Goal: Task Accomplishment & Management: Use online tool/utility

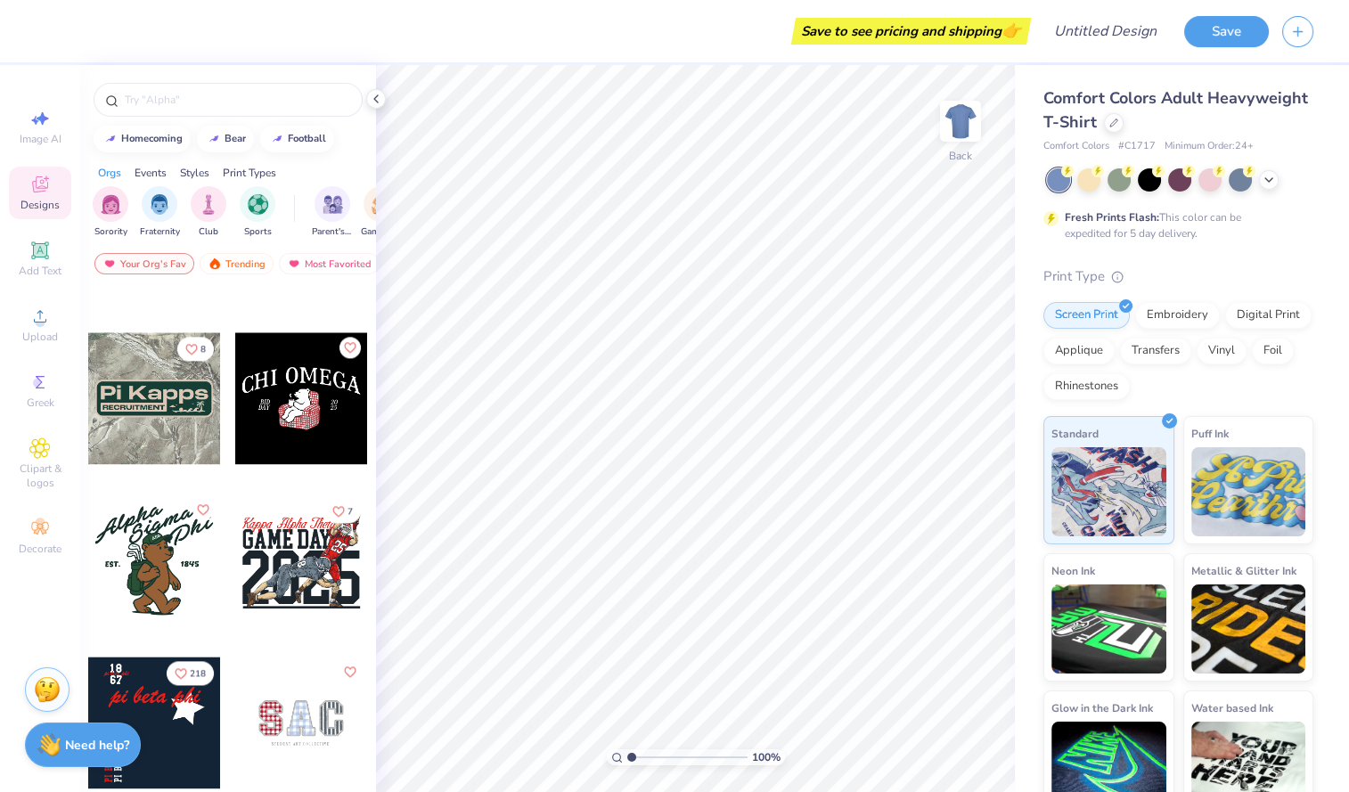
scroll to position [3527, 0]
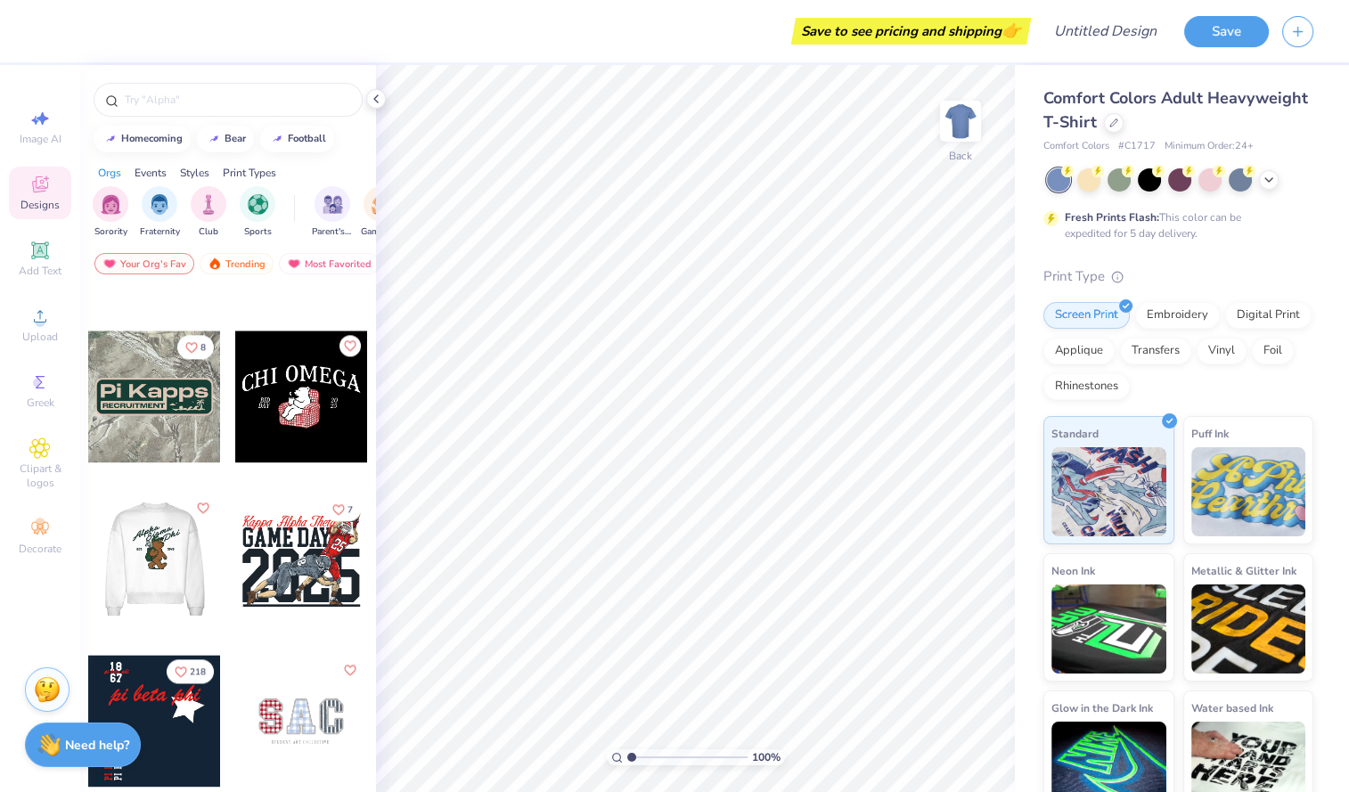
click at [147, 561] on div at bounding box center [154, 559] width 396 height 132
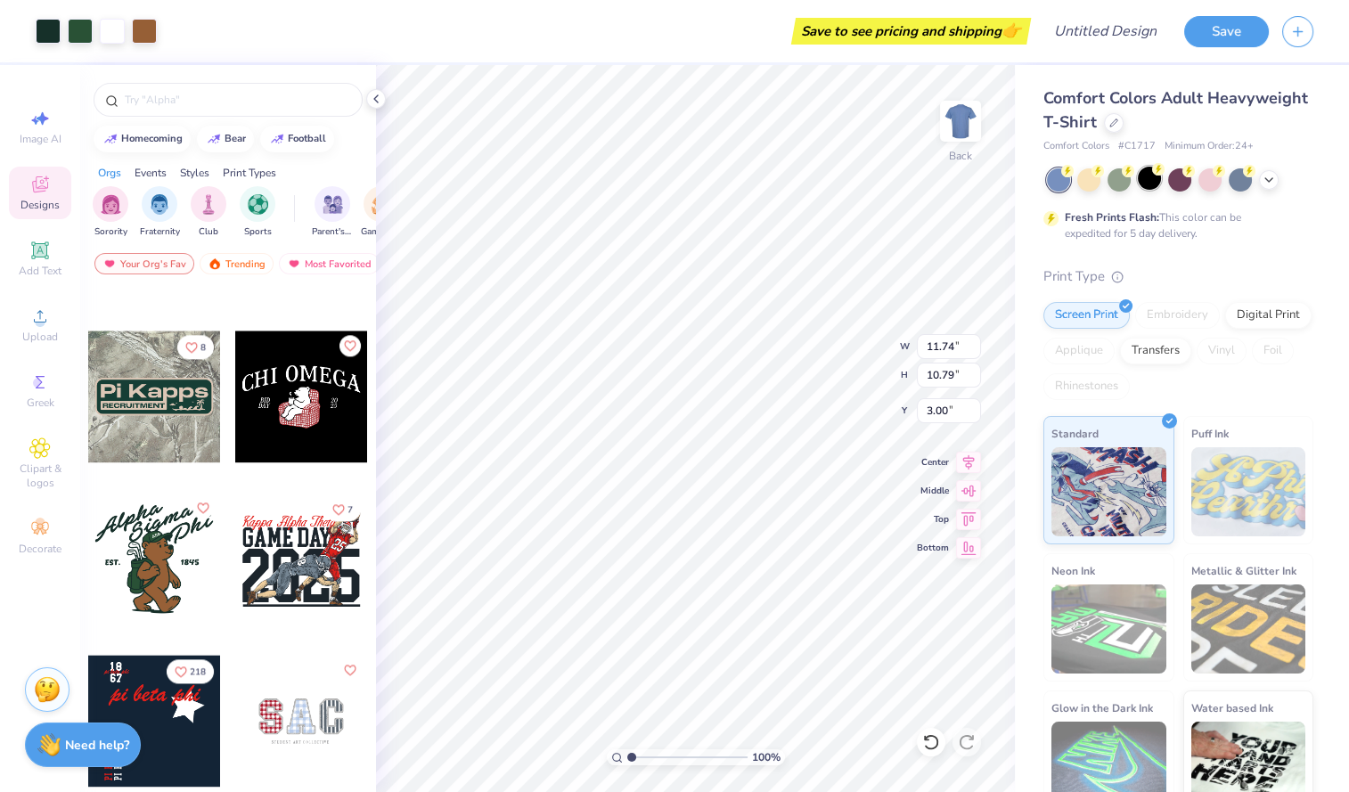
click at [1160, 186] on div at bounding box center [1180, 179] width 266 height 23
click at [1147, 178] on div at bounding box center [1149, 178] width 23 height 23
click at [1116, 179] on div at bounding box center [1119, 178] width 23 height 23
click at [1094, 180] on div at bounding box center [1088, 178] width 23 height 23
click at [1179, 189] on div at bounding box center [1179, 178] width 23 height 23
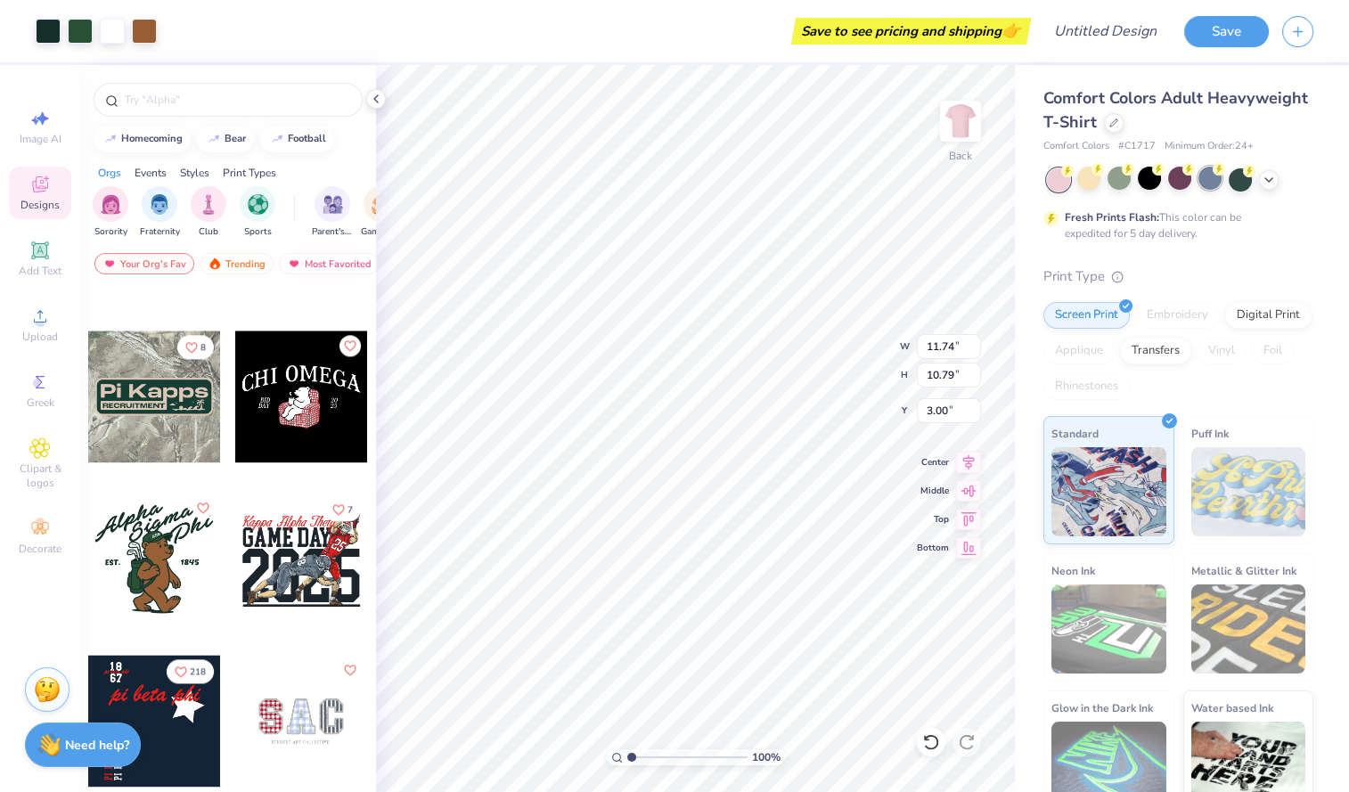
click at [1201, 184] on div at bounding box center [1210, 178] width 23 height 23
click at [1243, 178] on div at bounding box center [1240, 178] width 23 height 23
click at [1266, 178] on polyline at bounding box center [1269, 178] width 7 height 4
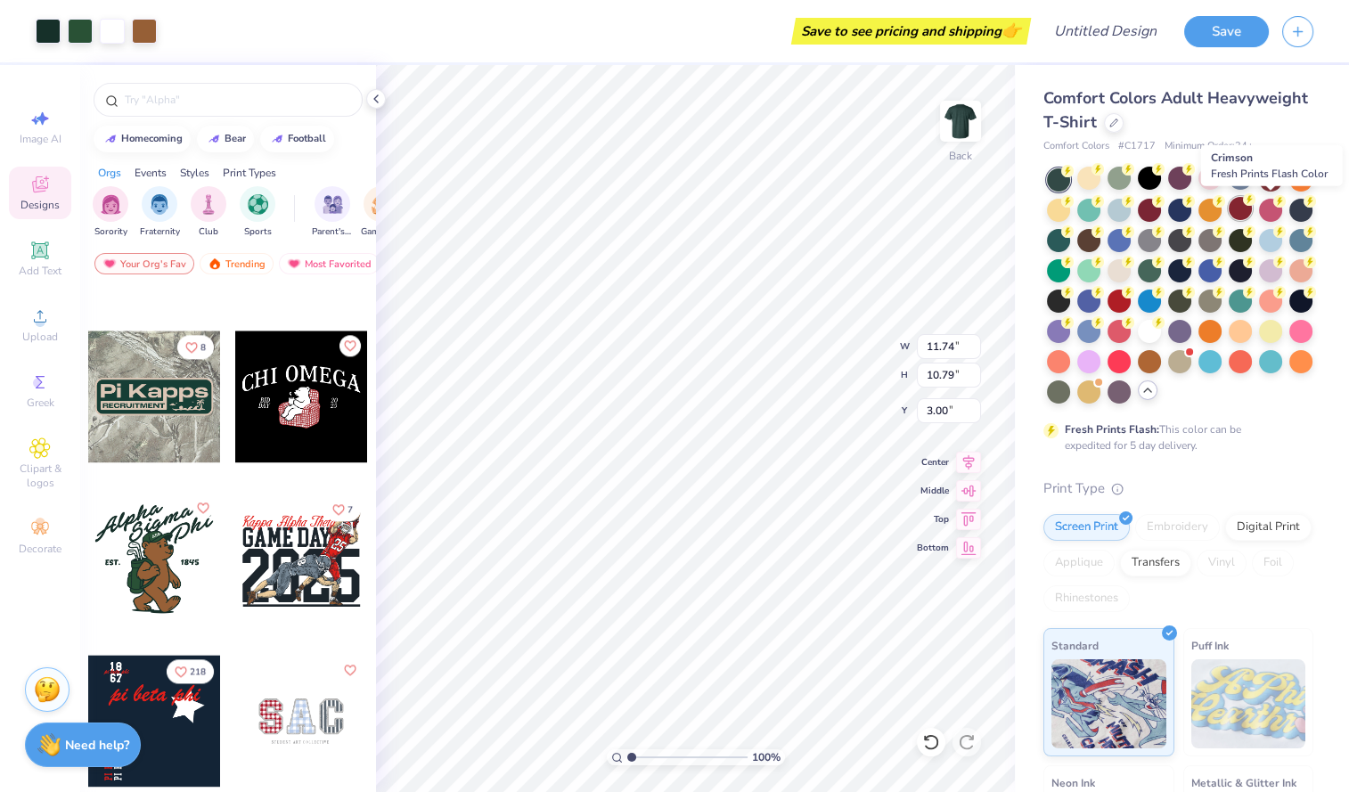
click at [1256, 202] on circle at bounding box center [1249, 199] width 12 height 12
click at [1192, 214] on div at bounding box center [1179, 208] width 23 height 23
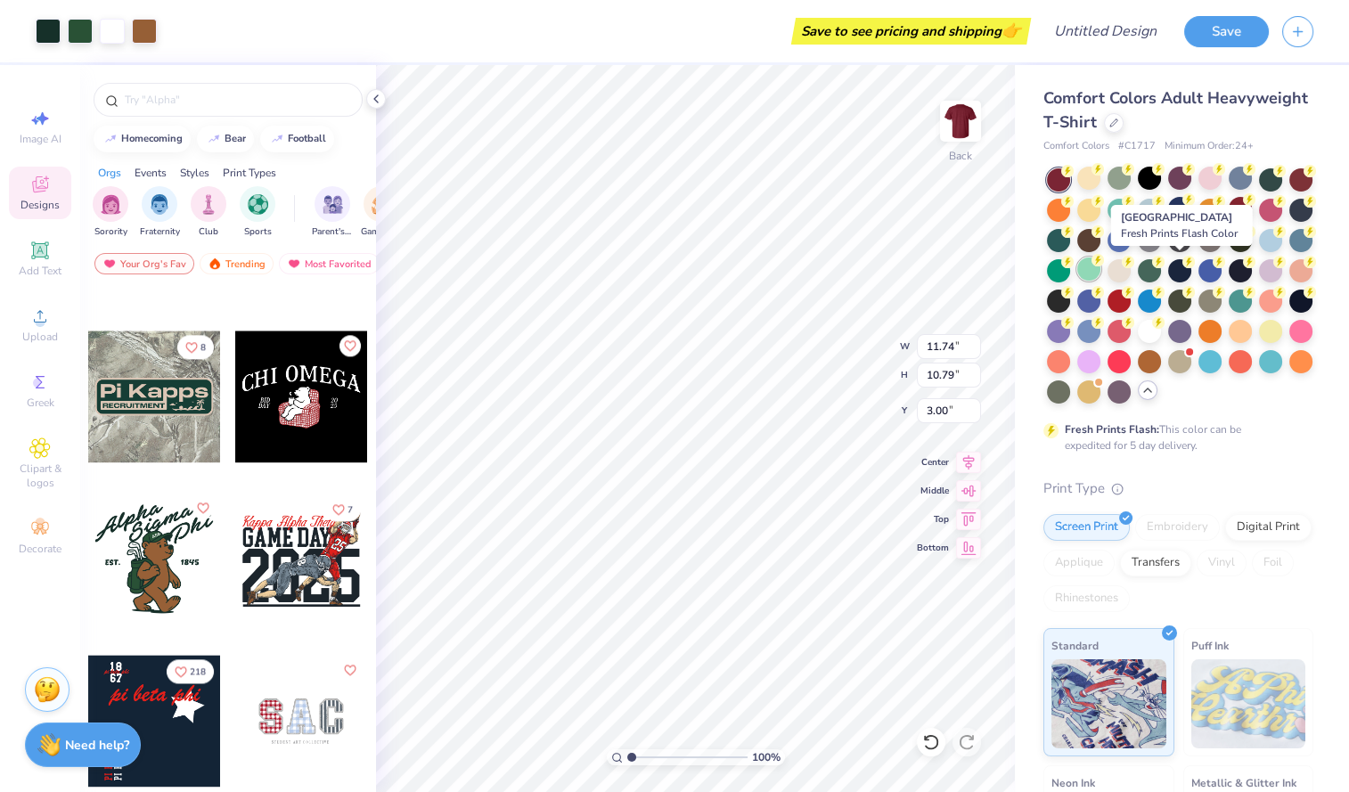
click at [1102, 262] on icon at bounding box center [1098, 260] width 6 height 9
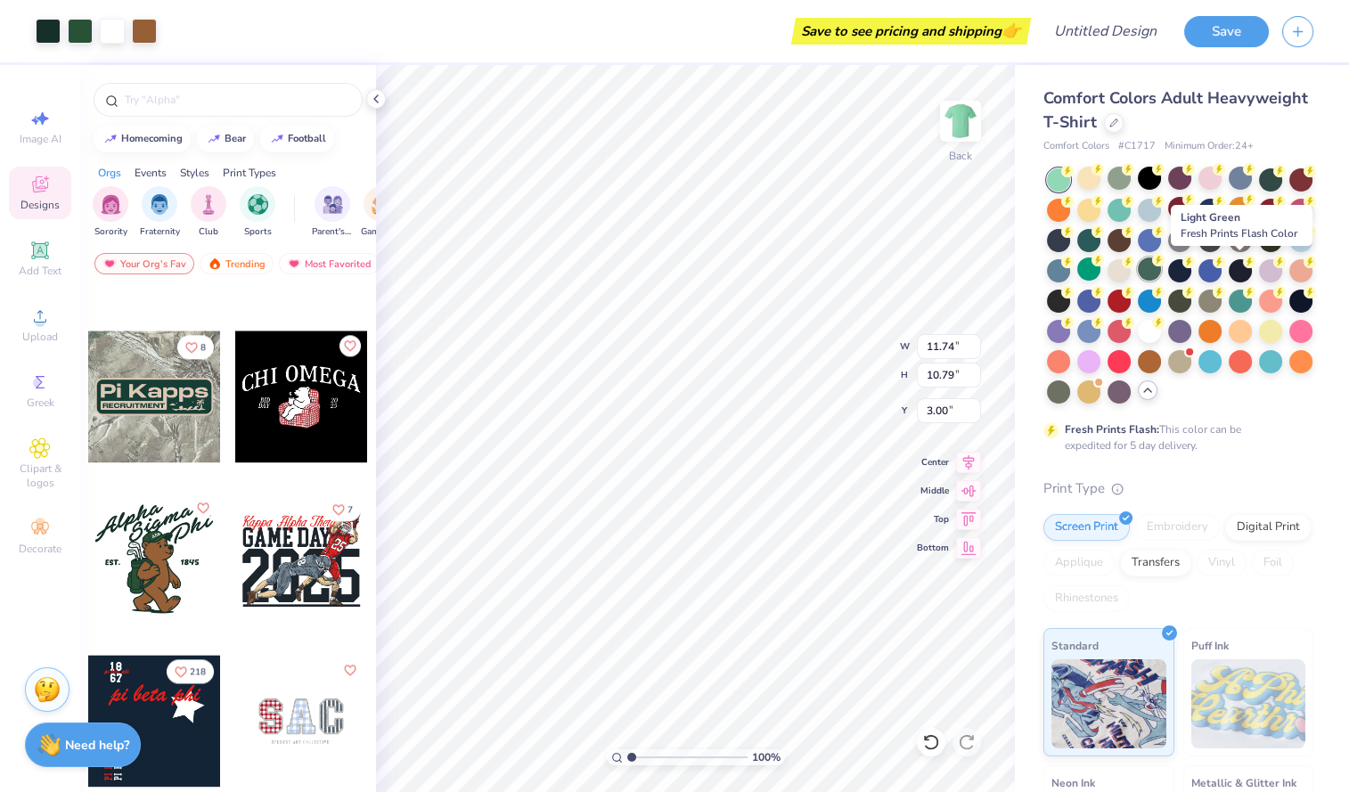
click at [1161, 268] on div at bounding box center [1149, 269] width 23 height 23
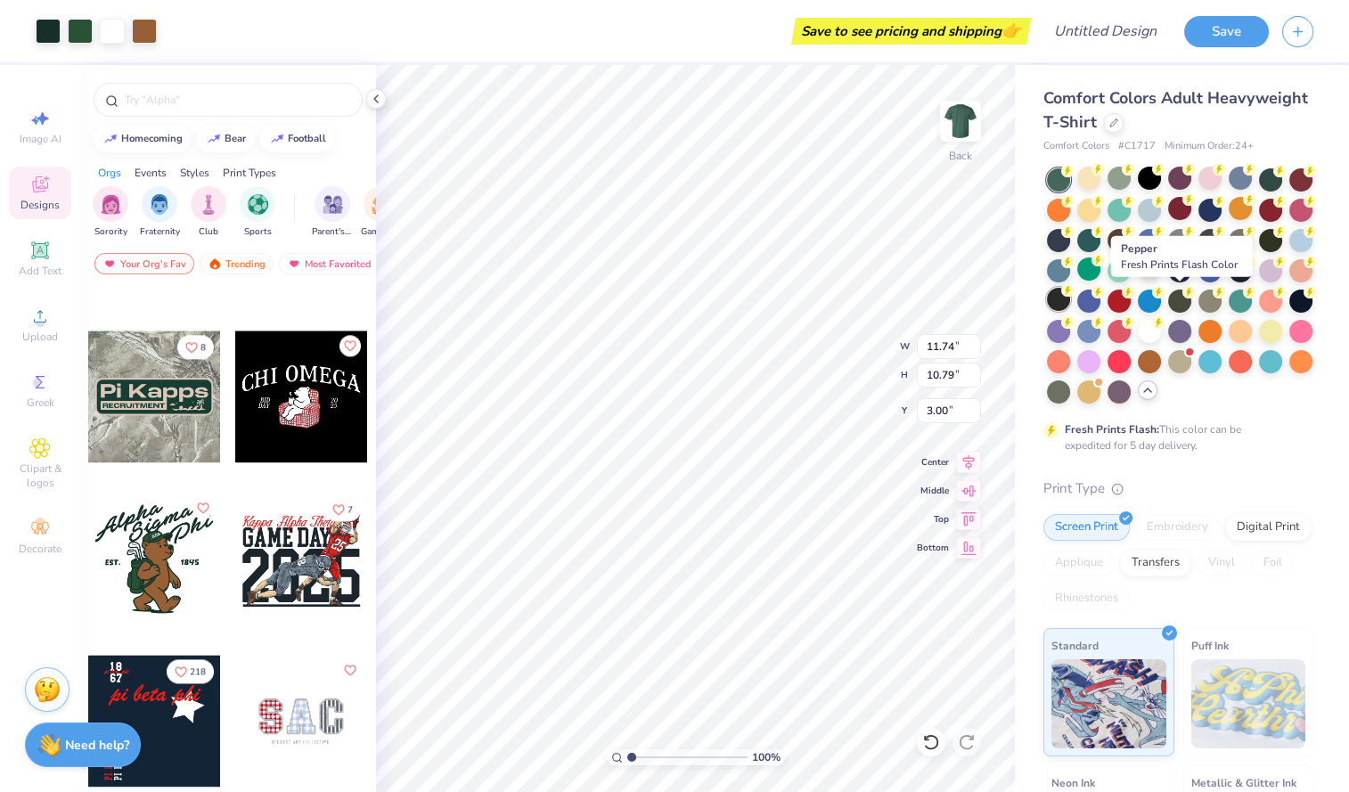
click at [1074, 294] on circle at bounding box center [1067, 290] width 12 height 12
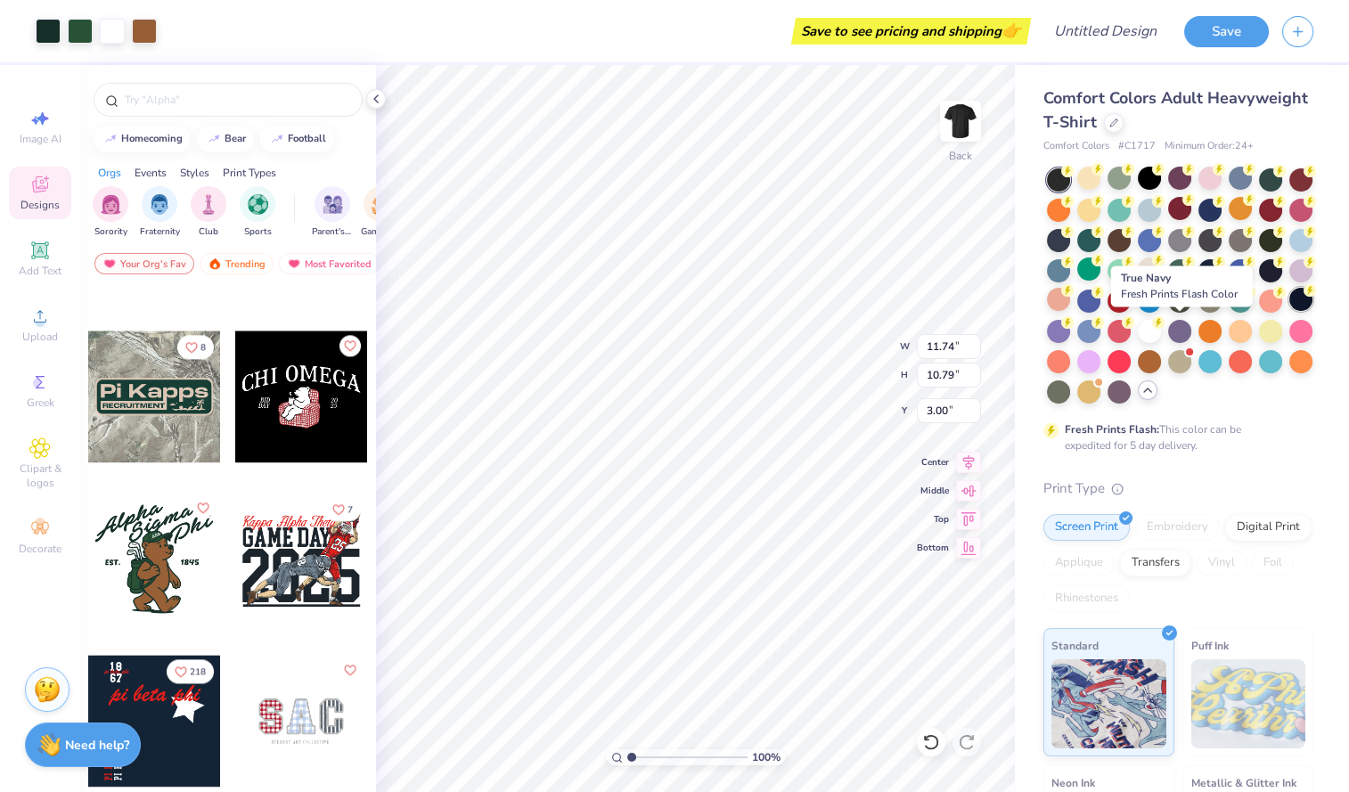
click at [1290, 311] on div at bounding box center [1301, 299] width 23 height 23
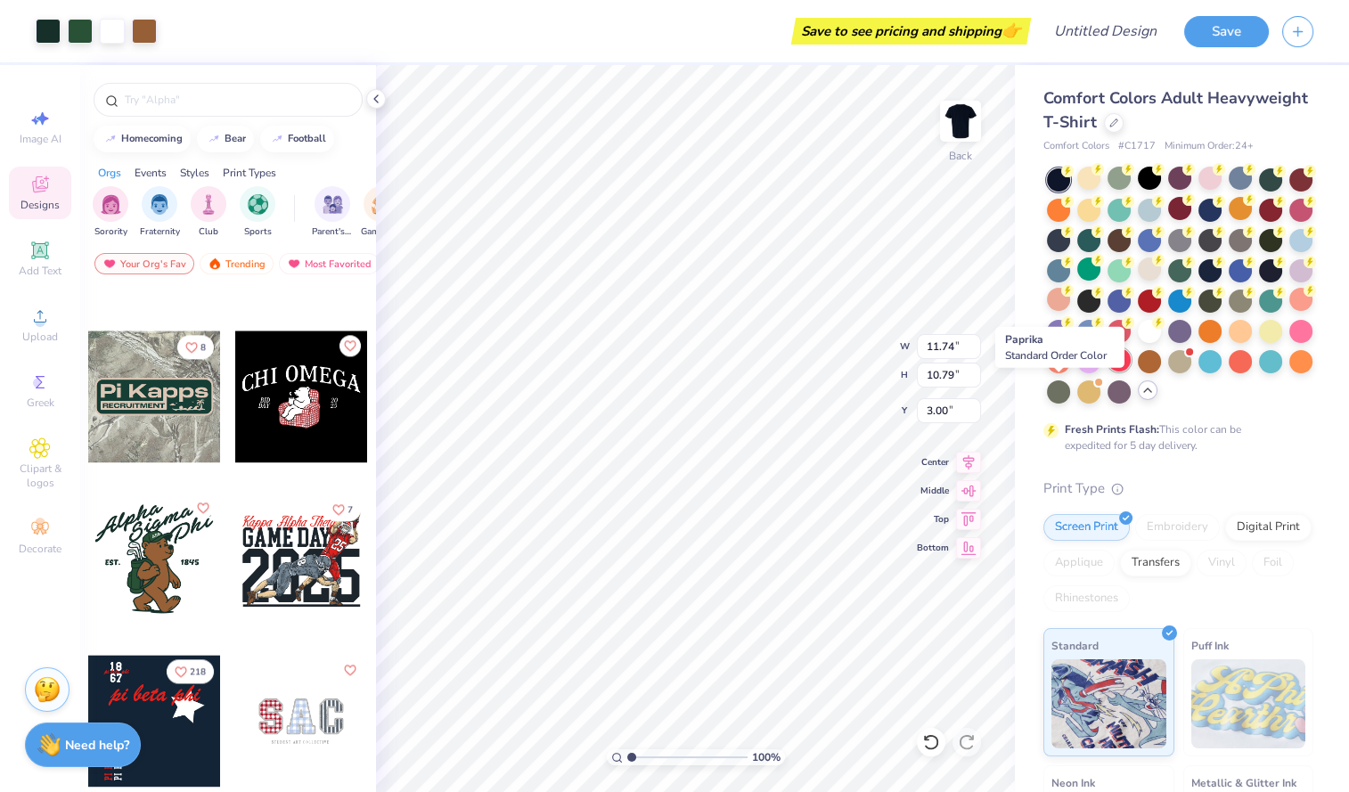
click at [1108, 372] on div at bounding box center [1119, 359] width 23 height 23
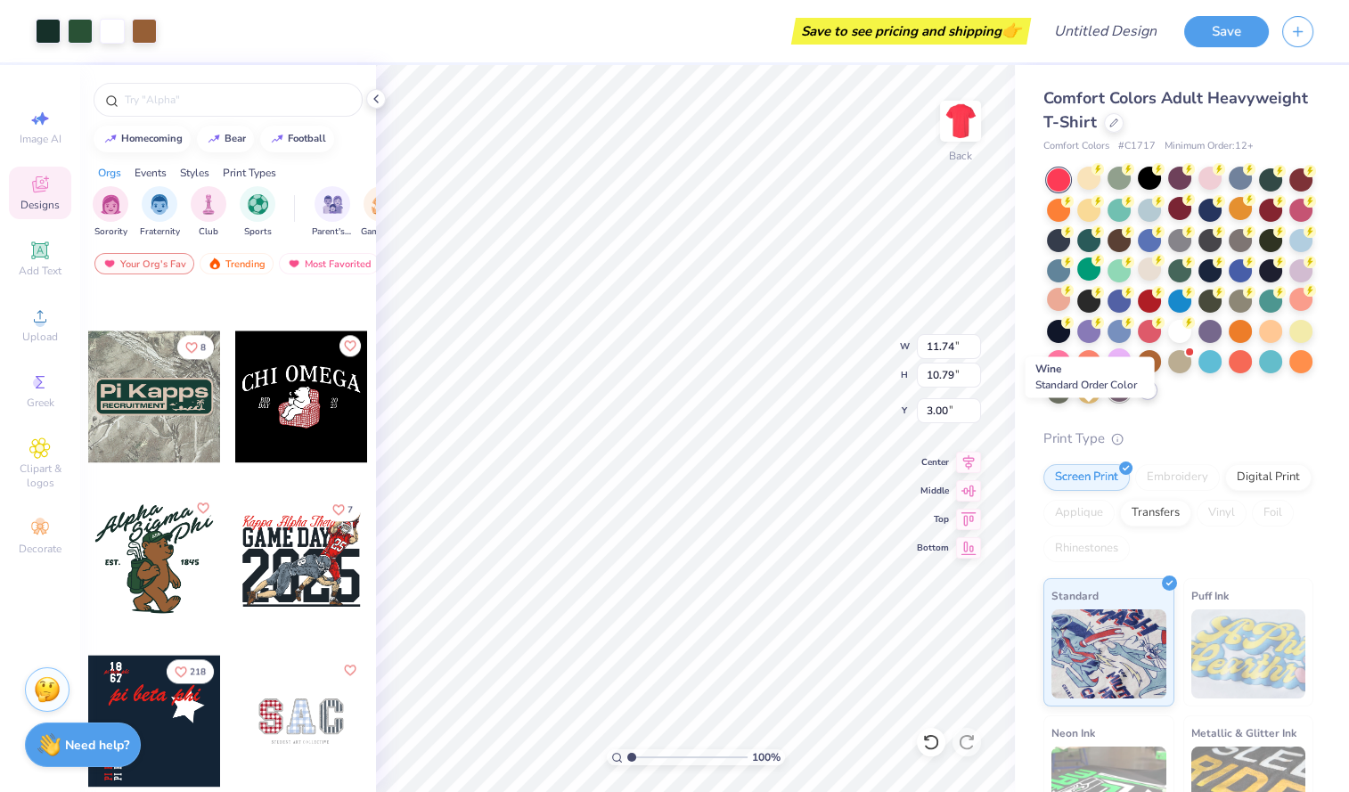
click at [1108, 402] on div at bounding box center [1119, 390] width 23 height 23
click at [1077, 402] on div at bounding box center [1088, 390] width 23 height 23
click at [1108, 372] on div at bounding box center [1119, 359] width 23 height 23
click at [1138, 372] on div at bounding box center [1149, 359] width 23 height 23
click at [1229, 372] on div at bounding box center [1240, 359] width 23 height 23
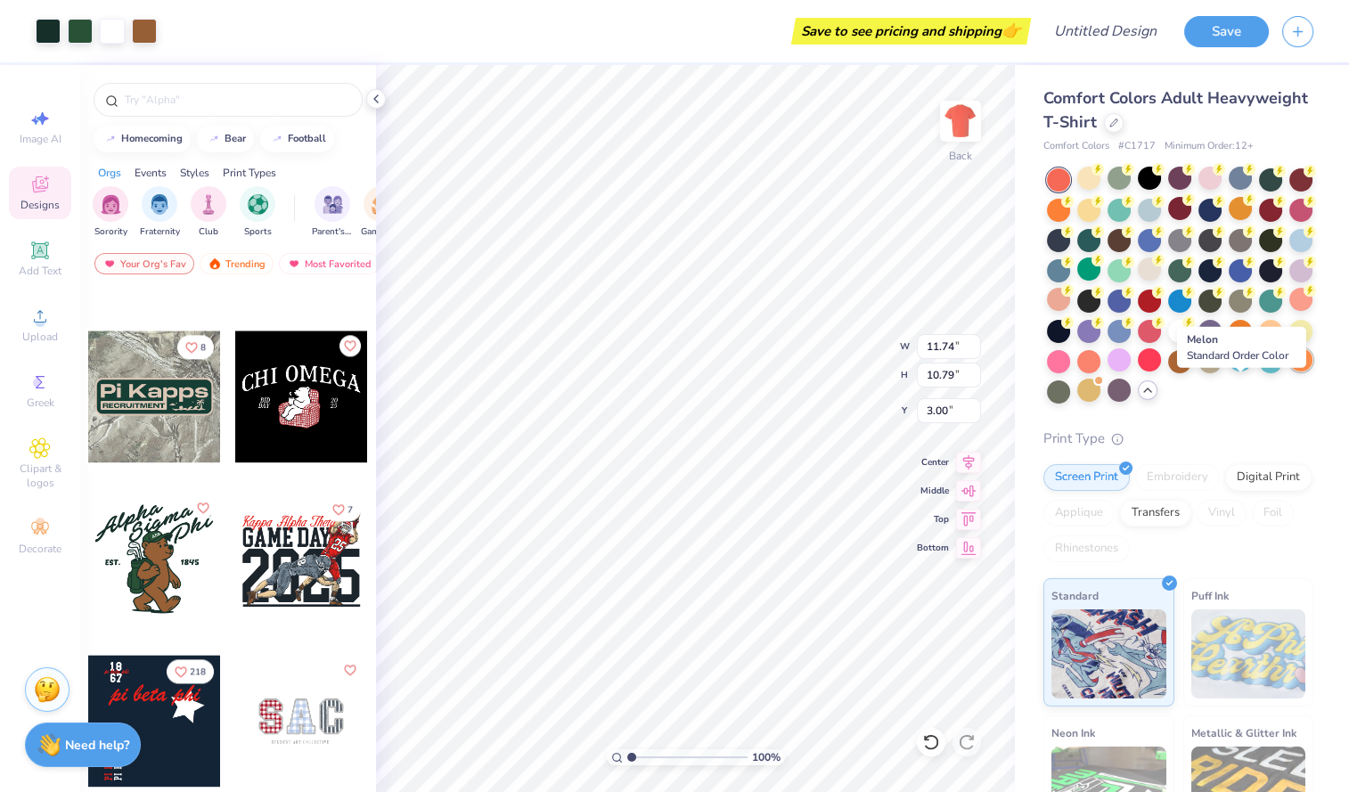
click at [1290, 372] on div at bounding box center [1301, 359] width 23 height 23
click at [1229, 341] on div at bounding box center [1240, 329] width 23 height 23
click at [1168, 341] on div at bounding box center [1179, 329] width 23 height 23
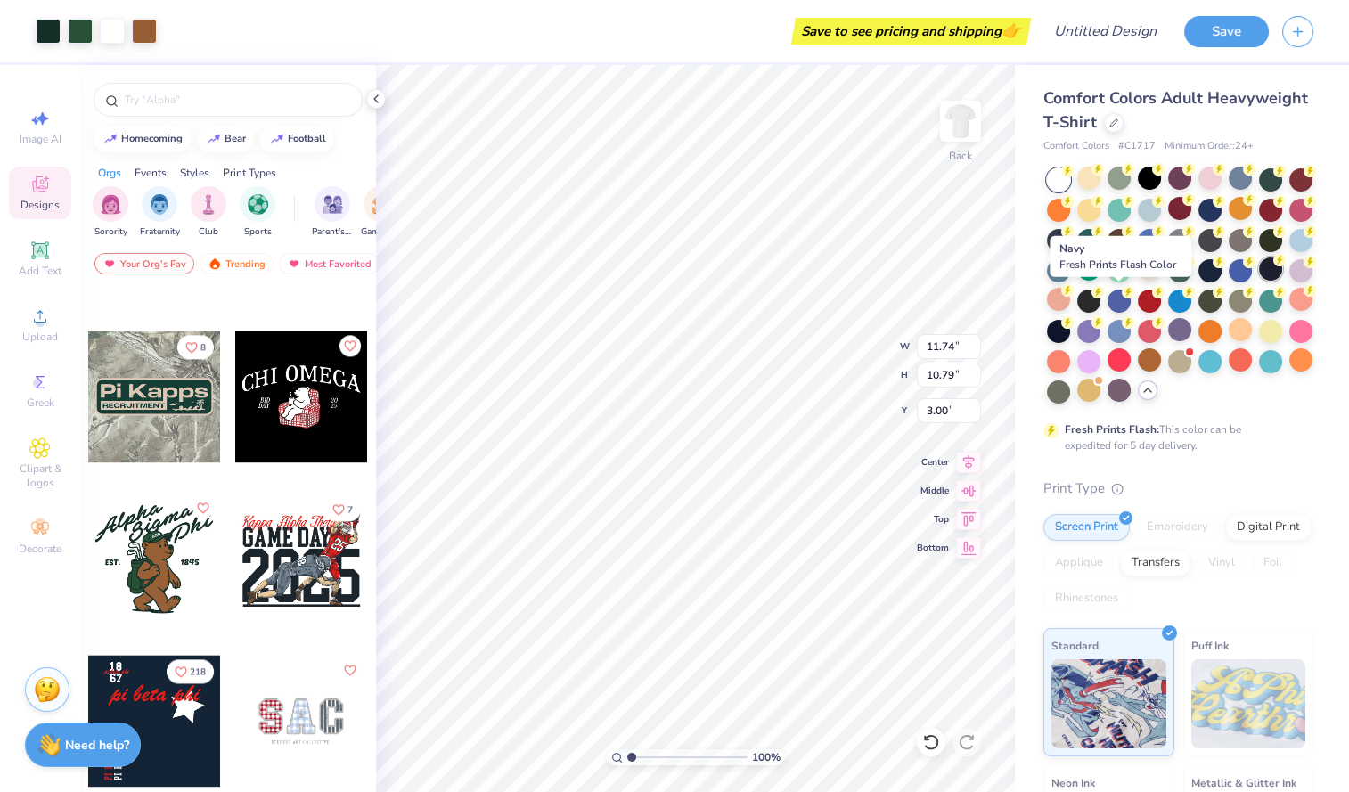
click at [1259, 281] on div at bounding box center [1270, 269] width 23 height 23
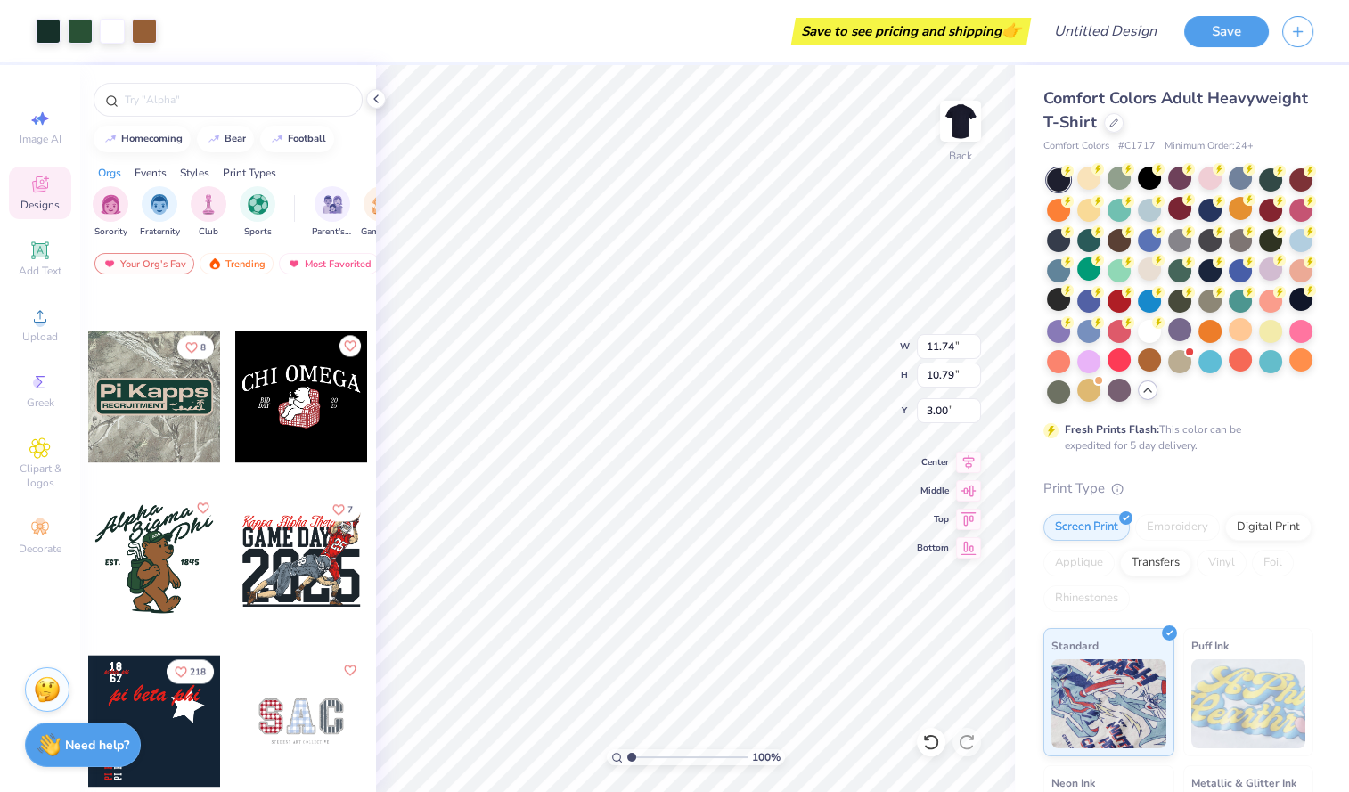
scroll to position [268, 0]
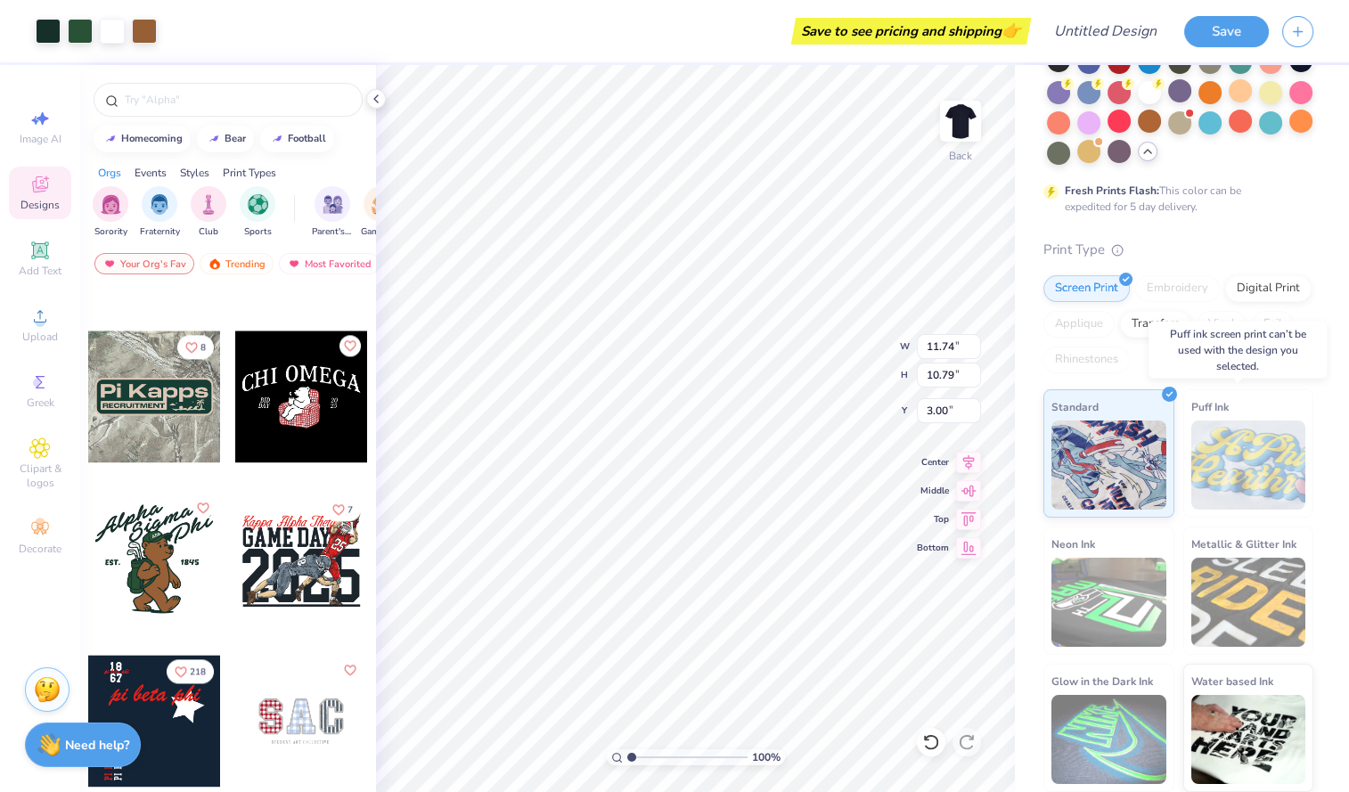
click at [1217, 471] on img at bounding box center [1249, 465] width 115 height 89
click at [1213, 455] on img at bounding box center [1249, 465] width 115 height 89
click at [1150, 446] on img at bounding box center [1109, 462] width 115 height 89
click at [112, 195] on img "filter for Sorority" at bounding box center [111, 203] width 20 height 20
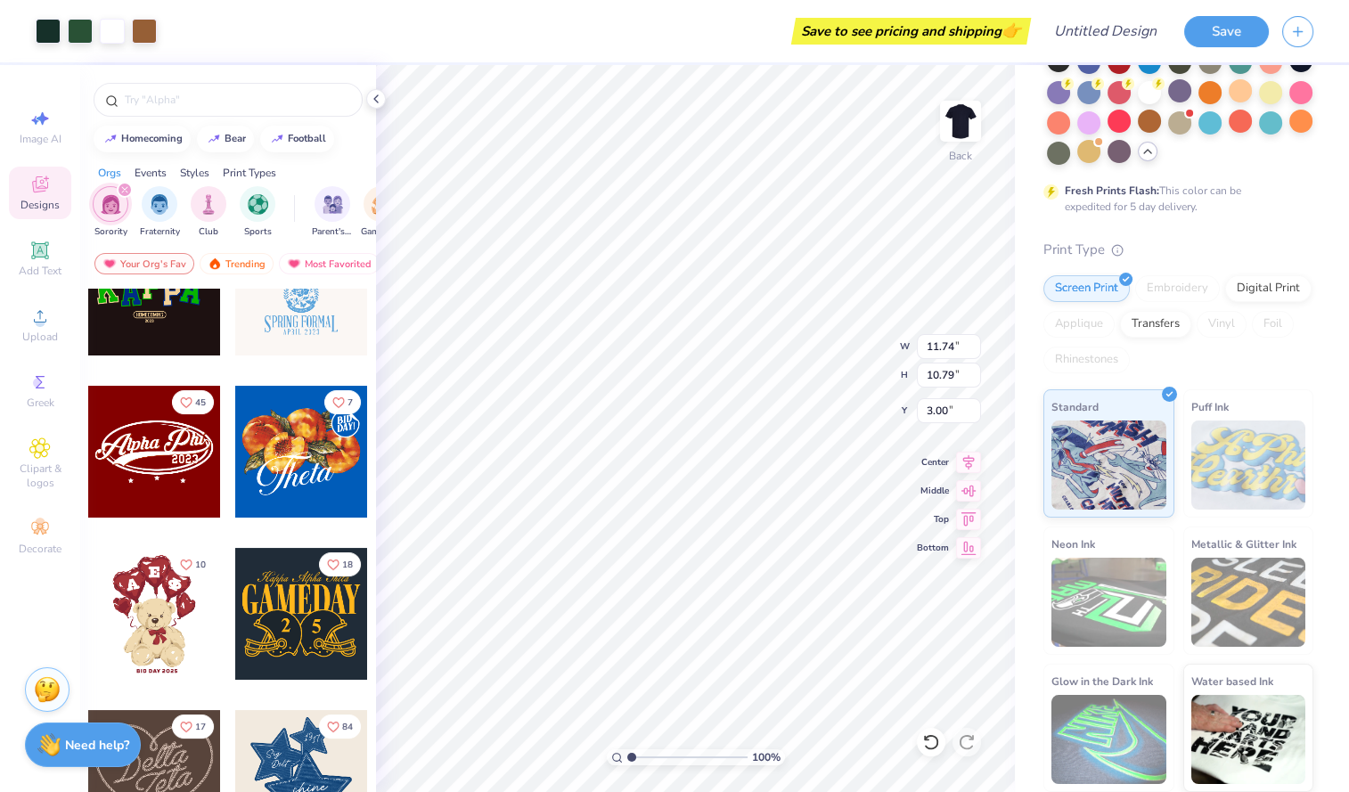
scroll to position [398, 0]
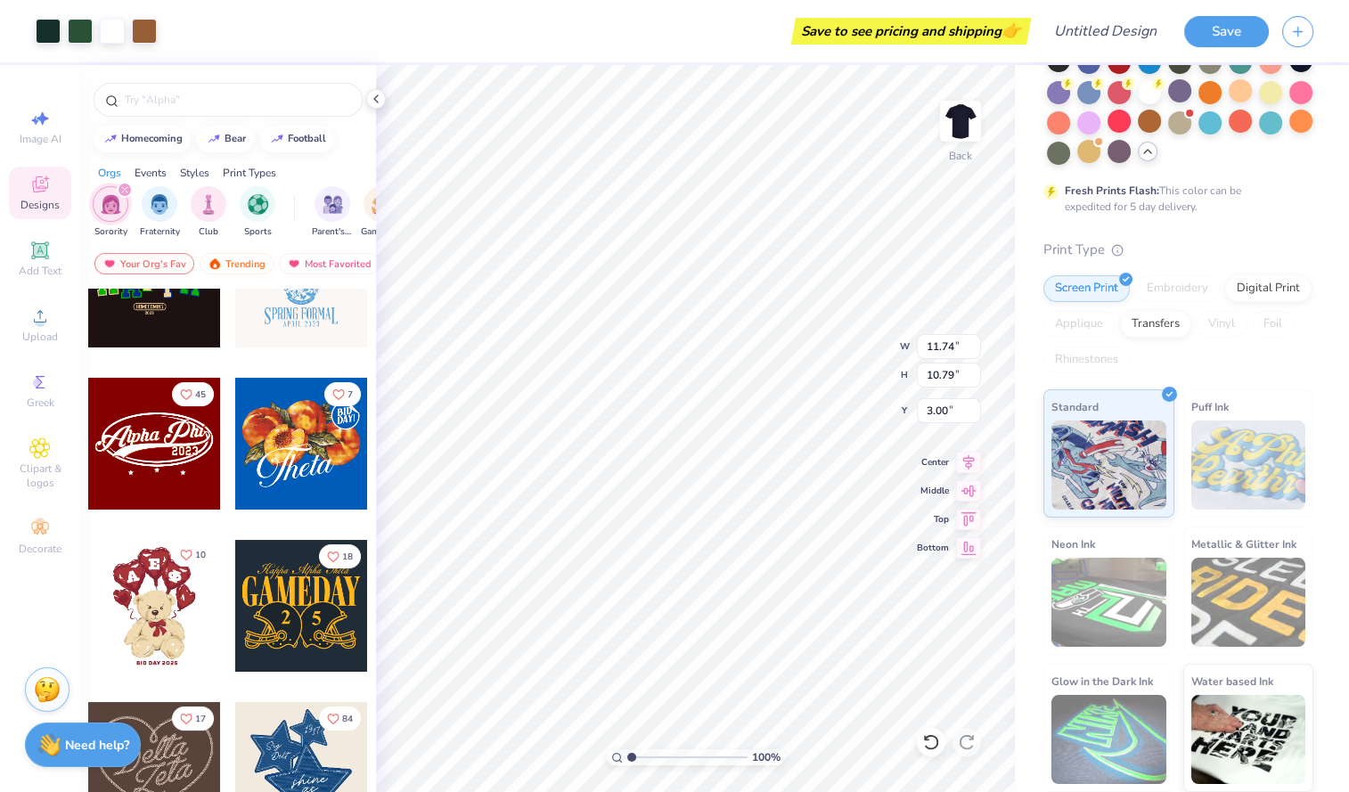
click at [172, 564] on div "10" at bounding box center [154, 606] width 134 height 134
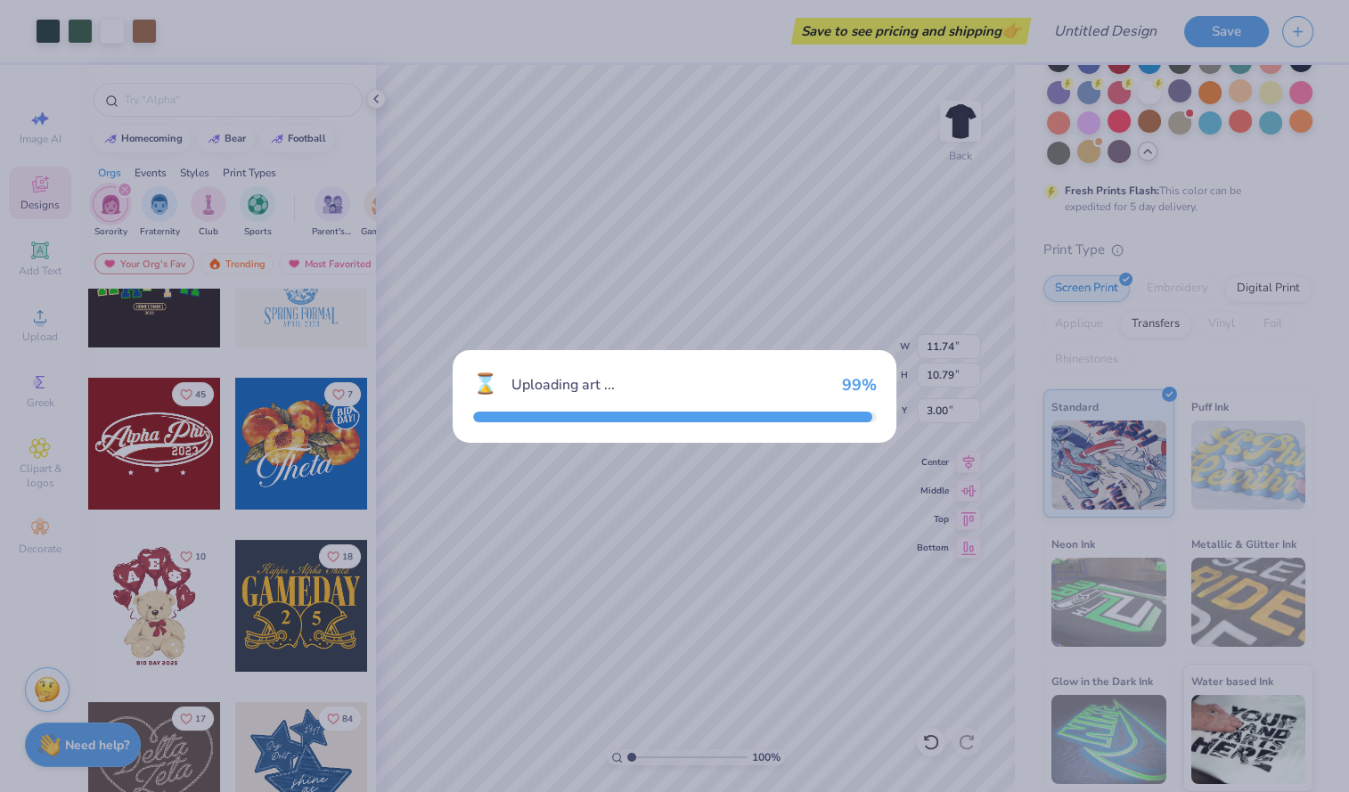
type input "3.86"
type input "5.51"
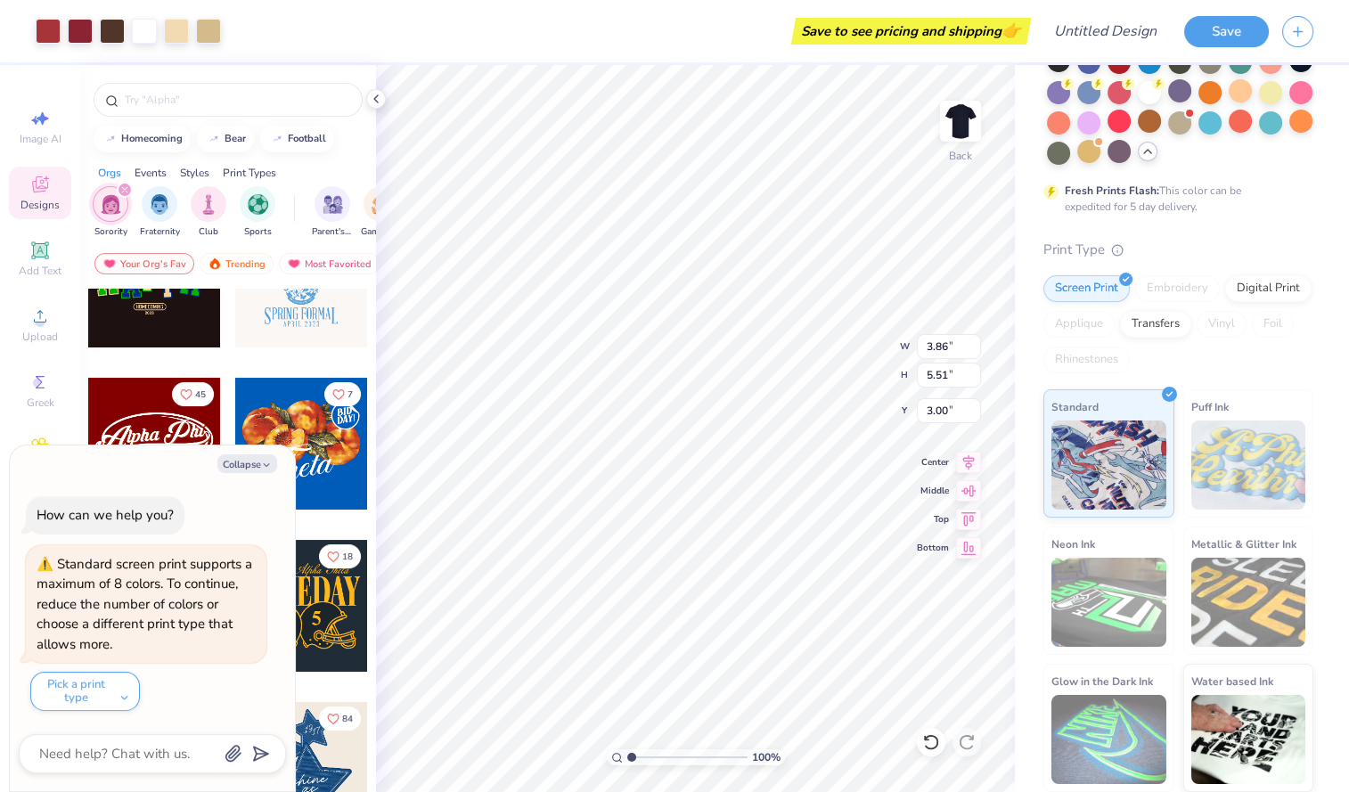
type textarea "x"
type input "17.02"
type textarea "x"
type input "12.50"
type textarea "x"
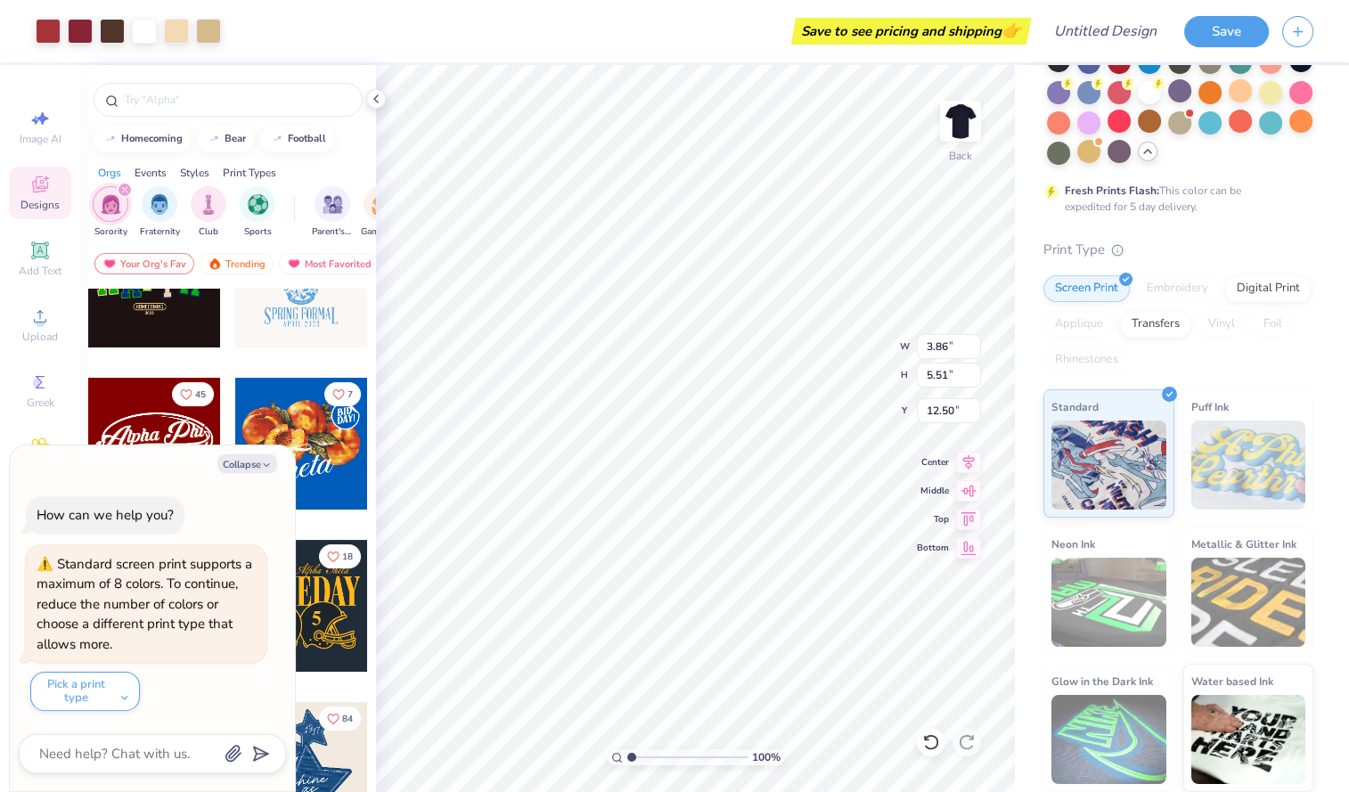
type input "5.53"
type input "3.83"
type input "13.37"
click at [348, 668] on div "Art colors Save to see pricing and shipping 👉 Design Title Save Image AI Design…" at bounding box center [674, 396] width 1349 height 792
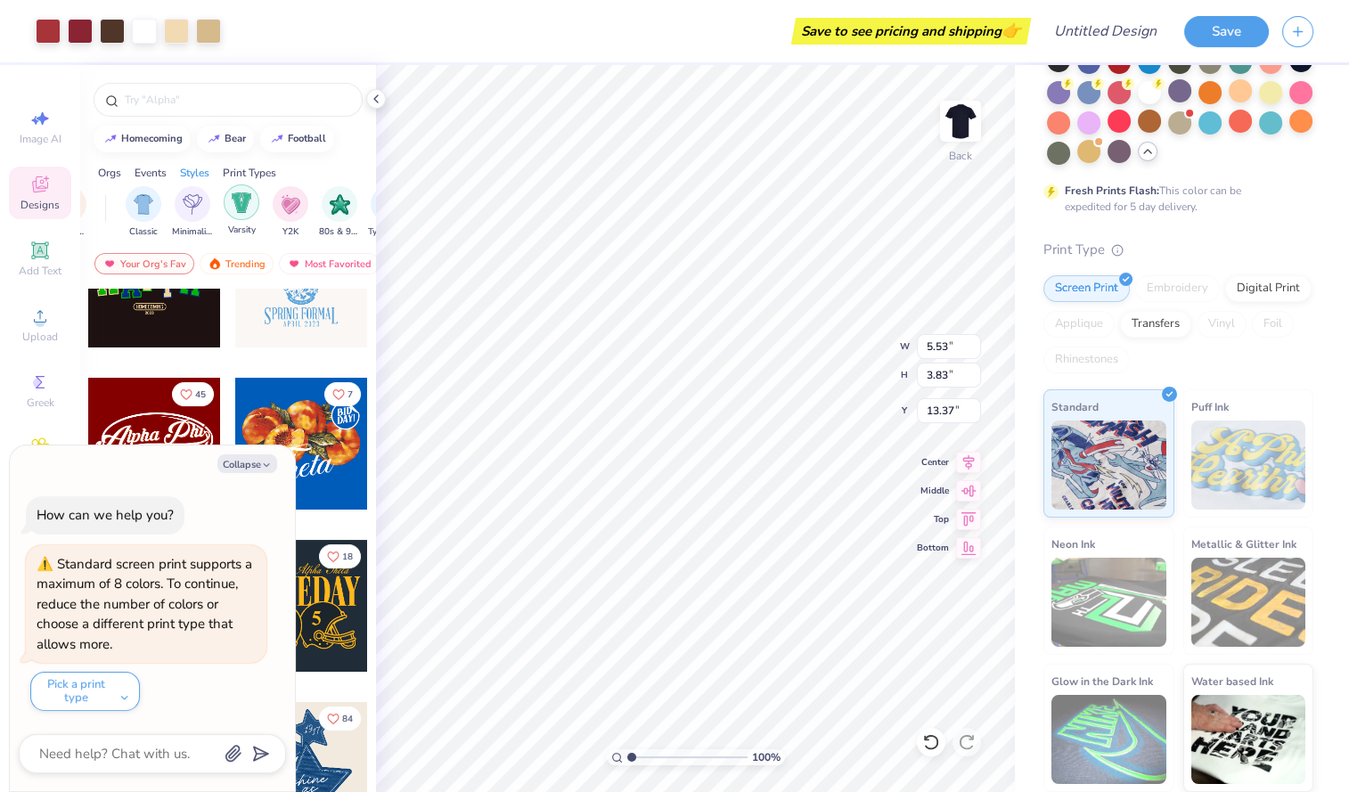
click at [242, 215] on div "filter for Varsity" at bounding box center [242, 202] width 36 height 36
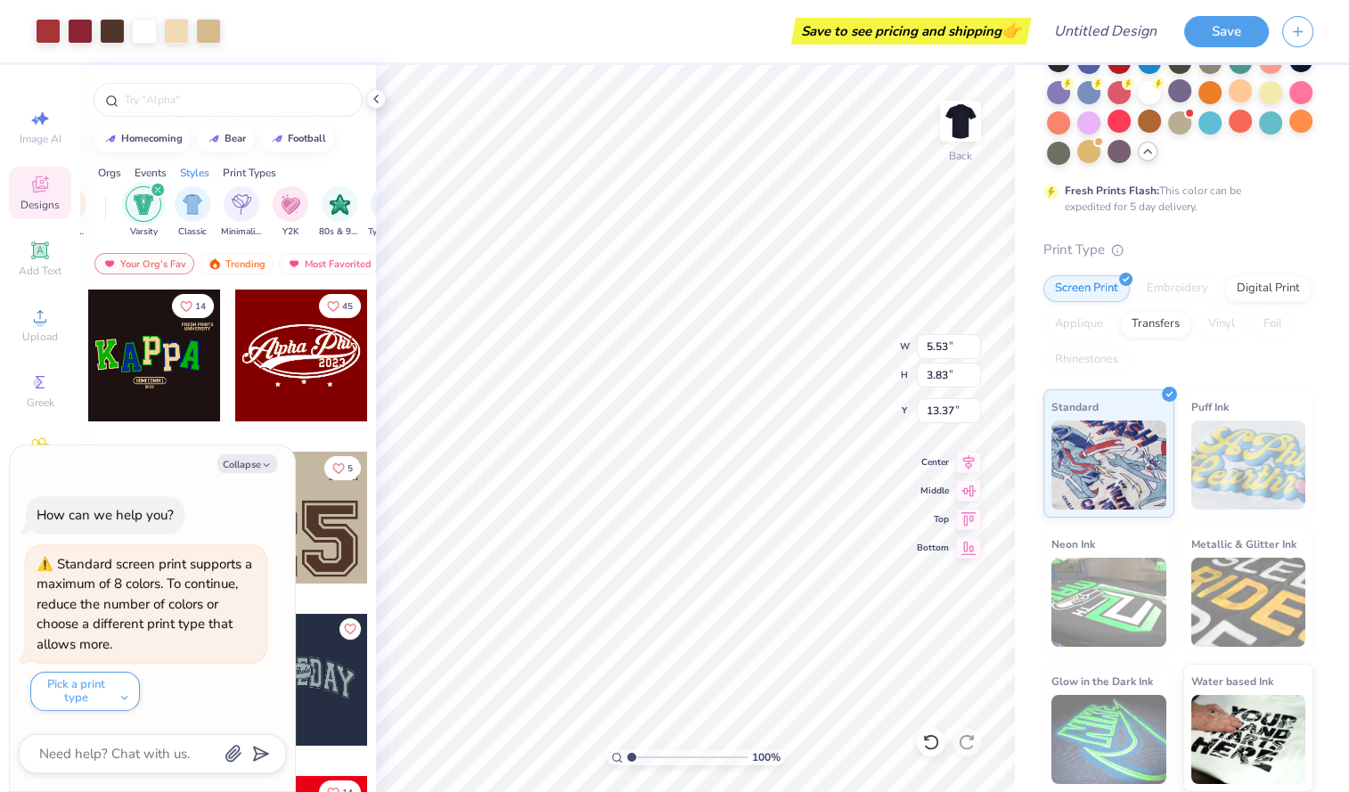
click at [190, 394] on div at bounding box center [154, 356] width 132 height 132
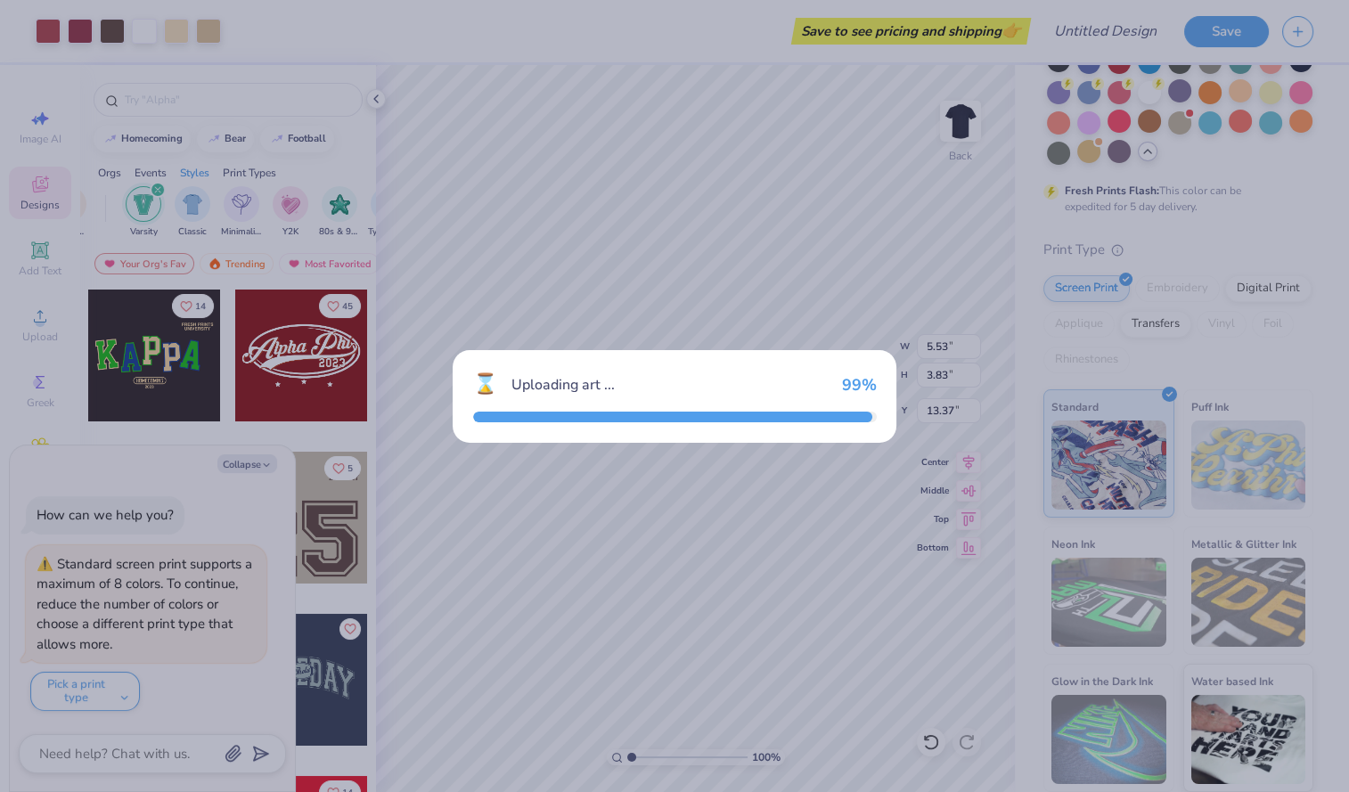
type textarea "x"
type input "9.92"
type input "5.51"
type input "3.00"
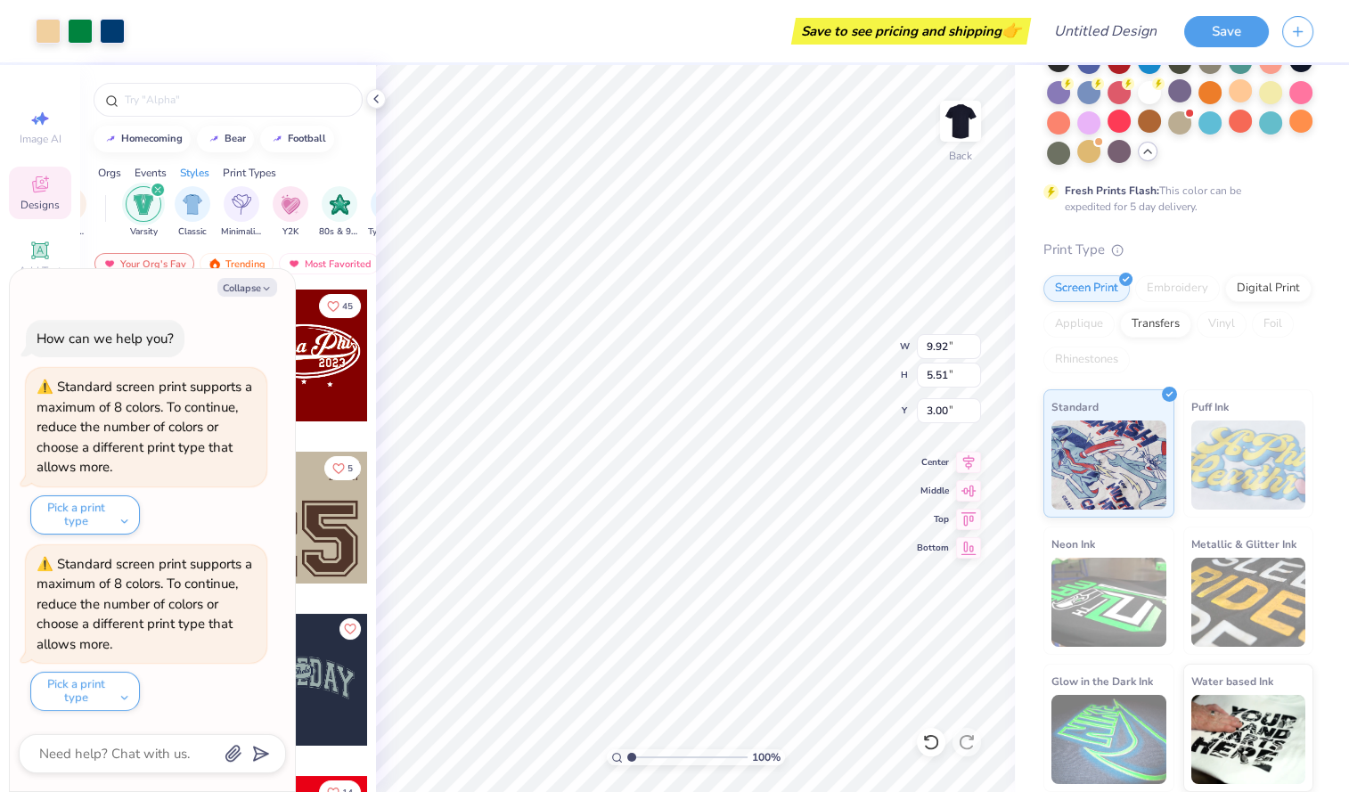
type textarea "x"
type input "11.74"
type input "10.79"
click at [1103, 544] on div "Art colors Save to see pricing and shipping 👉 Design Title Save Image AI Design…" at bounding box center [674, 396] width 1349 height 792
type textarea "x"
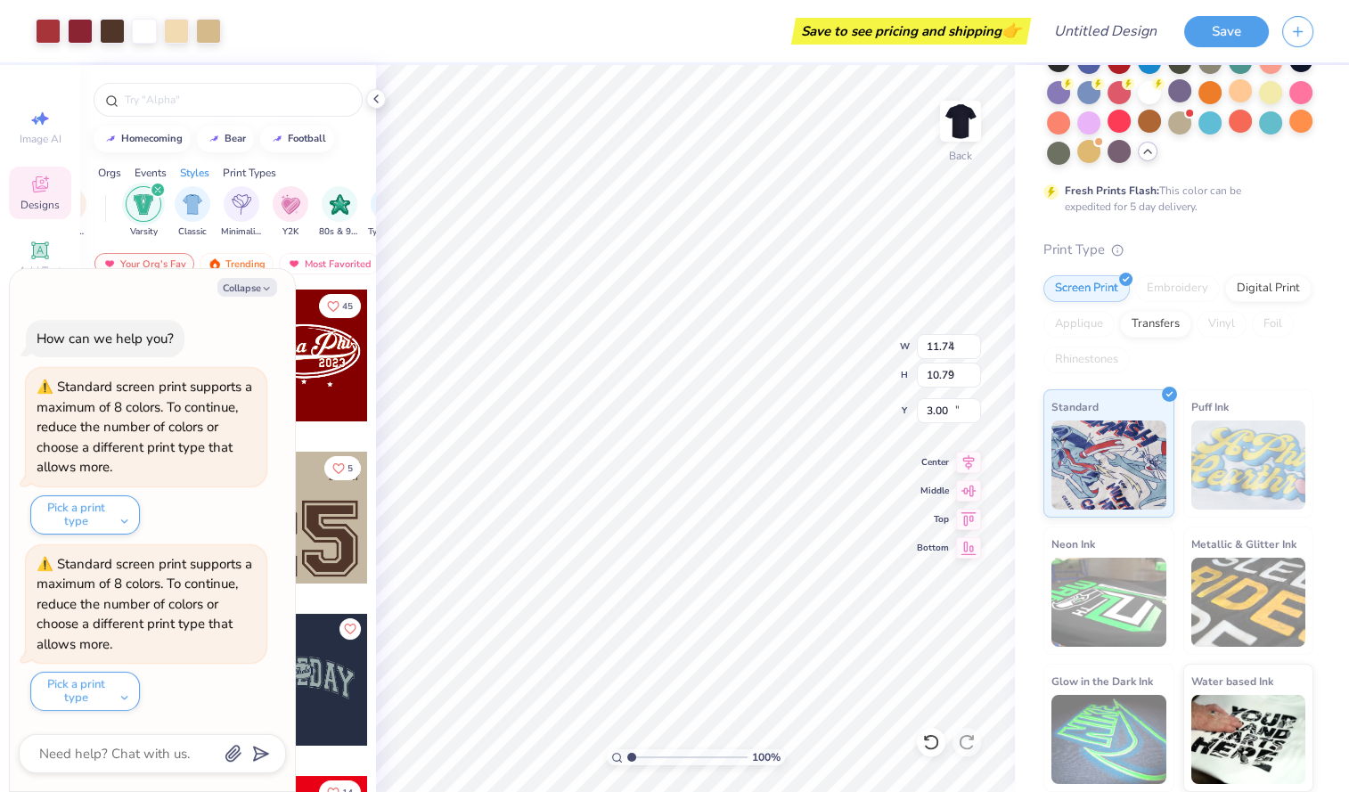
type input "5.53"
type input "3.83"
type input "13.37"
type textarea "x"
click at [1167, 549] on div "Art colors Save to see pricing and shipping 👉 Design Title Save Image AI Design…" at bounding box center [674, 396] width 1349 height 792
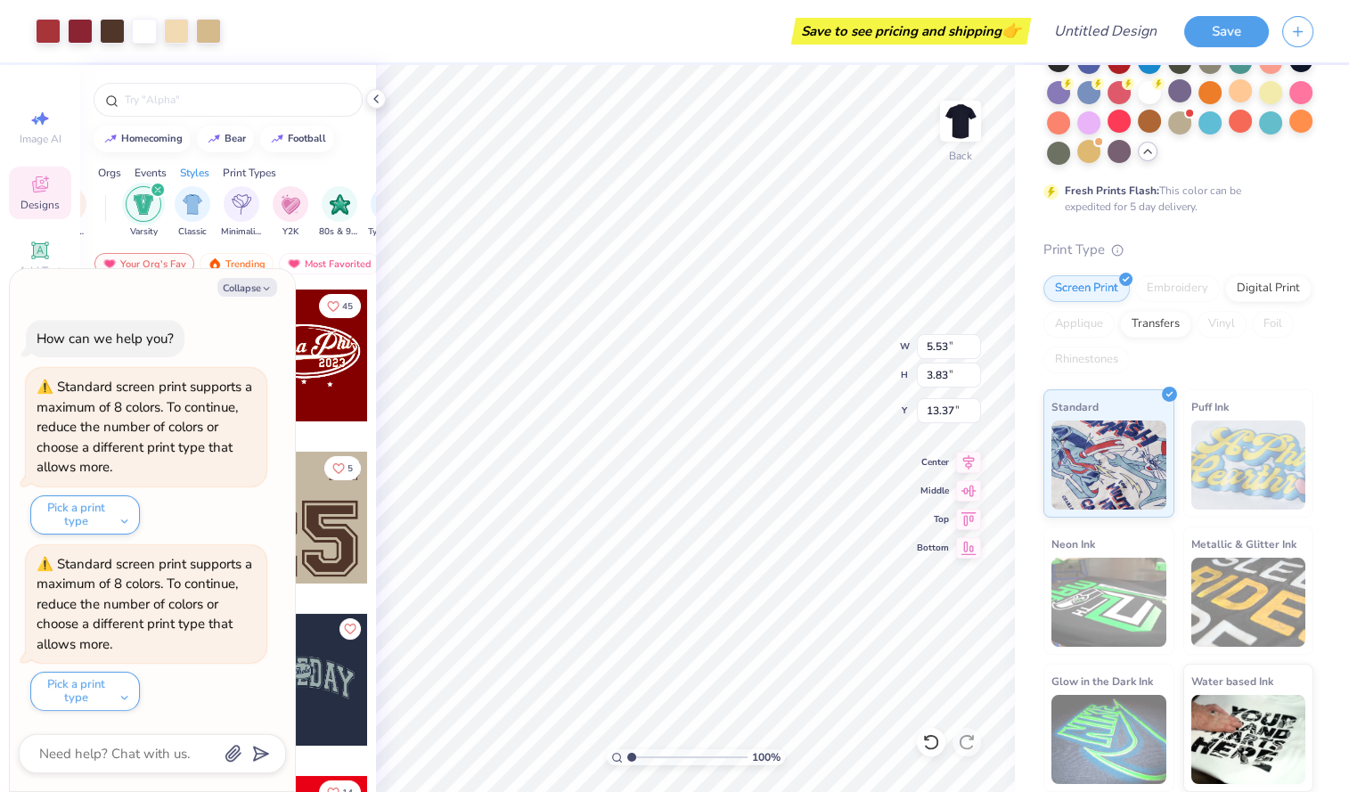
type input "11.74"
type input "10.79"
type input "3.00"
type textarea "x"
click at [332, 661] on div "Art colors Save to see pricing and shipping 👉 Design Title Save Image AI Design…" at bounding box center [674, 396] width 1349 height 792
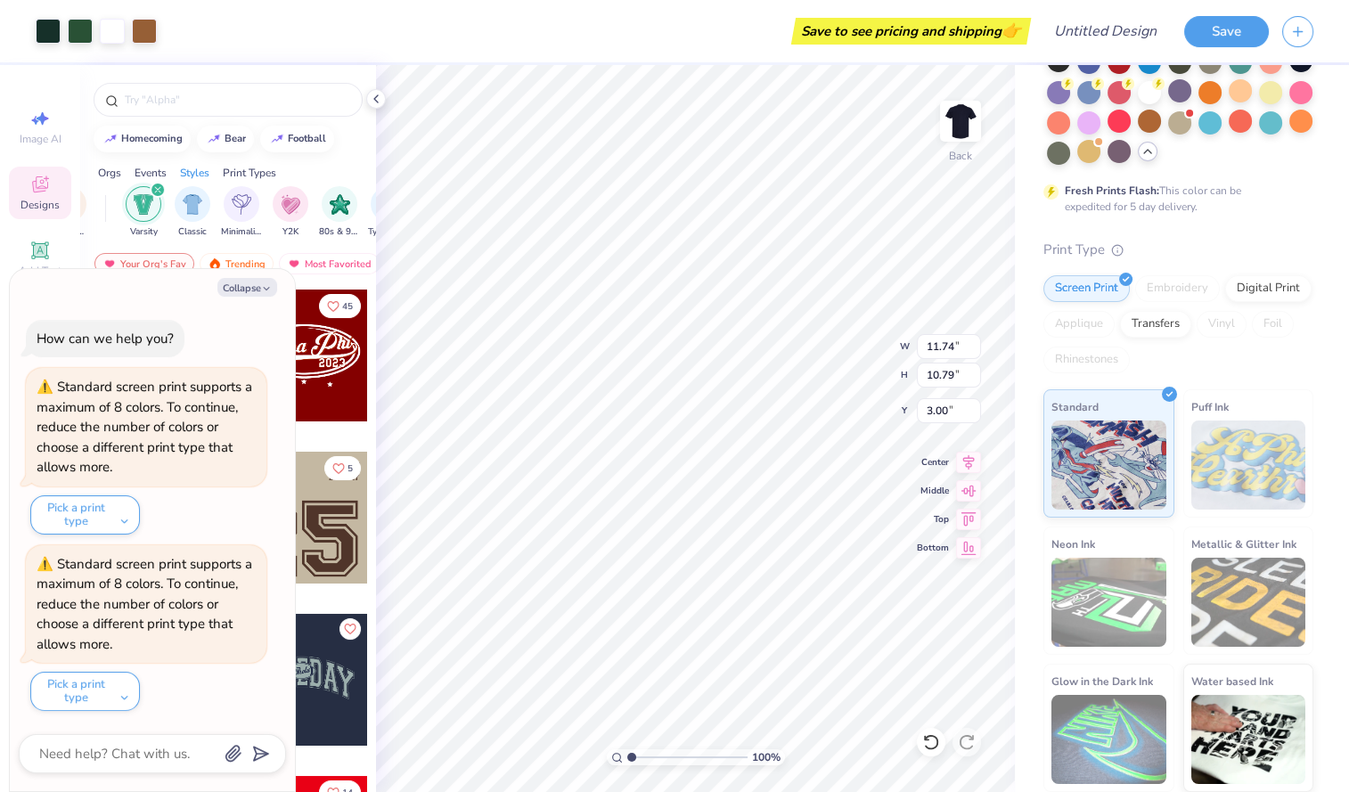
type input "5.53"
type input "3.83"
type input "13.37"
type textarea "x"
type input "11.74"
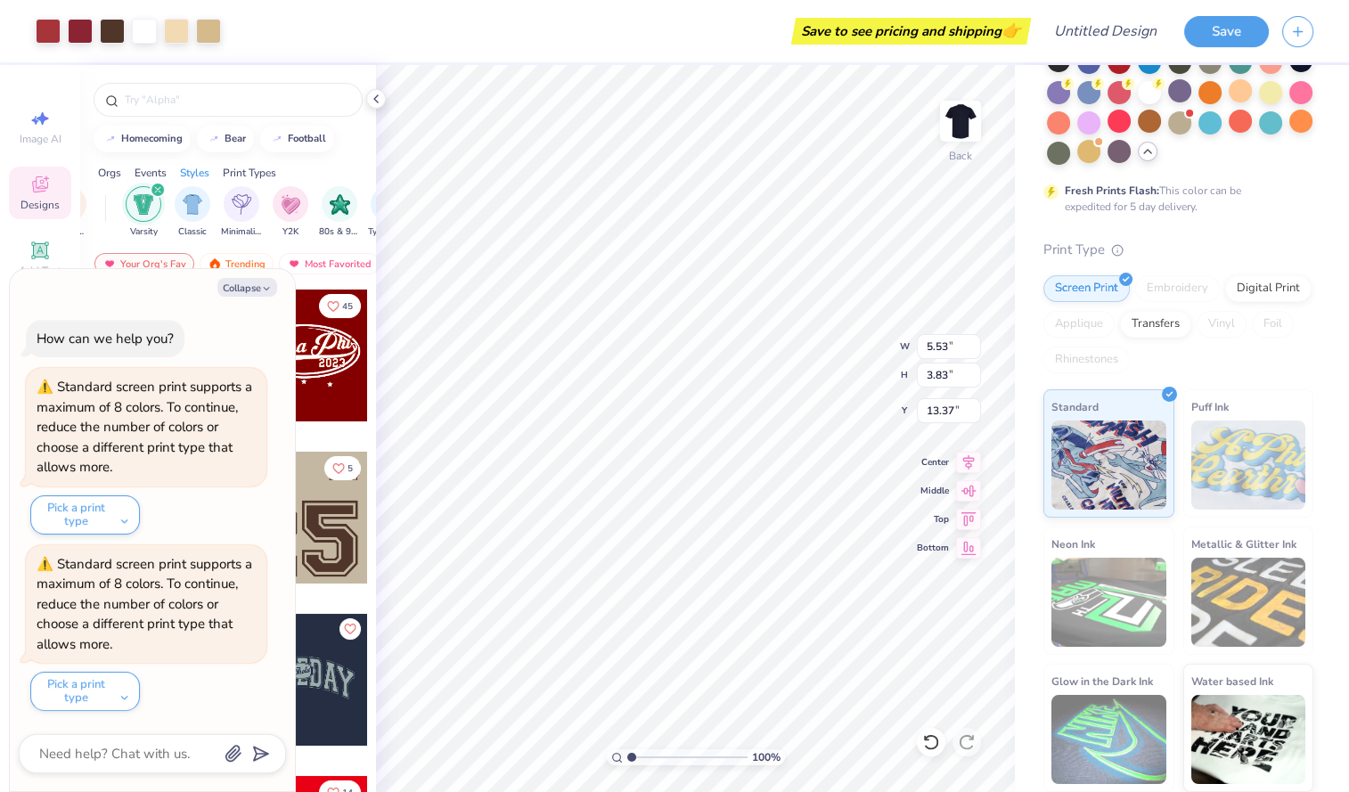
type input "10.79"
type input "3.00"
type textarea "x"
type input "4.53"
type input "7.33"
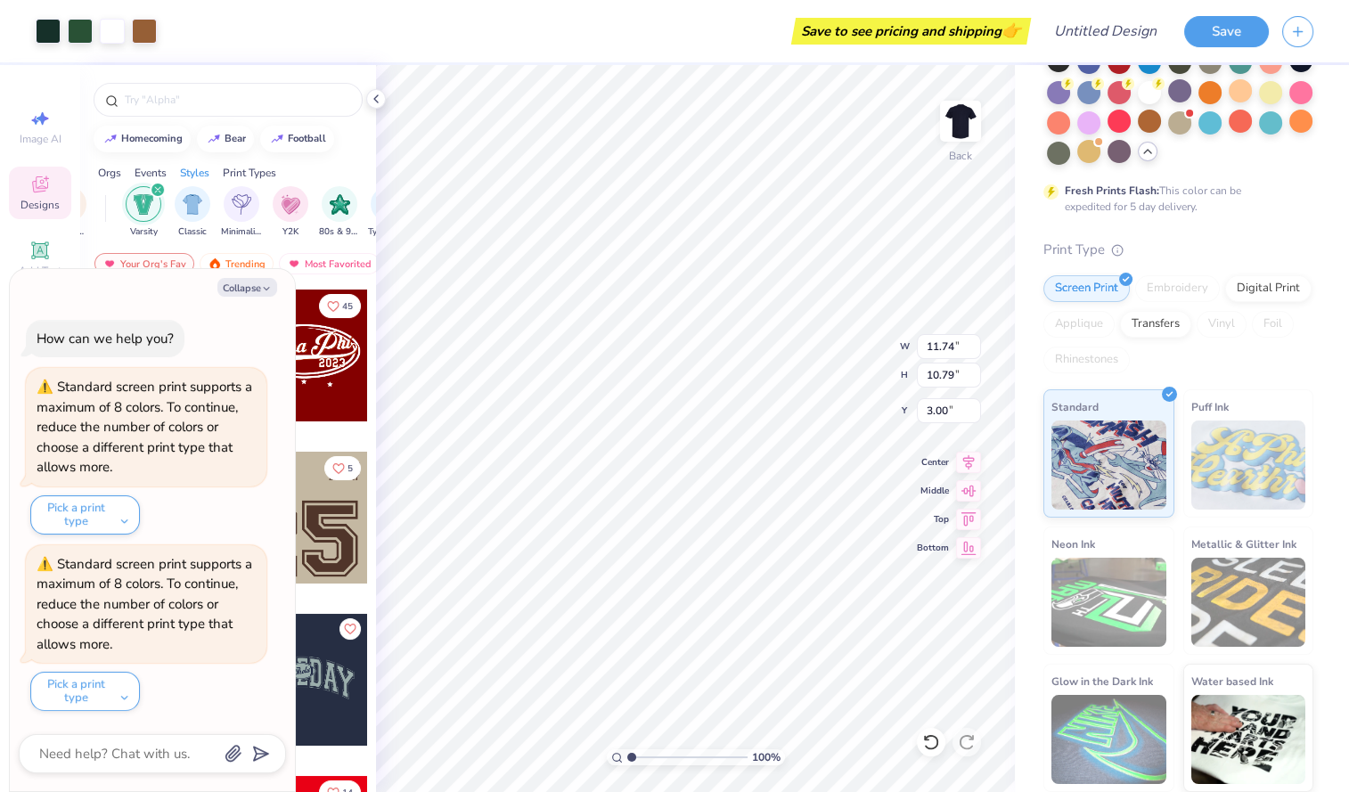
type input "6.32"
type textarea "x"
type input "5.36"
type input "8.19"
type input "5.60"
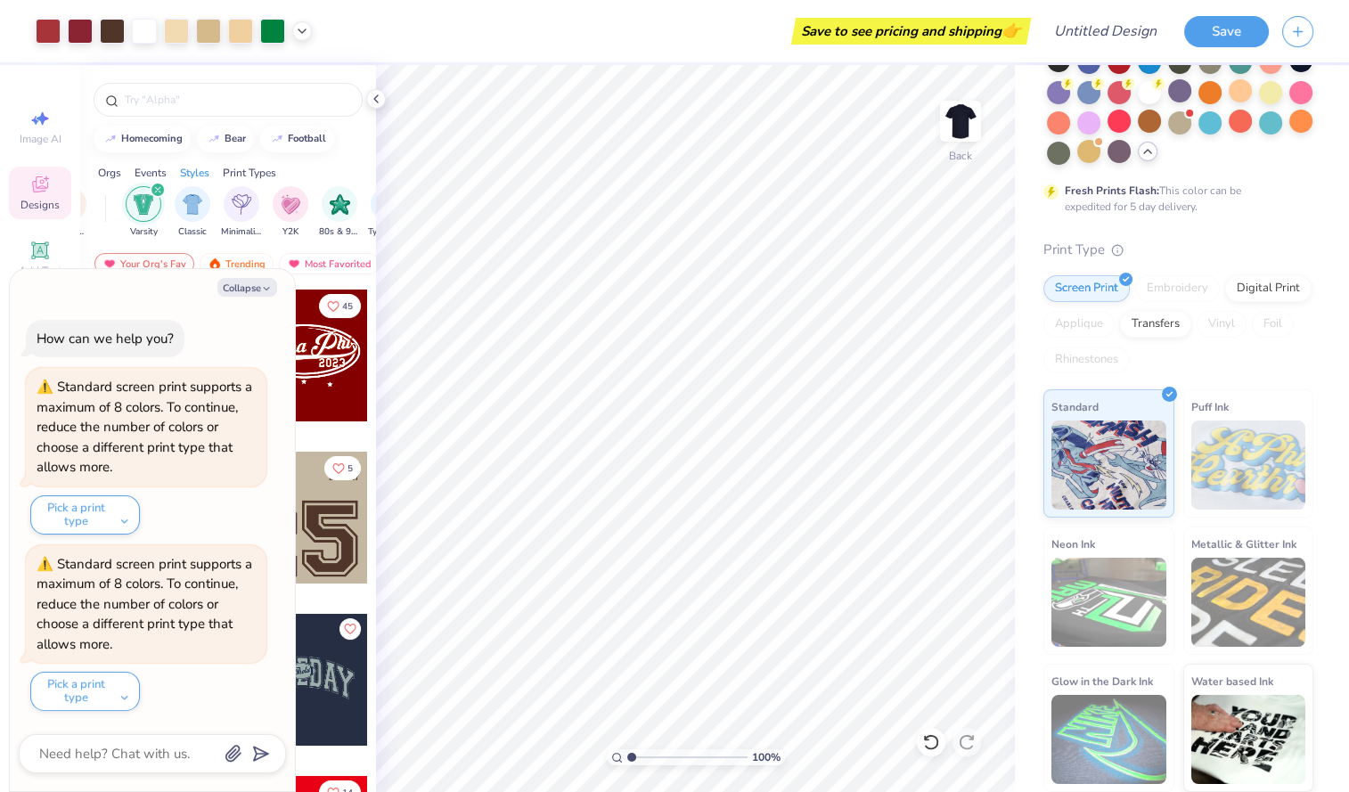
click at [262, 12] on div "Art colors" at bounding box center [156, 31] width 312 height 62
click at [279, 54] on div "Art colors" at bounding box center [156, 31] width 312 height 62
click at [273, 27] on div at bounding box center [272, 29] width 25 height 25
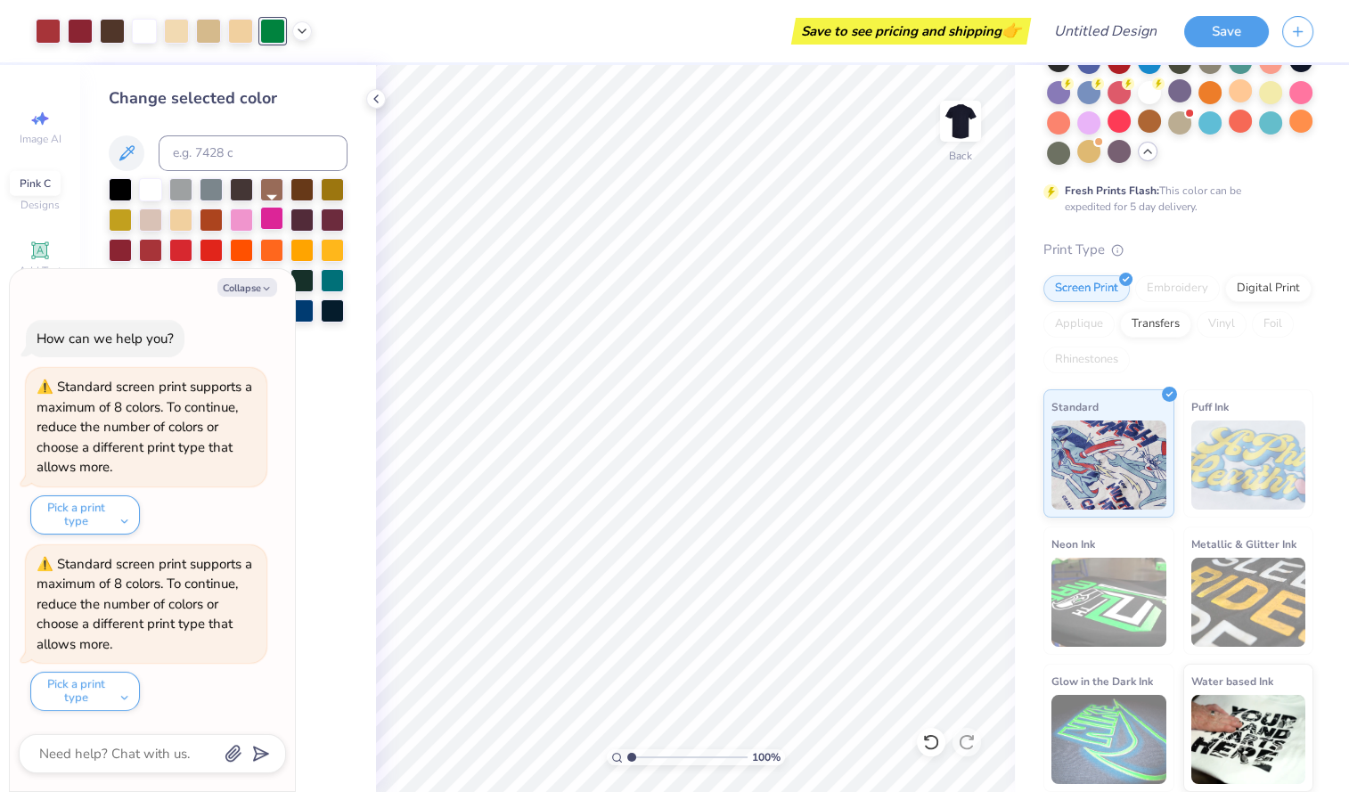
click at [274, 222] on div at bounding box center [271, 218] width 23 height 23
click at [274, 224] on div at bounding box center [271, 218] width 23 height 23
click at [332, 251] on div at bounding box center [332, 248] width 23 height 23
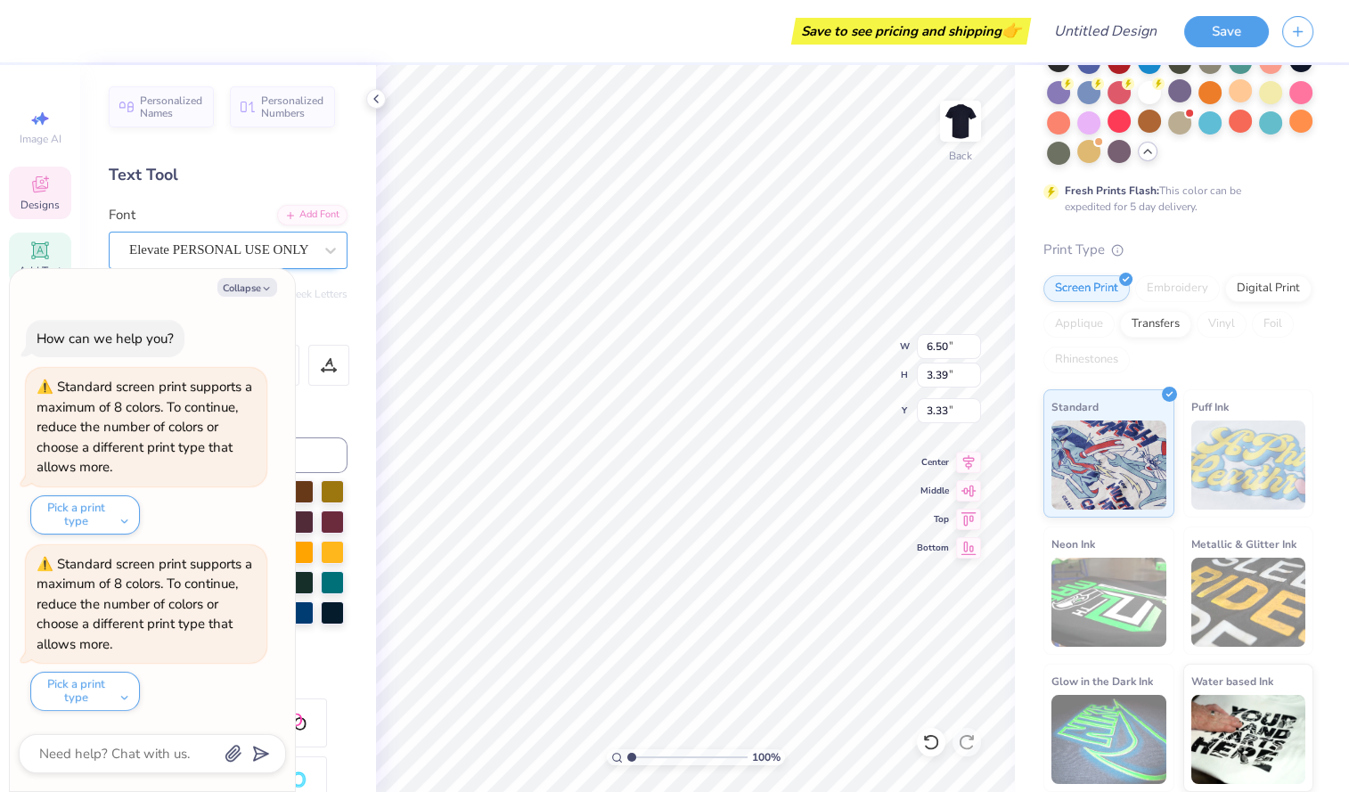
click at [287, 255] on div "Elevate PERSONAL USE ONLY" at bounding box center [220, 250] width 187 height 28
click at [308, 176] on div "Text Tool" at bounding box center [228, 175] width 239 height 24
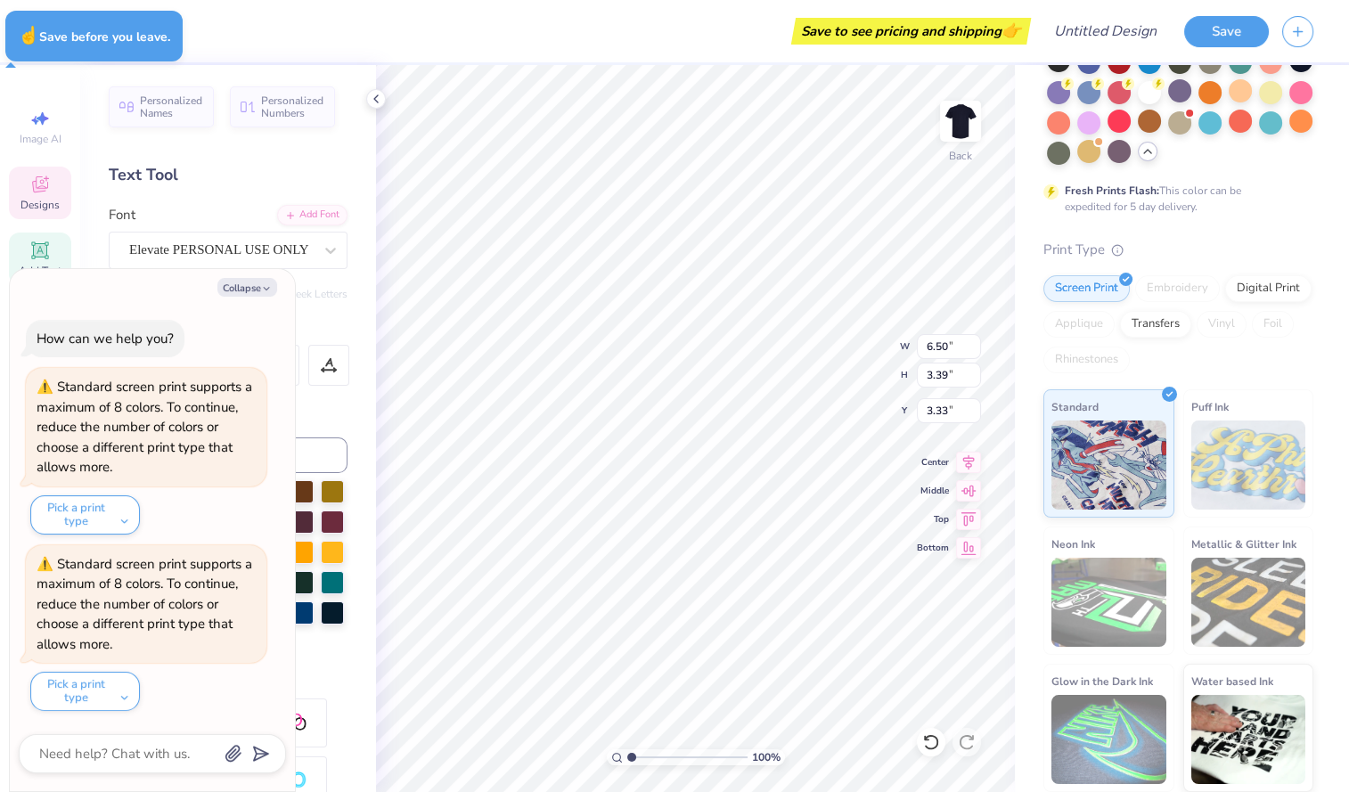
type textarea "x"
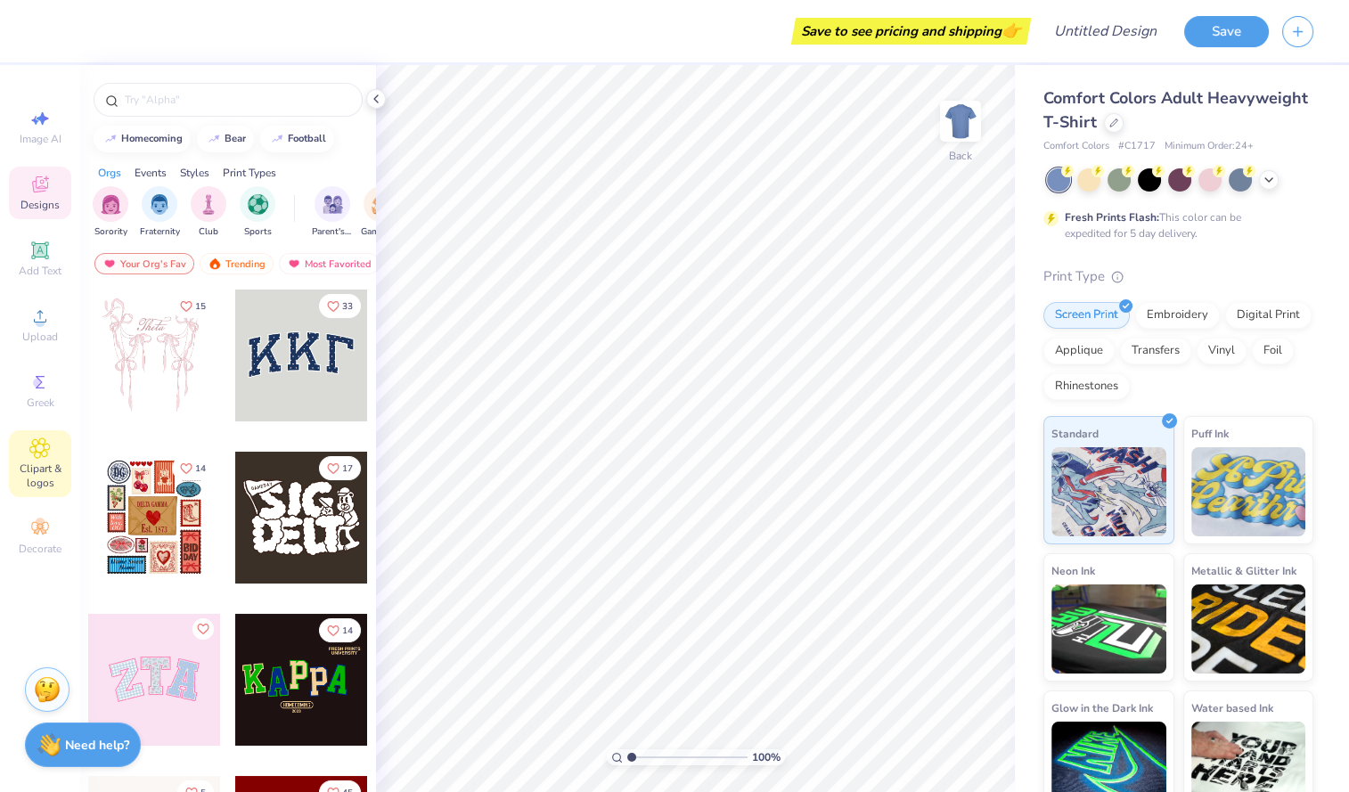
click at [37, 446] on icon at bounding box center [40, 448] width 9 height 9
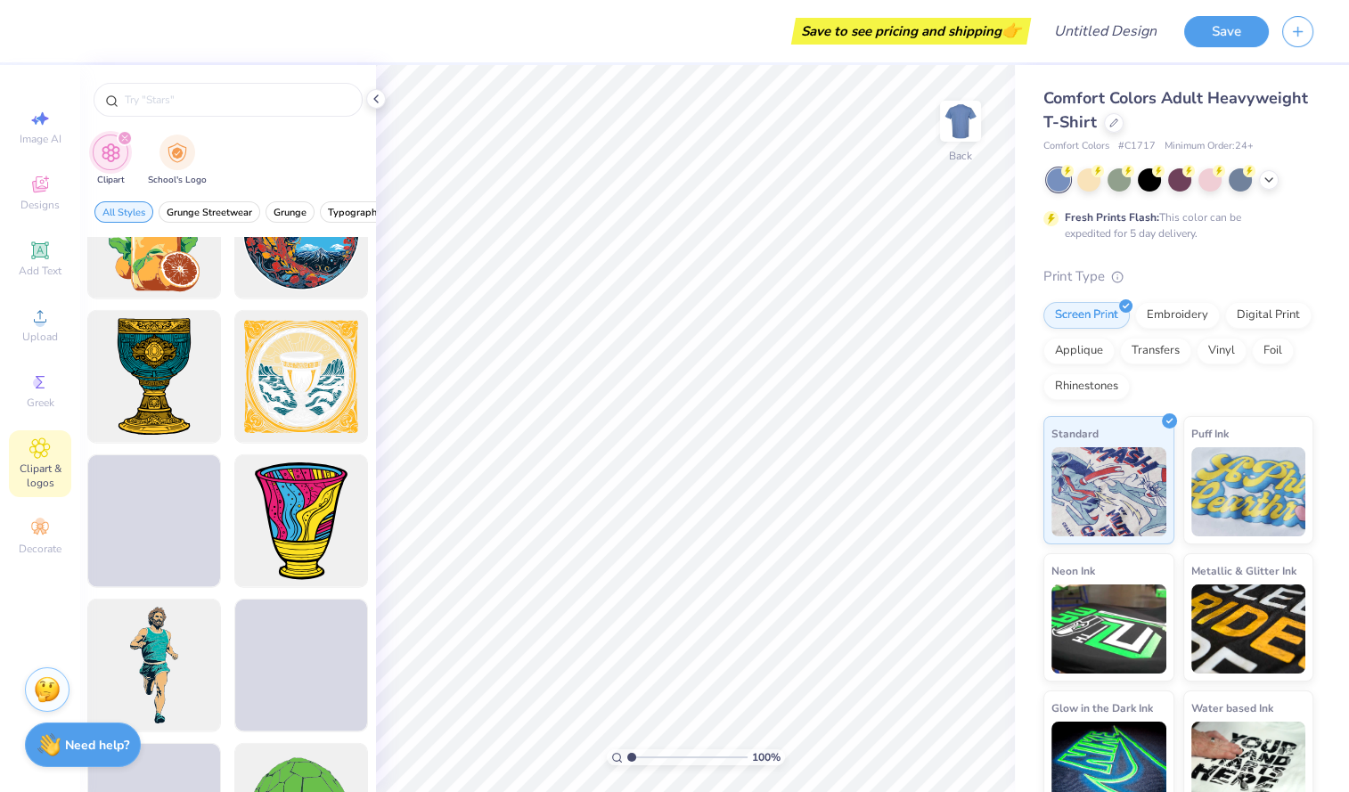
scroll to position [6714, 0]
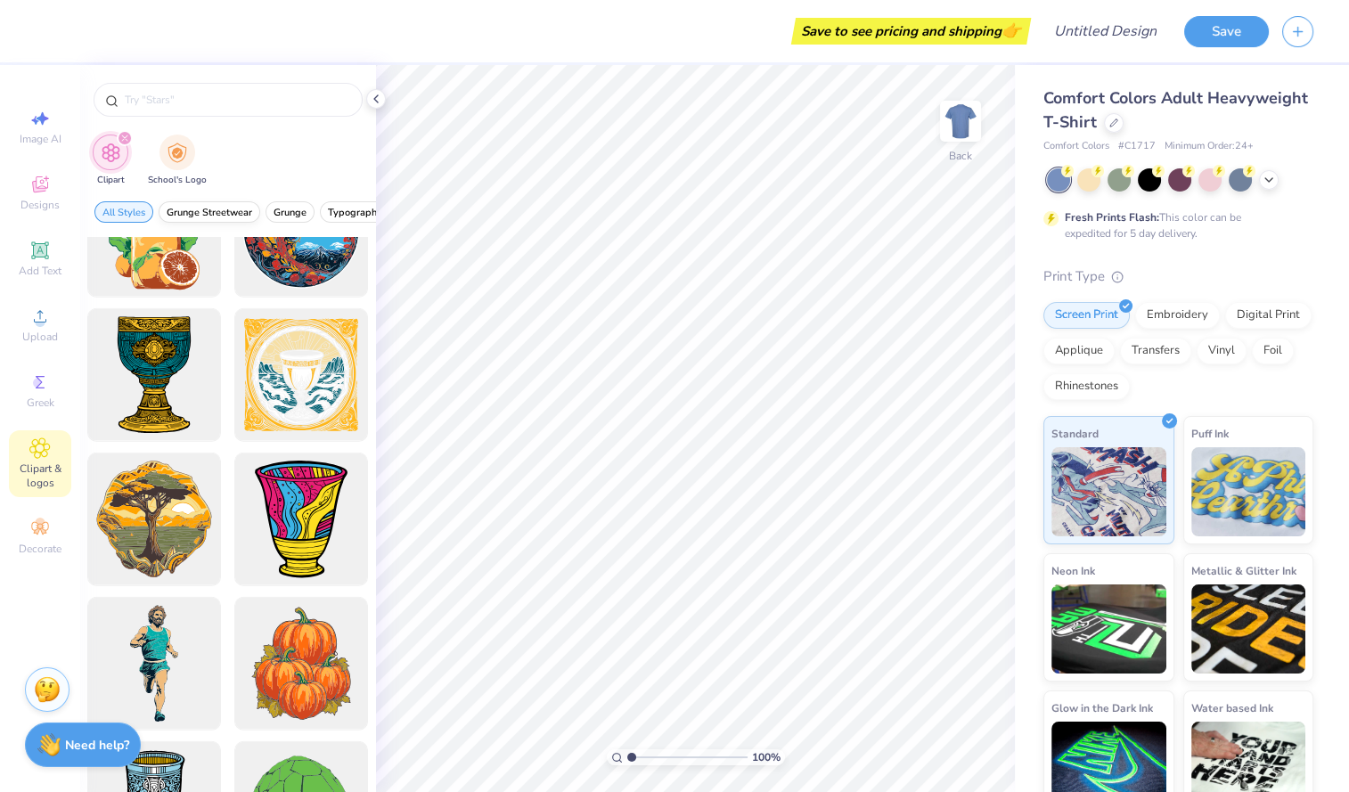
click at [209, 212] on span "Grunge Streetwear" at bounding box center [210, 212] width 86 height 13
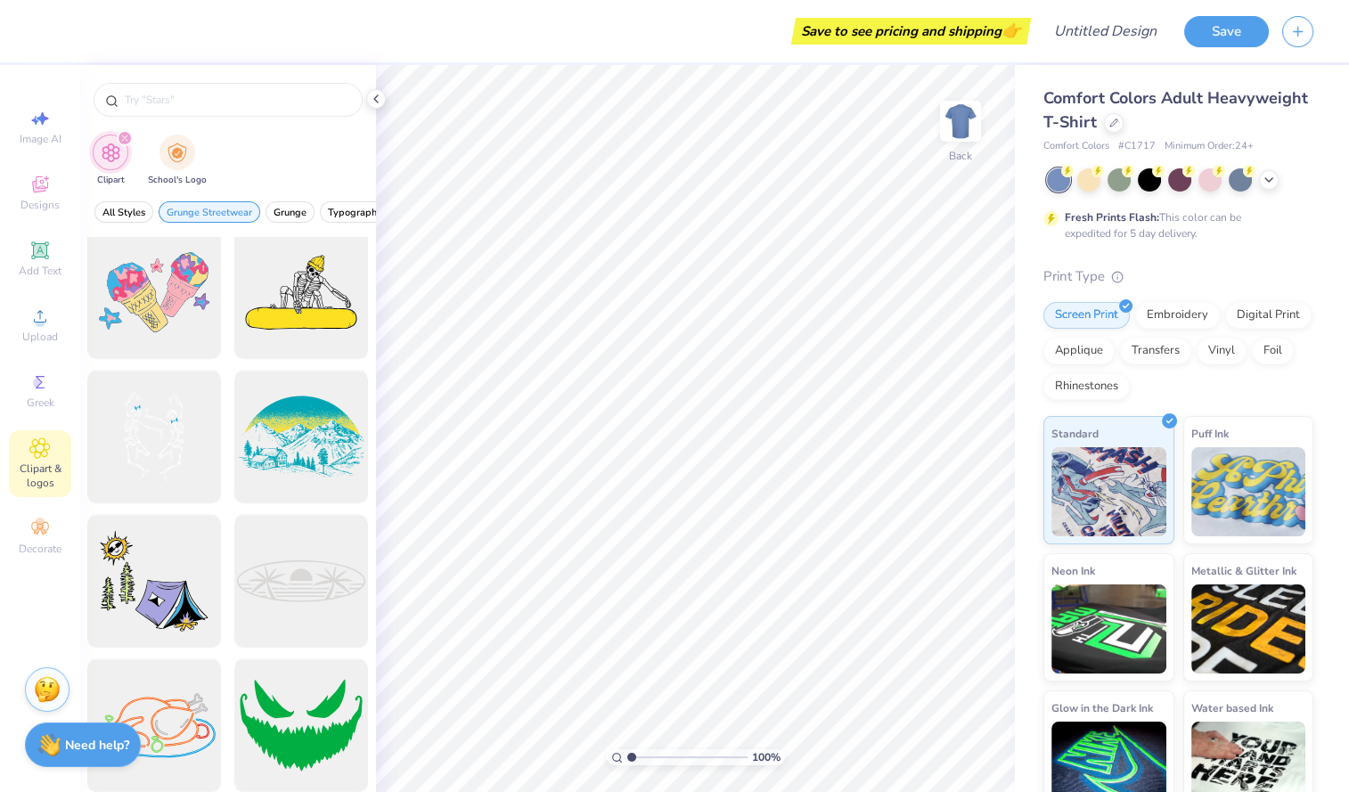
scroll to position [1890, 0]
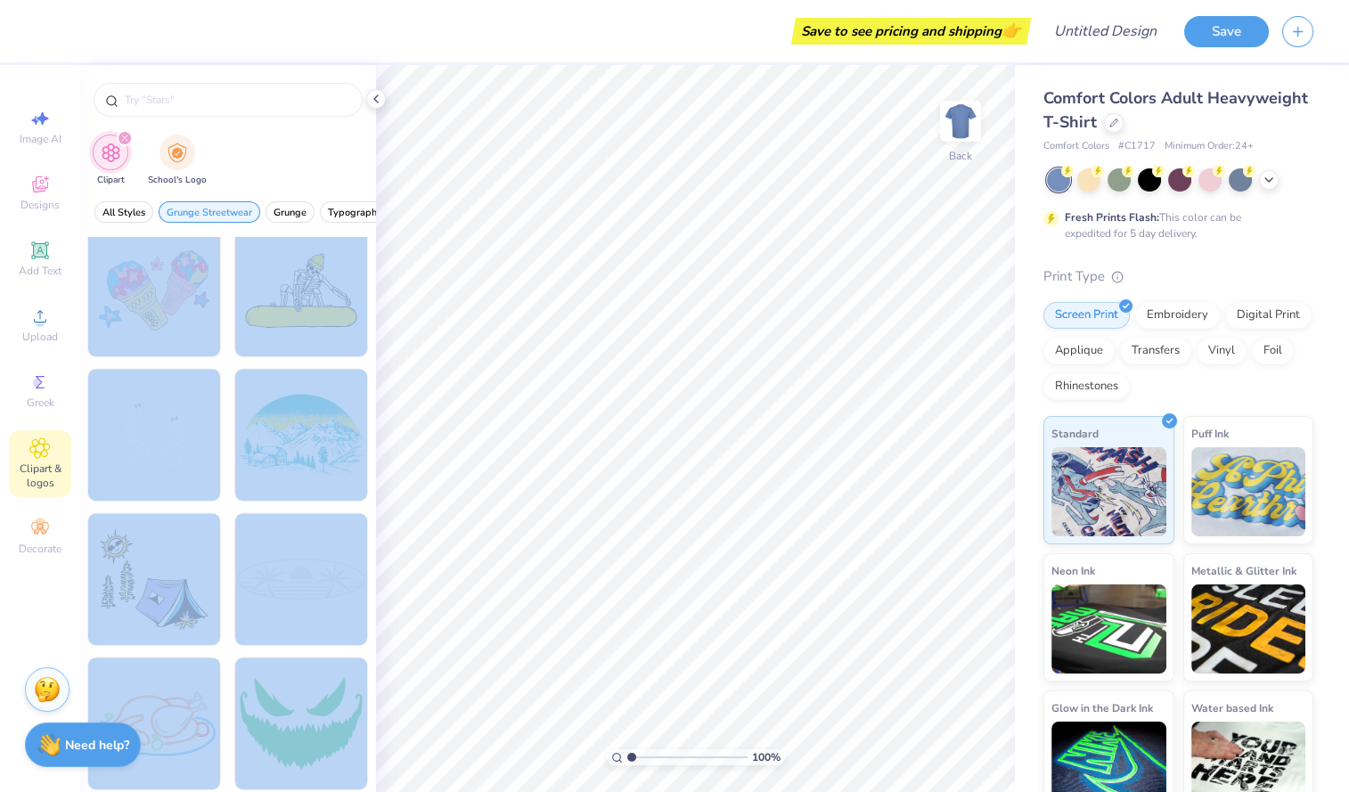
click at [664, 315] on div "Save to see pricing and shipping 👉 Design Title Save Image AI Designs Add Text …" at bounding box center [674, 396] width 1349 height 792
click at [162, 271] on div at bounding box center [154, 290] width 147 height 147
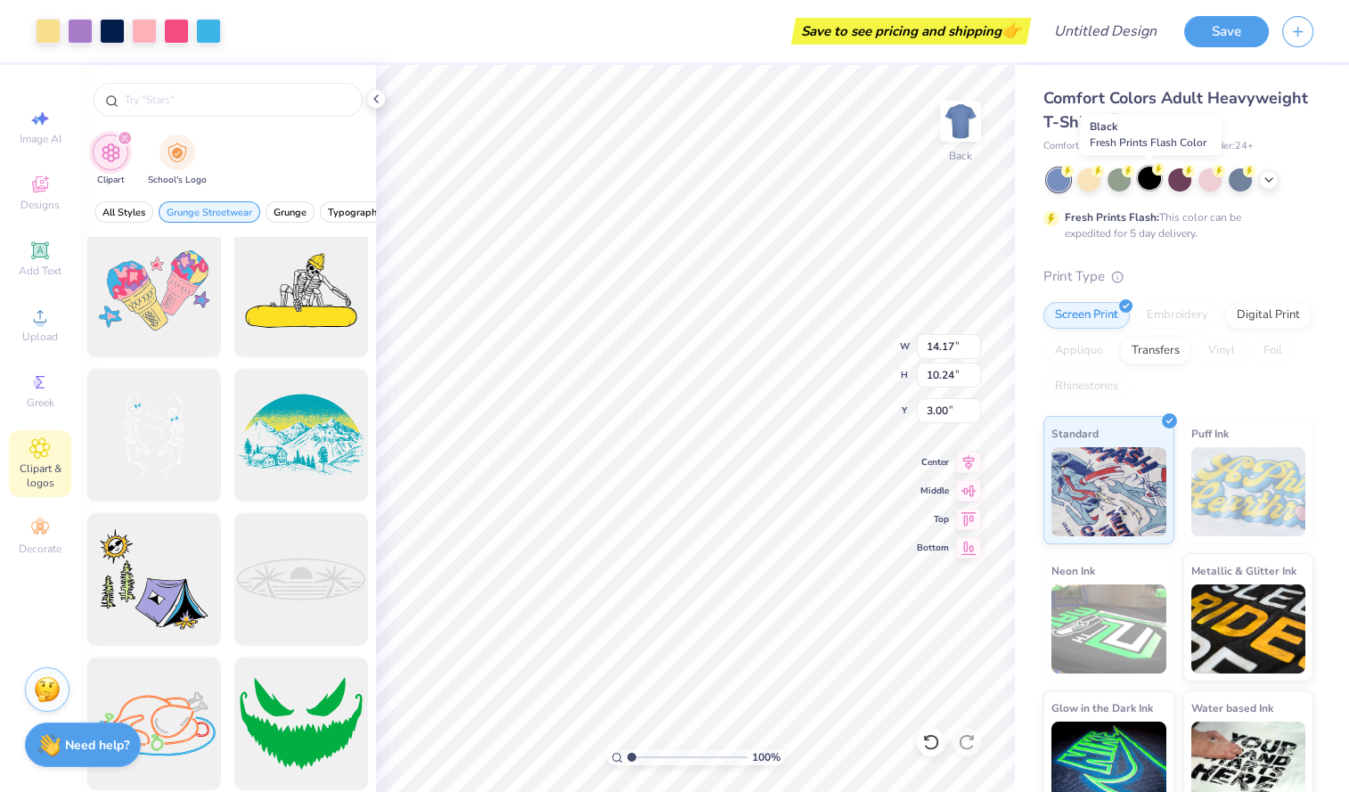
click at [1150, 176] on div at bounding box center [1149, 178] width 23 height 23
click at [286, 206] on span "Grunge" at bounding box center [290, 212] width 33 height 13
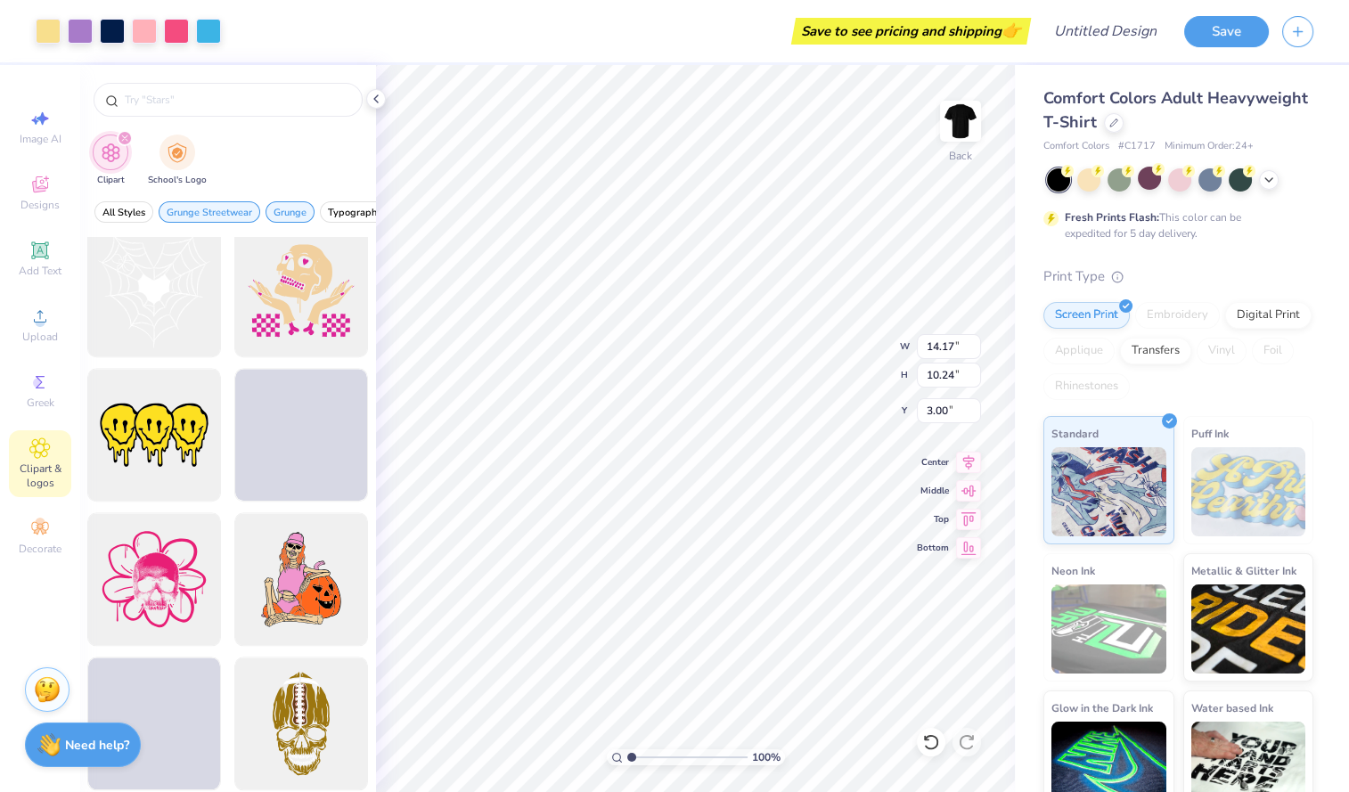
scroll to position [2613, 0]
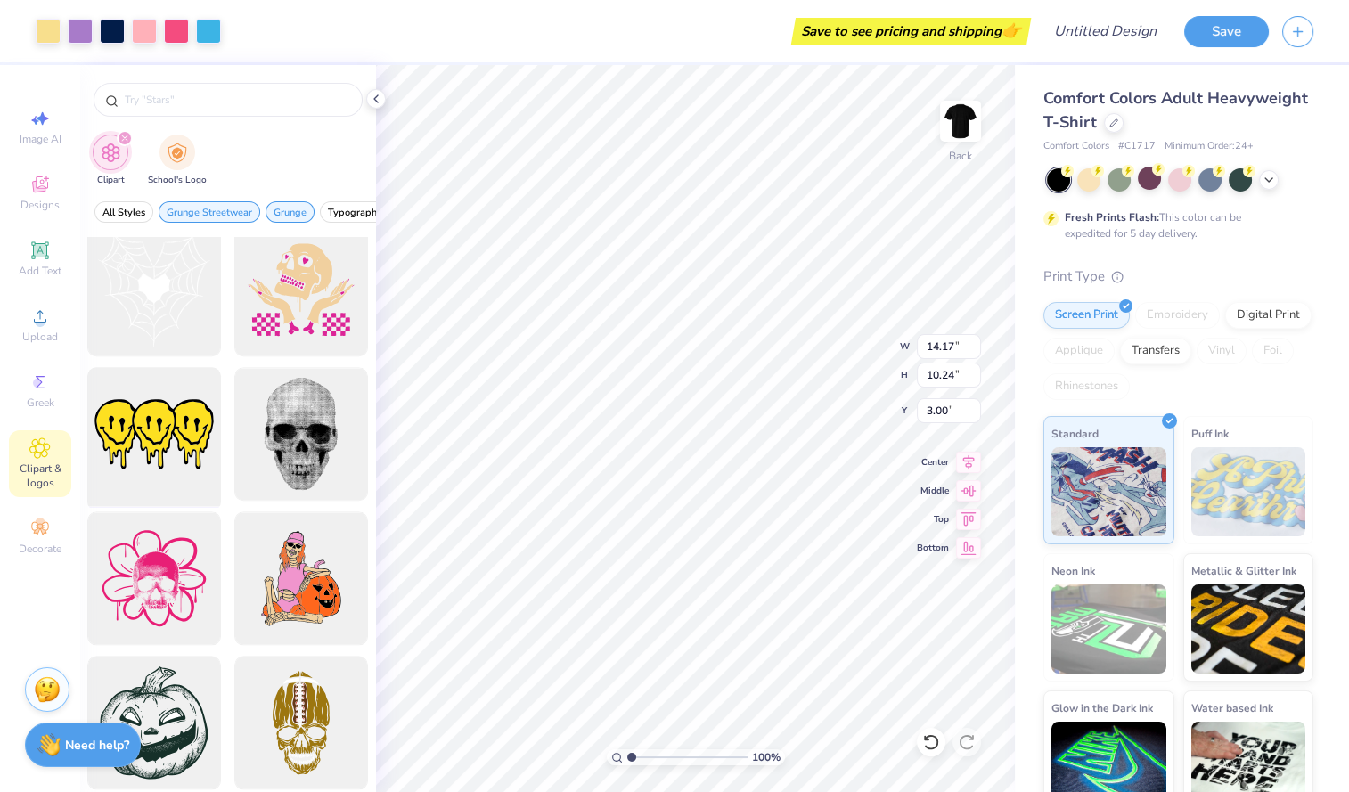
click at [134, 402] on div at bounding box center [154, 434] width 147 height 147
type input "10.24"
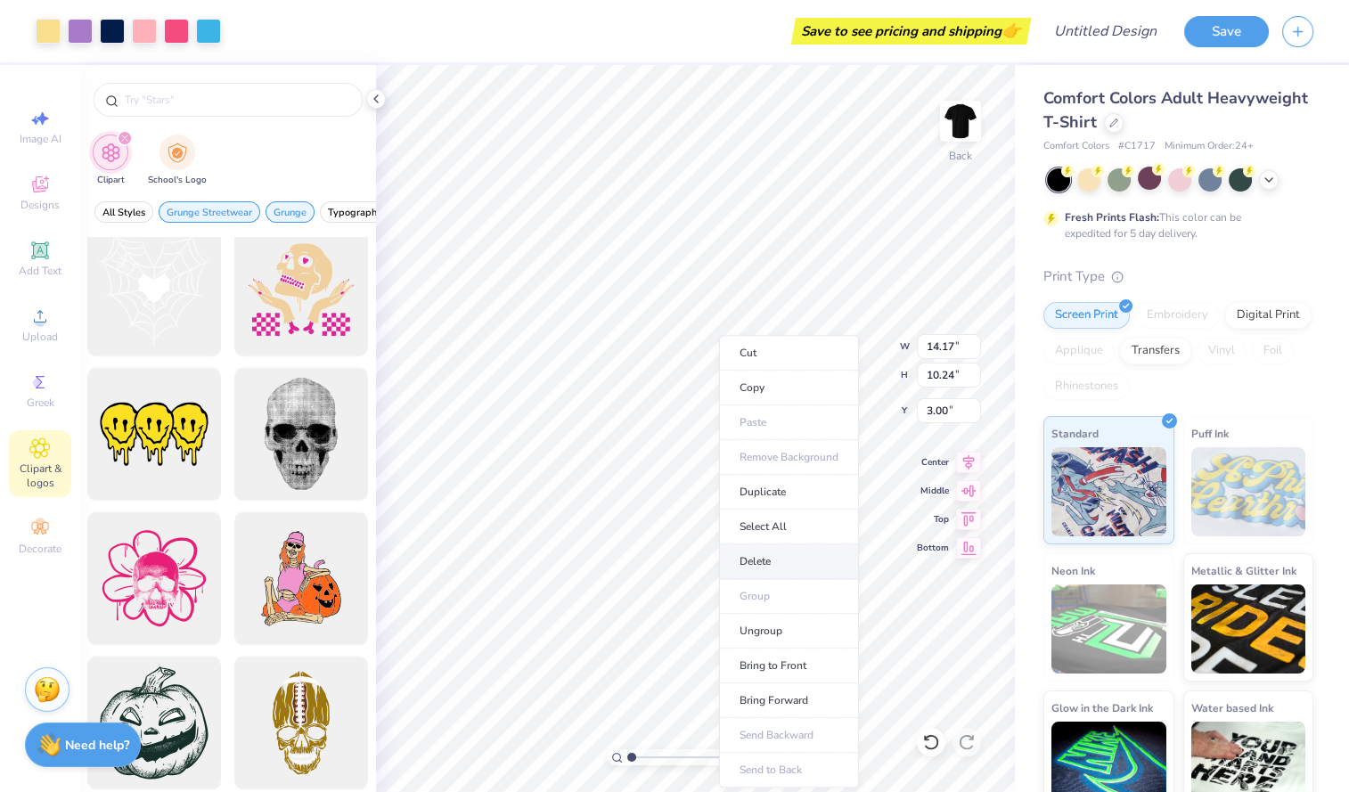
click at [782, 556] on li "Delete" at bounding box center [789, 562] width 140 height 35
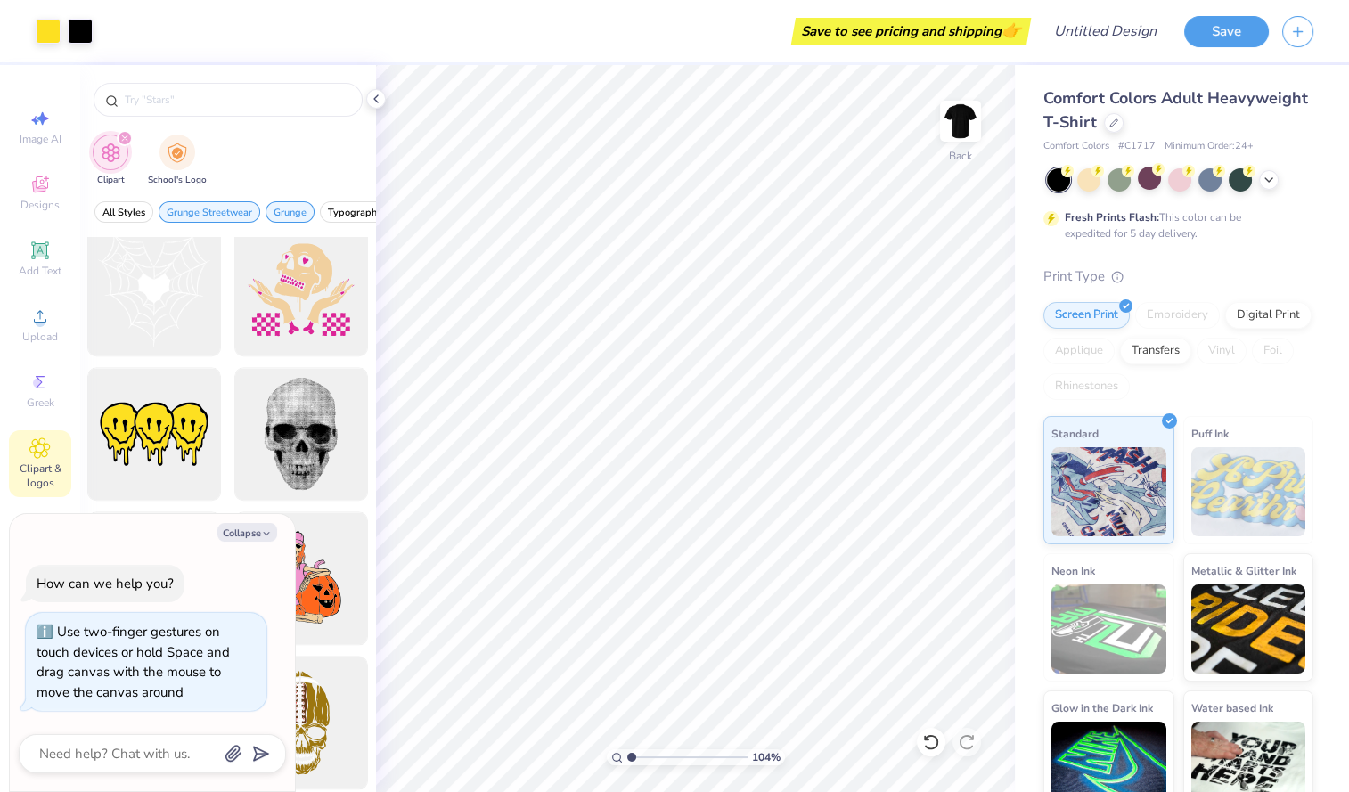
type input "1.04715960713568"
type textarea "x"
type input "1.06792809130637"
type textarea "x"
type input "1.0830267961458"
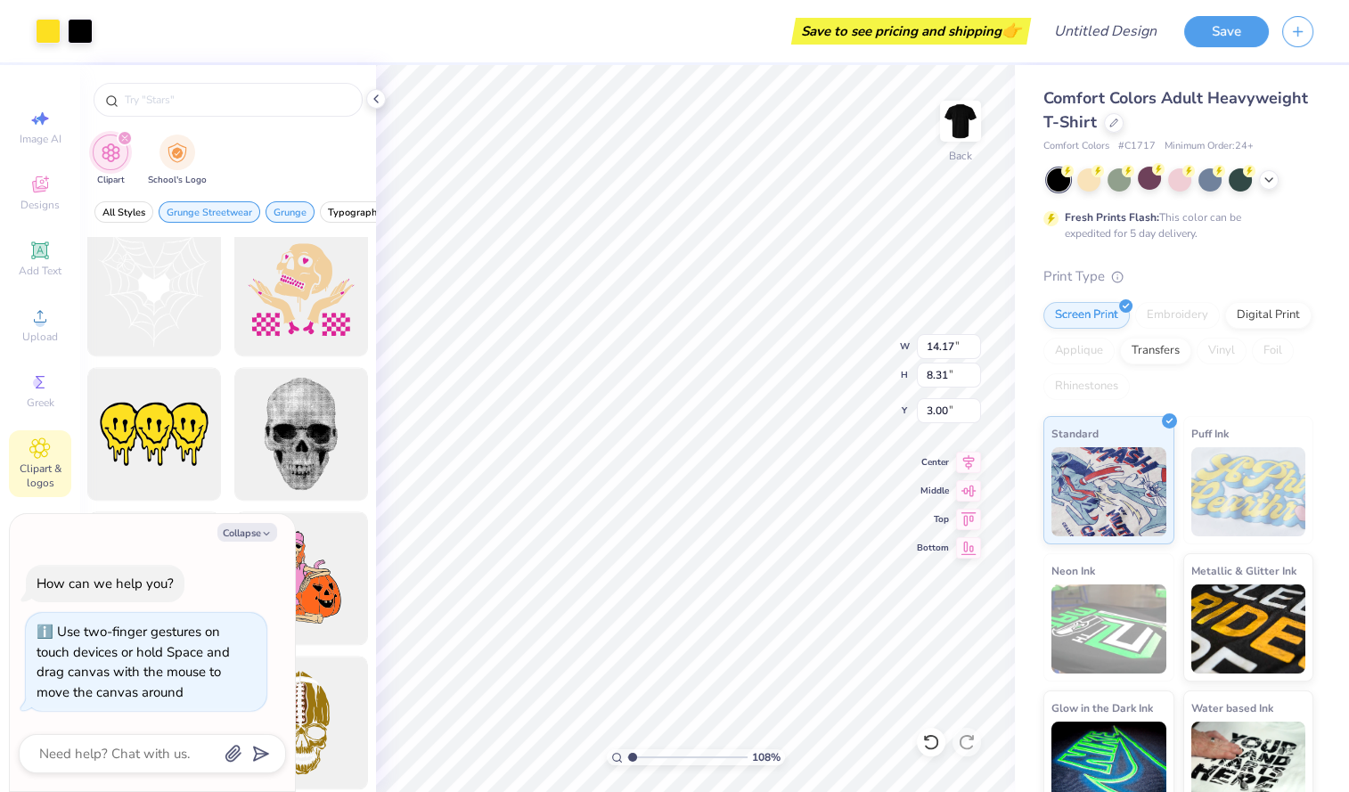
type textarea "x"
type input "1.0830267961458"
type textarea "x"
type input "1.0830267961458"
type textarea "x"
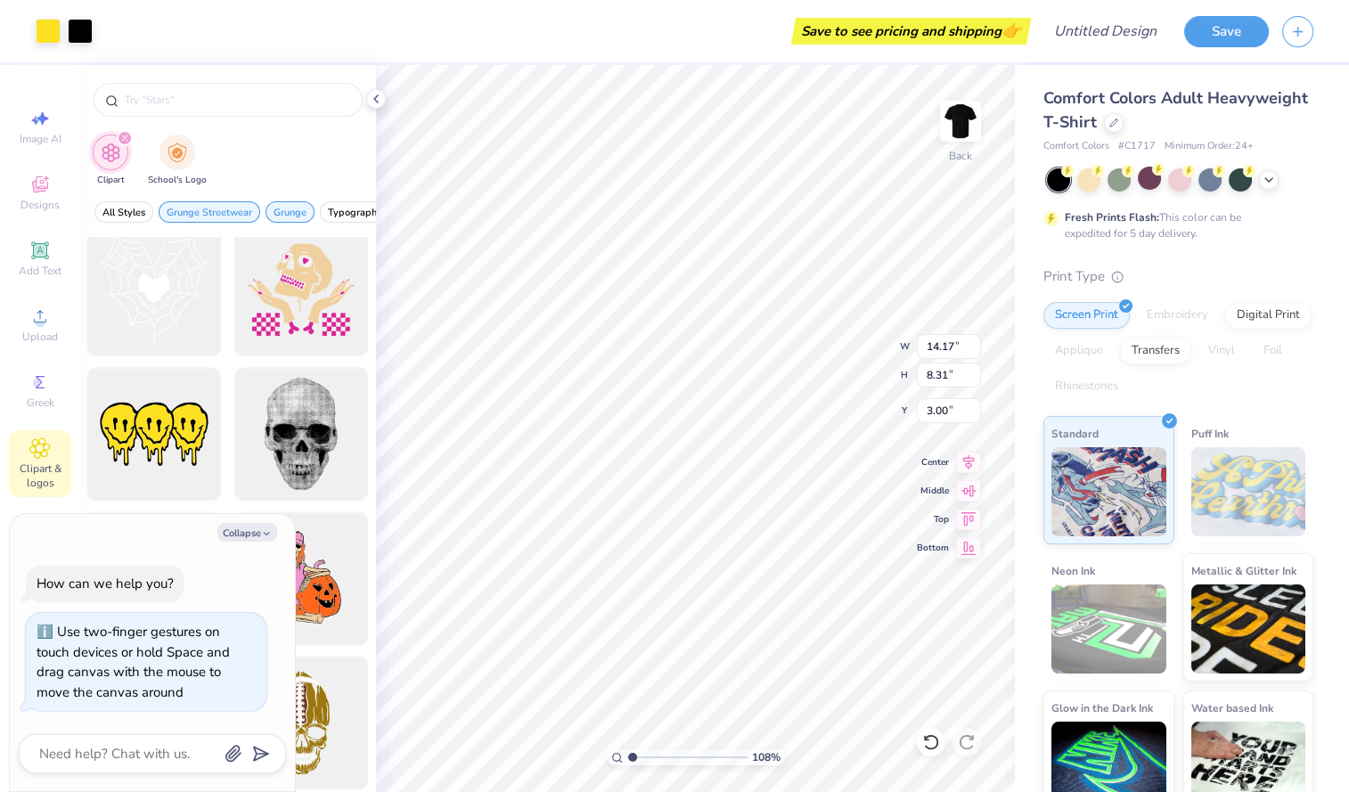
type input "1.0830267961458"
type textarea "x"
type input "8.34"
type input "2.99"
type input "1.0830267961458"
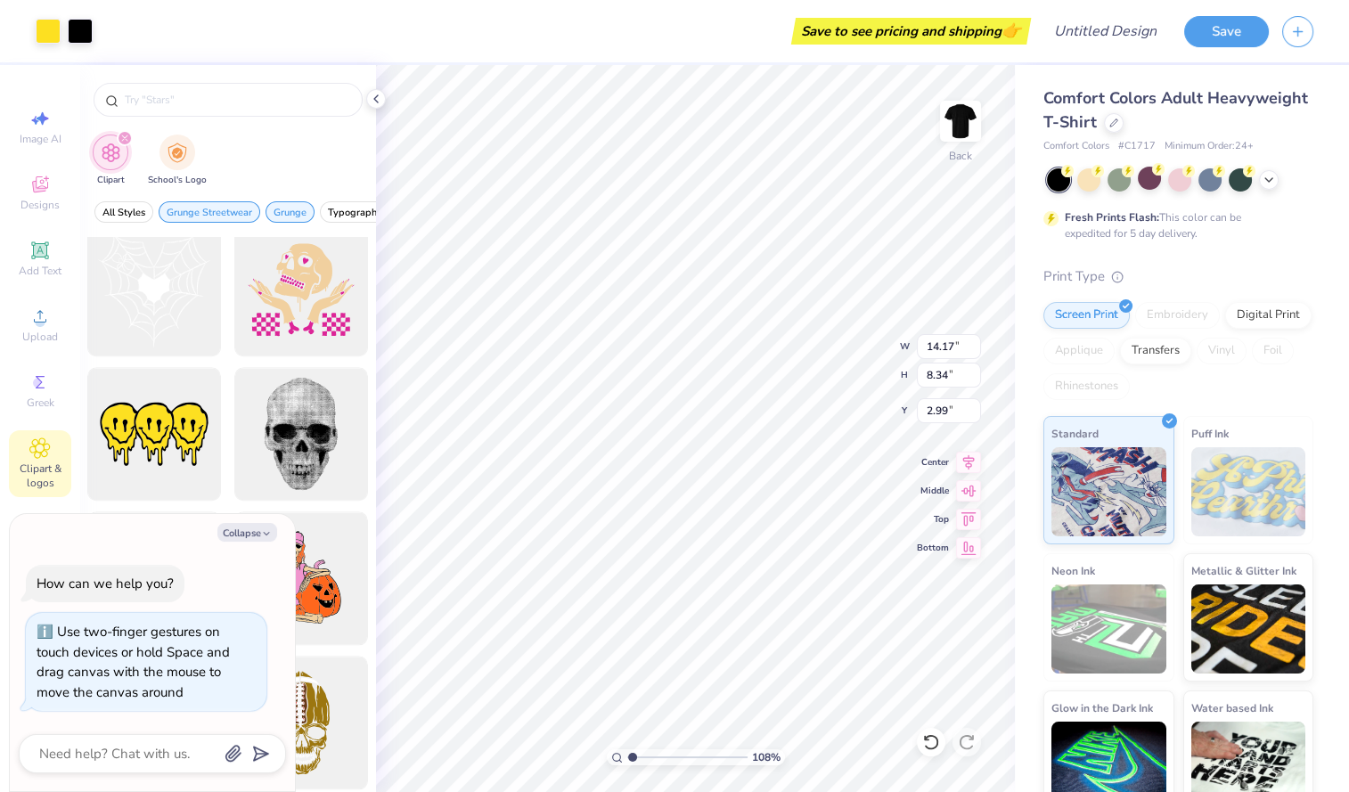
type textarea "x"
type input "1.0830267961458"
type textarea "x"
type input "1.0830267961458"
type textarea "x"
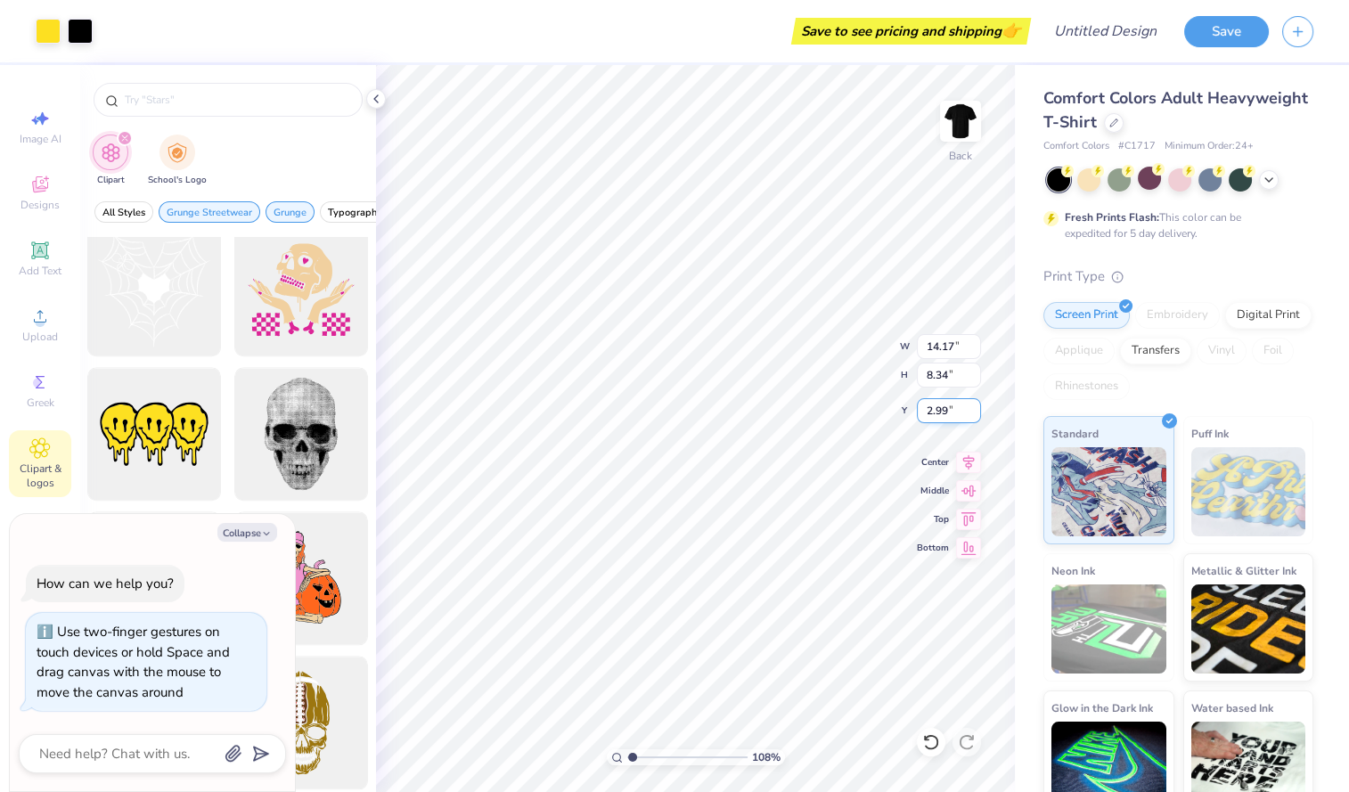
type input "1.0830267961458"
type textarea "x"
type input "1.0830267961458"
type textarea "x"
type input "1.0830267961458"
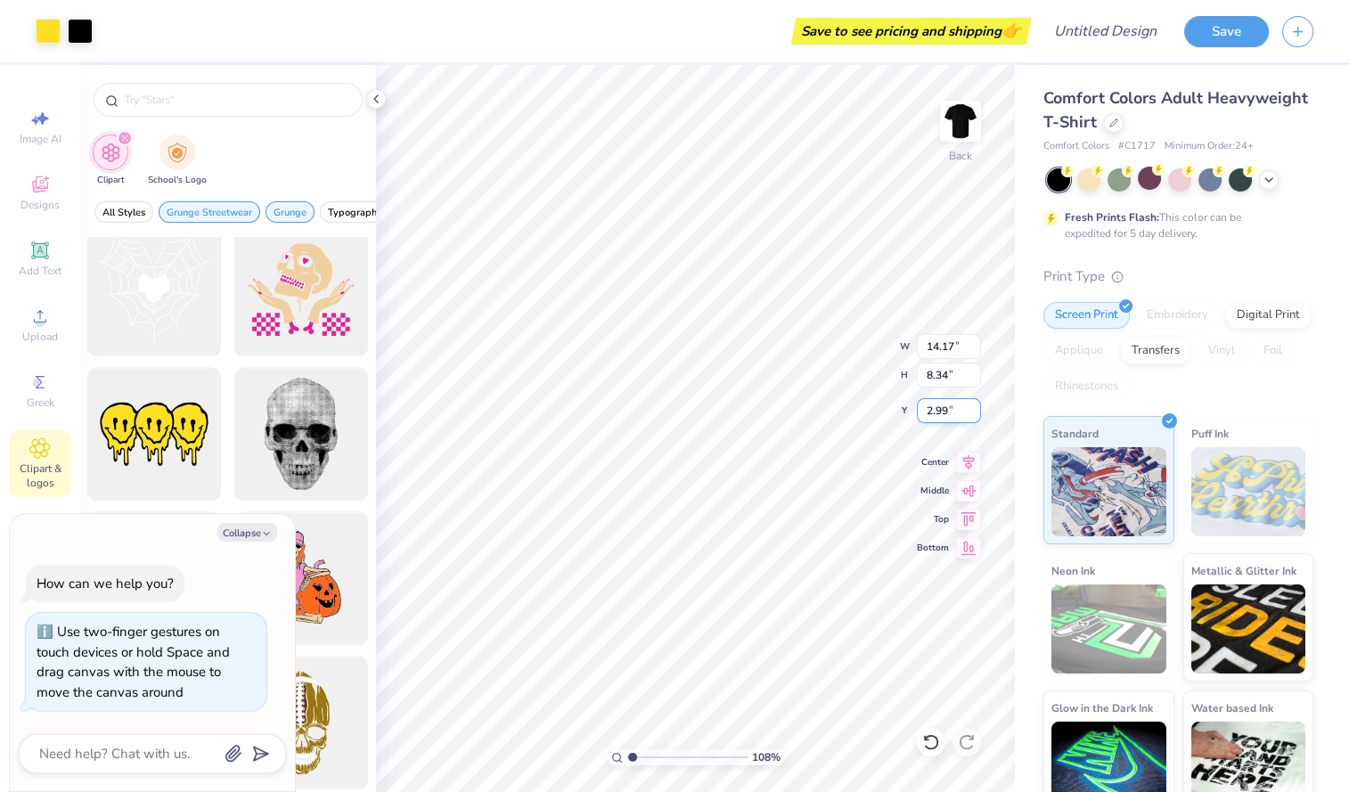
type textarea "x"
type input "1.0830267961458"
type textarea "x"
type input "1.0830267961458"
type textarea "x"
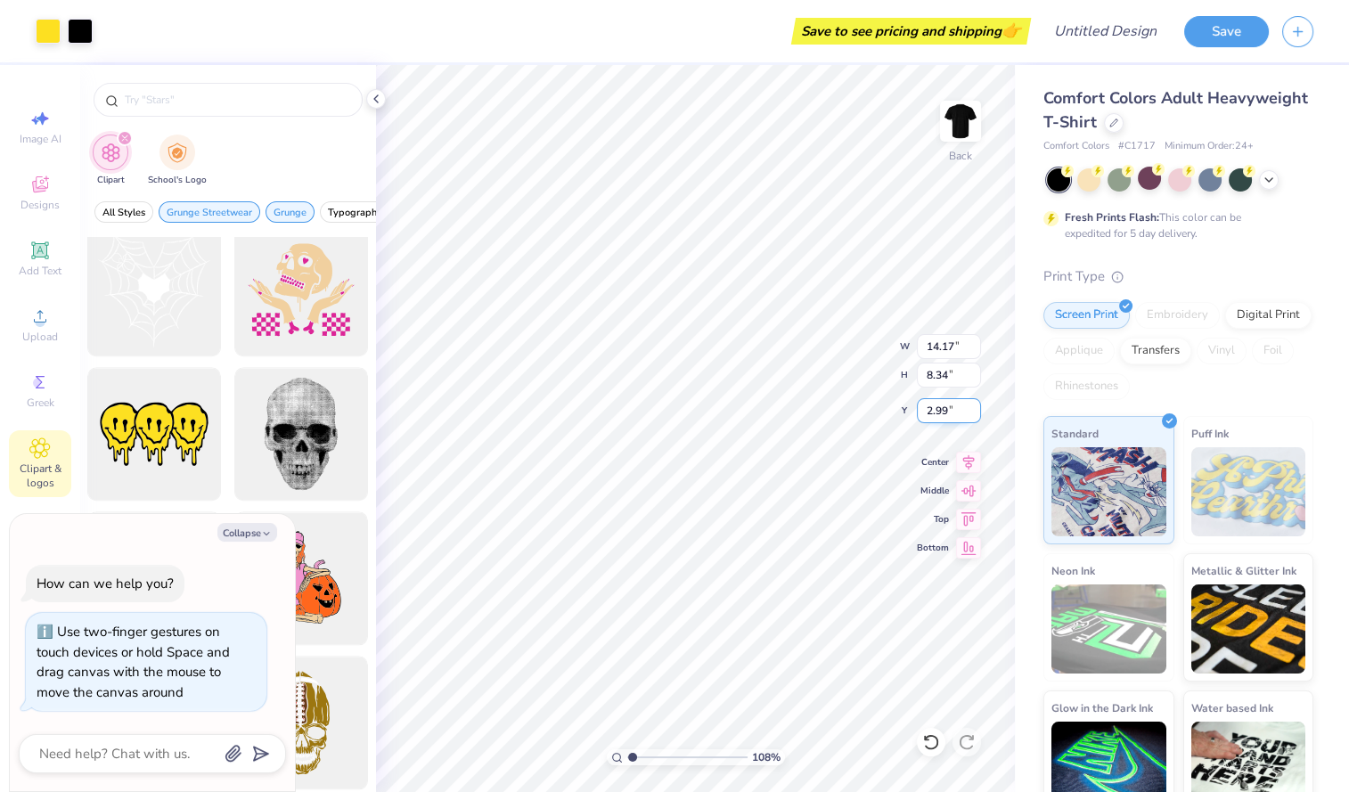
type input "15.69"
type input "1.0830267961458"
type textarea "x"
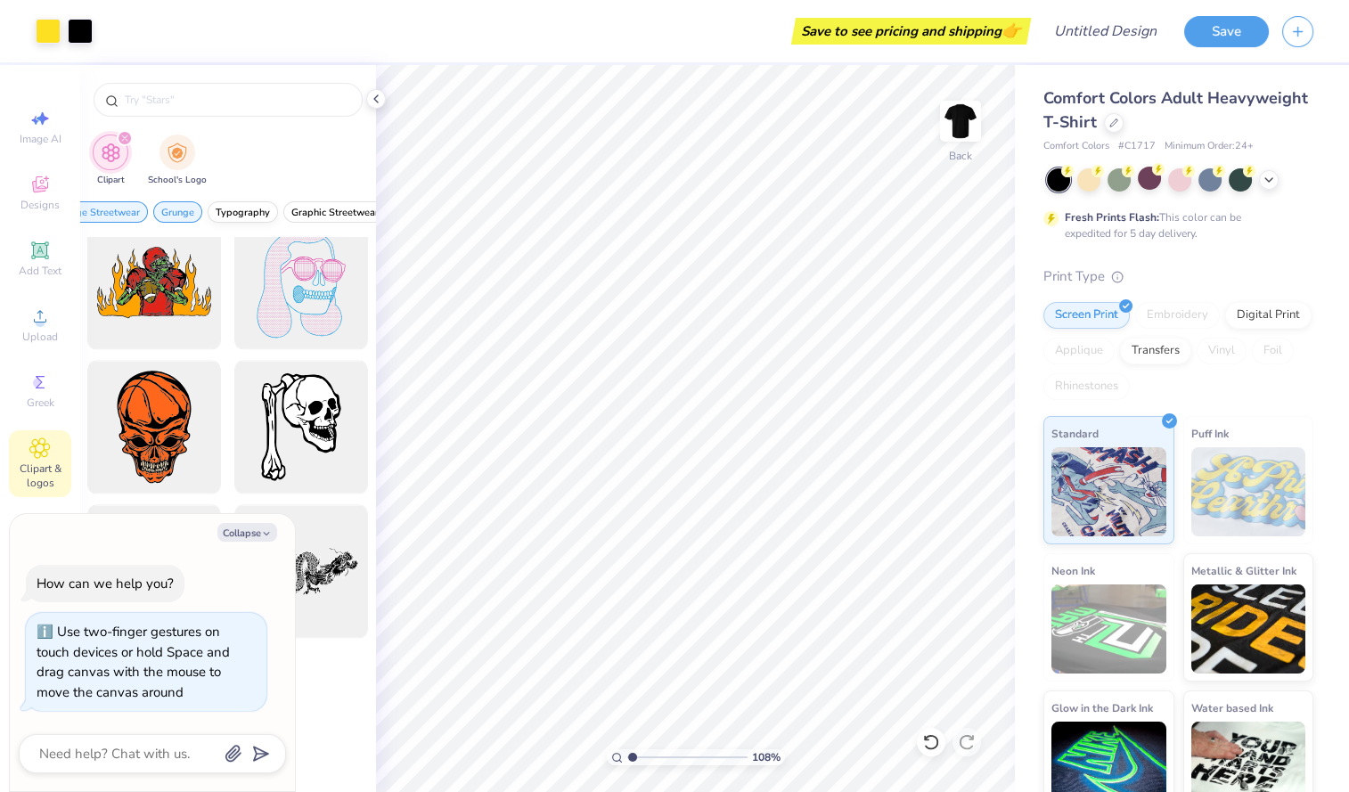
scroll to position [0, 115]
click at [250, 211] on span "Typography" at bounding box center [240, 212] width 54 height 13
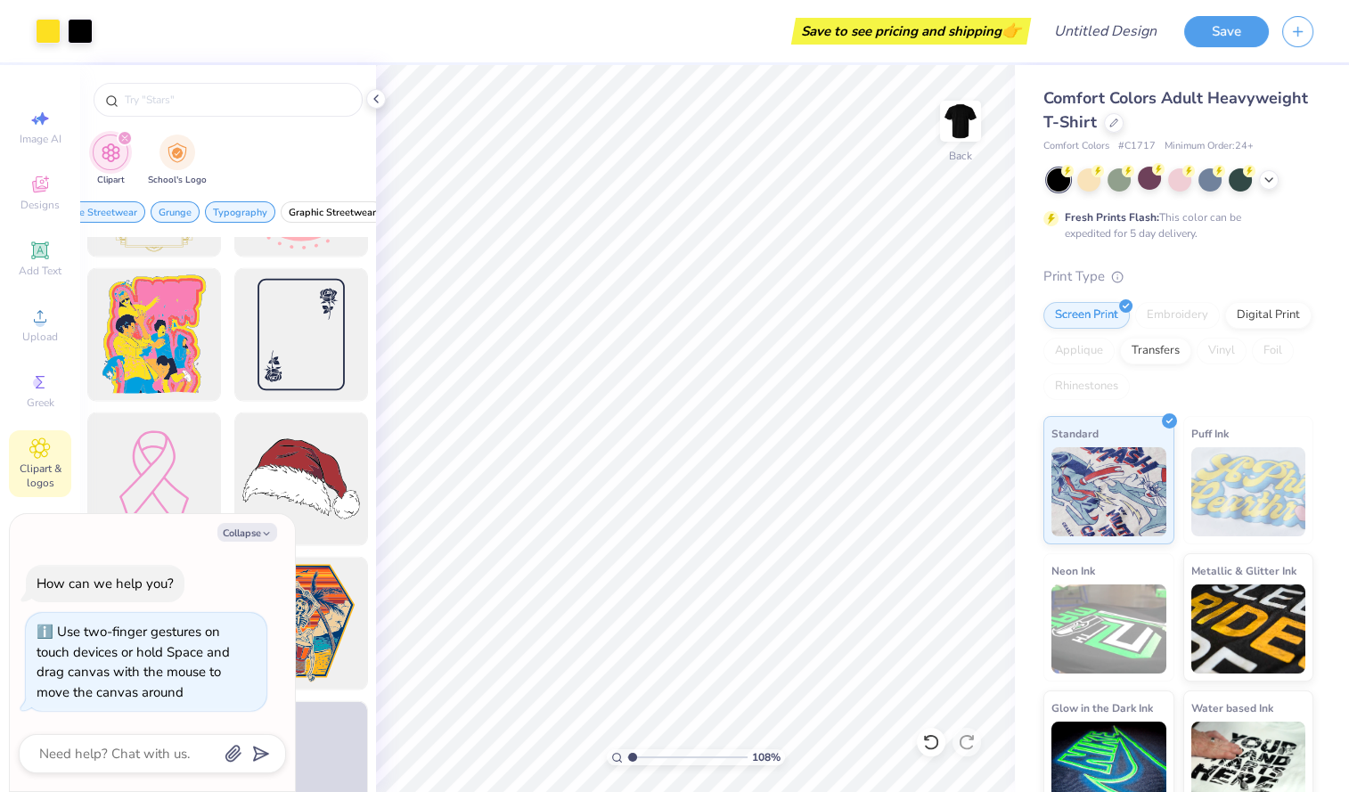
scroll to position [5313, 0]
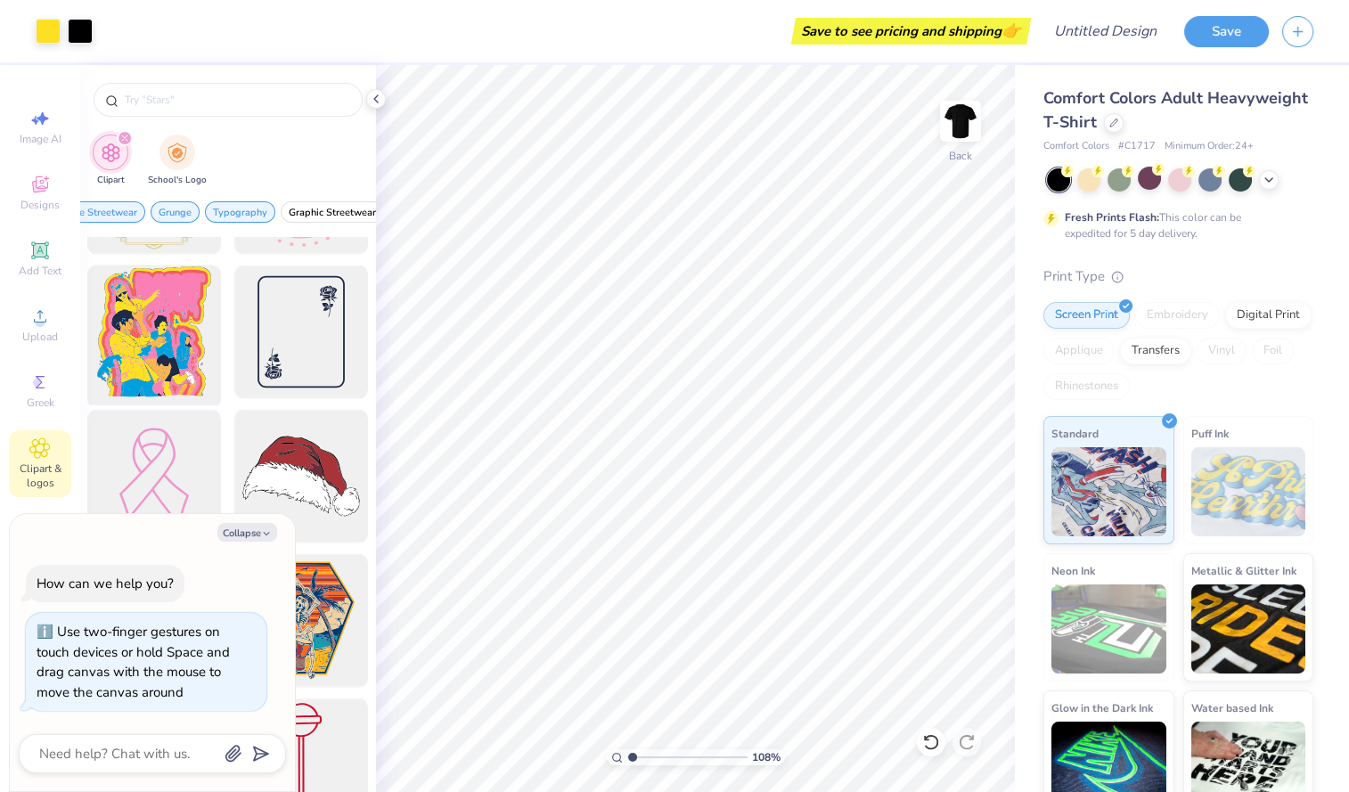
click at [148, 373] on div at bounding box center [154, 332] width 147 height 147
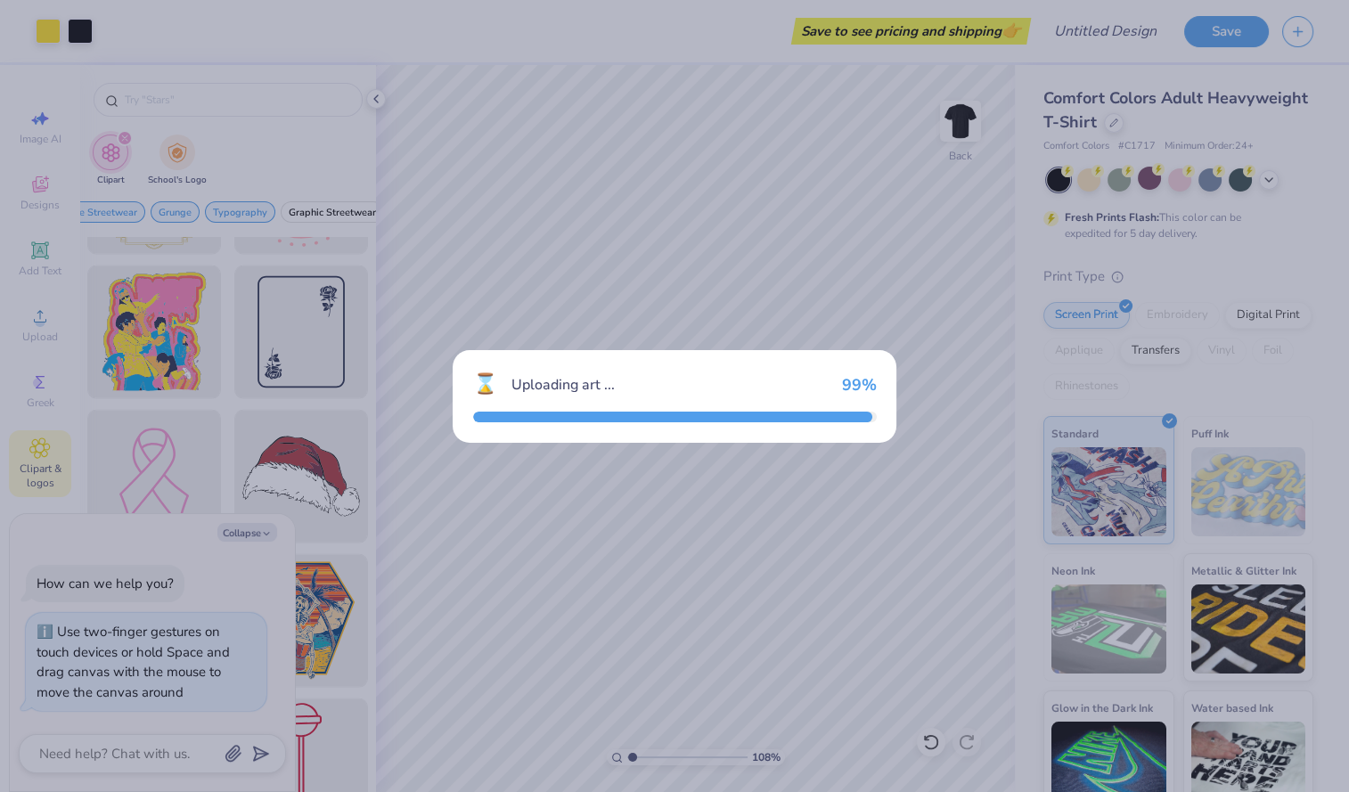
type input "1.0830267961458"
type textarea "x"
type input "1.0830267961458"
type textarea "x"
type input "1.0830267961458"
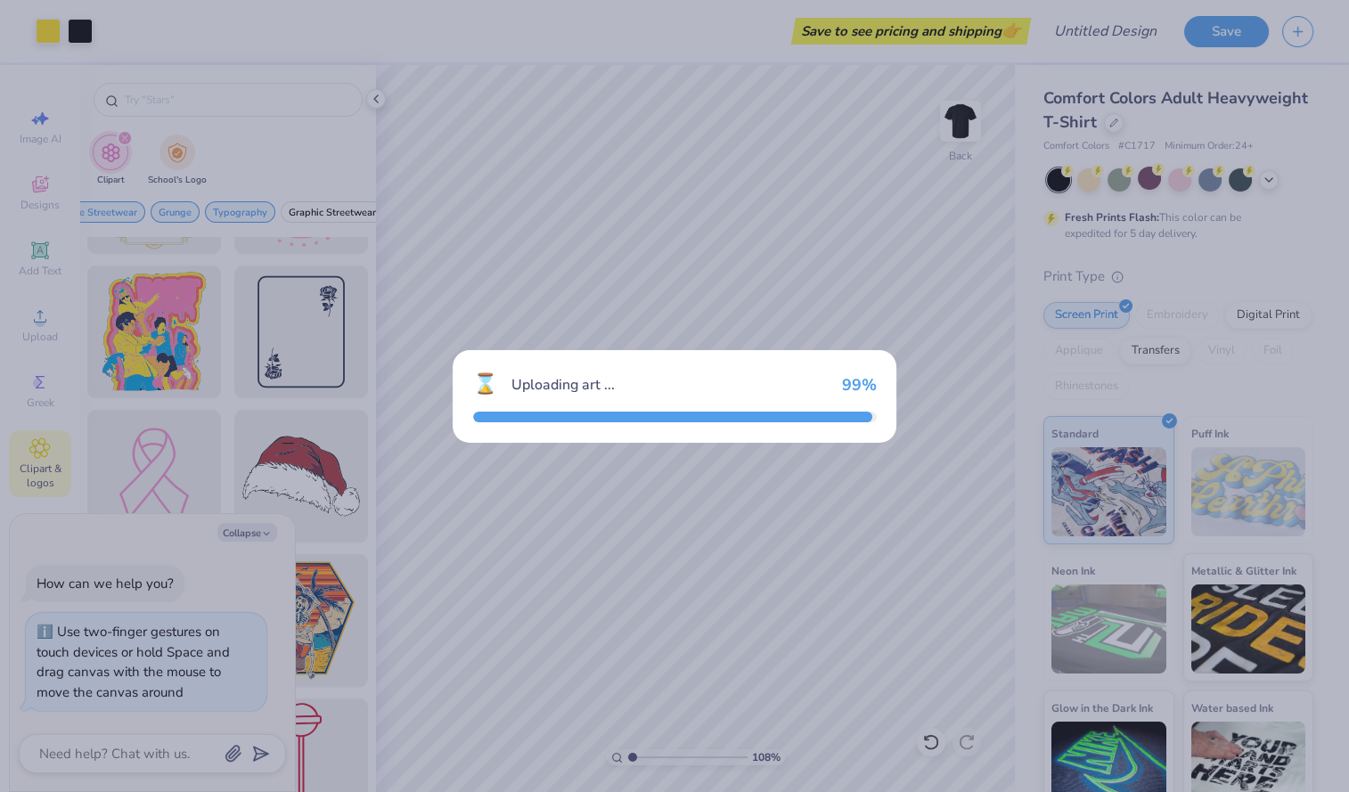
type textarea "x"
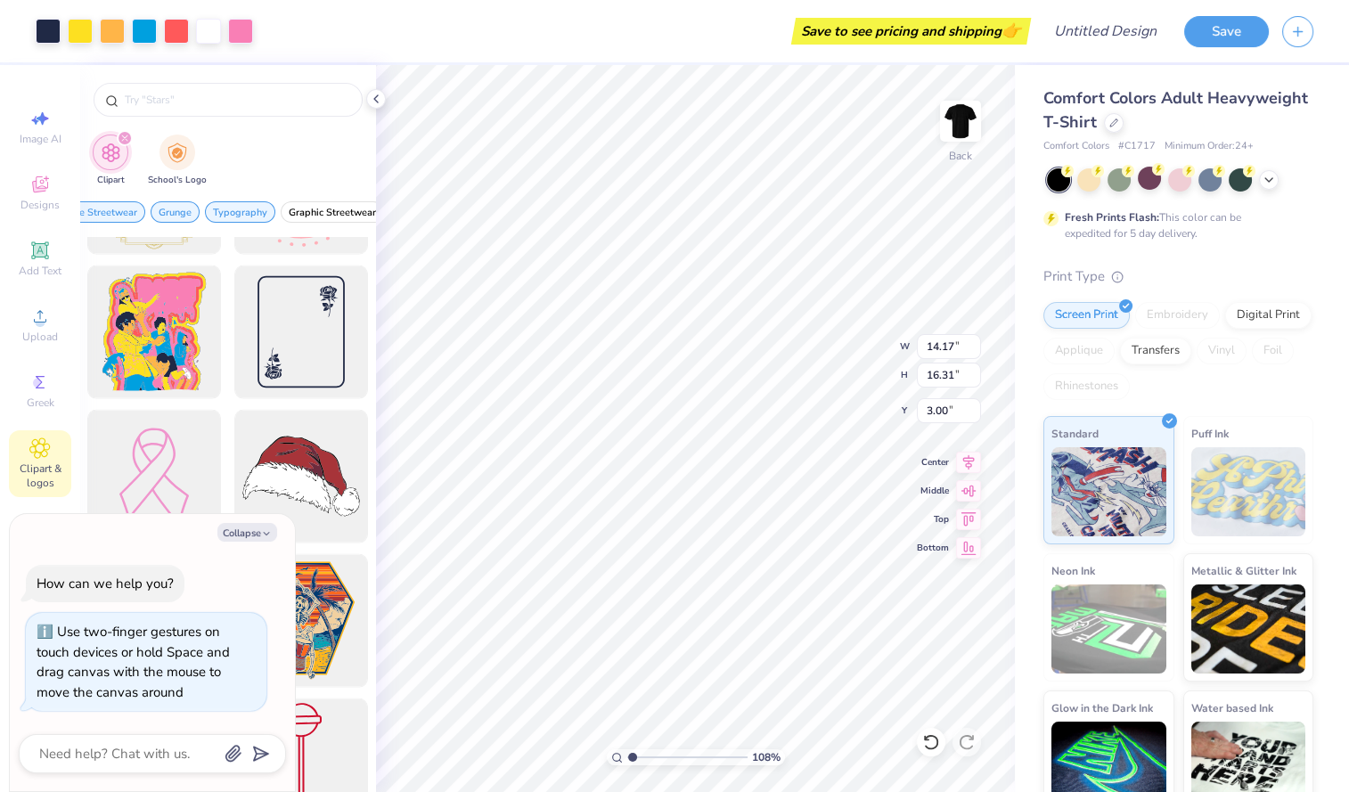
type input "1.0830267961458"
type textarea "x"
type input "1.0830267961458"
type textarea "x"
type input "1.0830267961458"
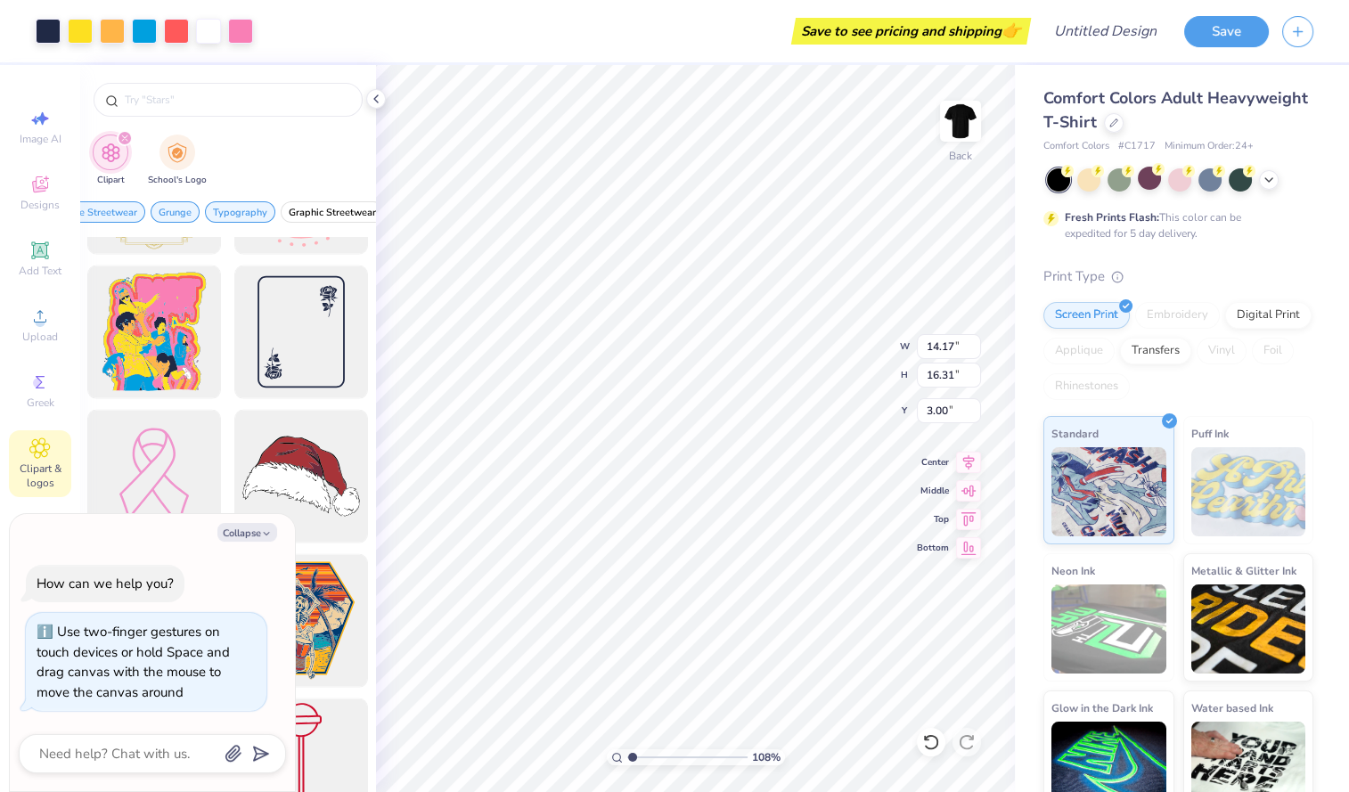
type textarea "x"
type input "1.0830267961458"
type textarea "x"
type input "1.0830267961458"
type textarea "x"
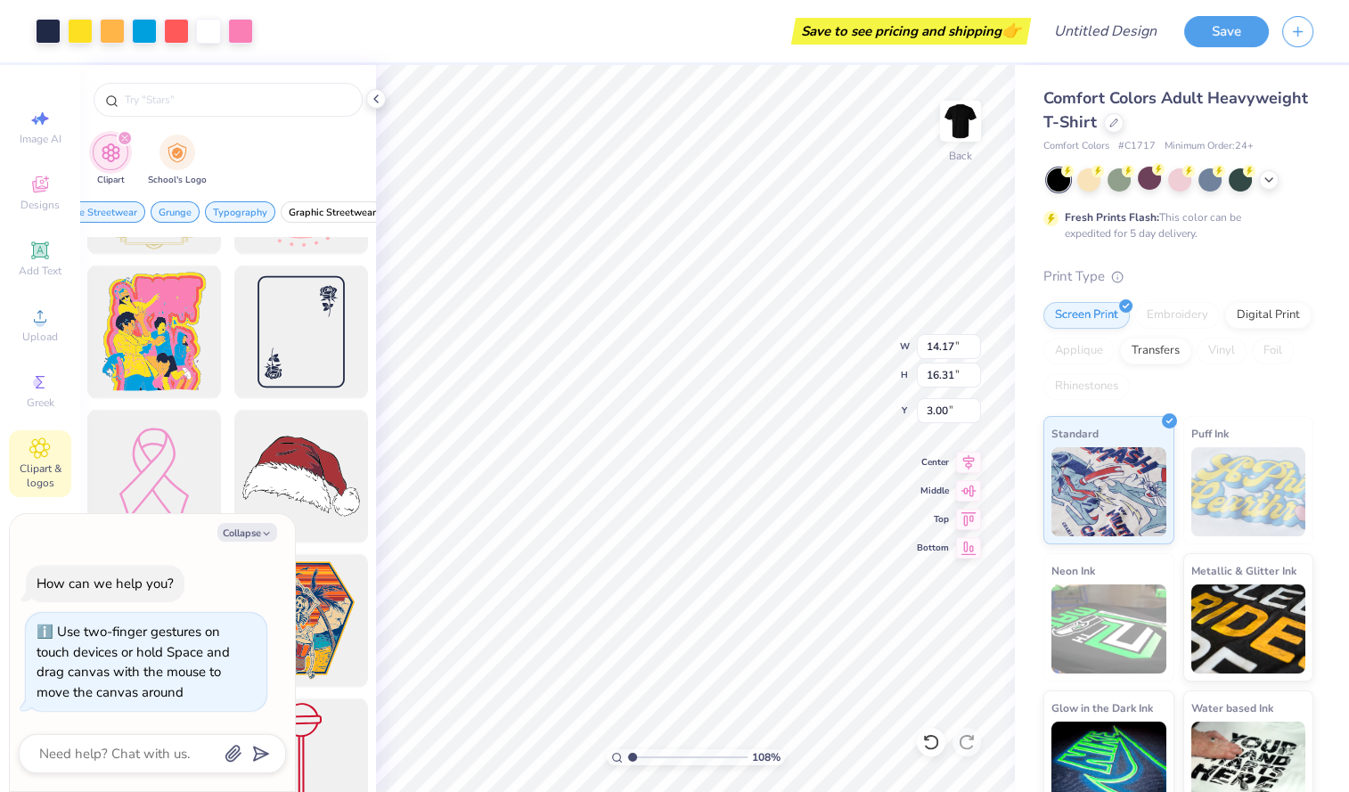
type input "1.0830267961458"
type textarea "x"
type input "1"
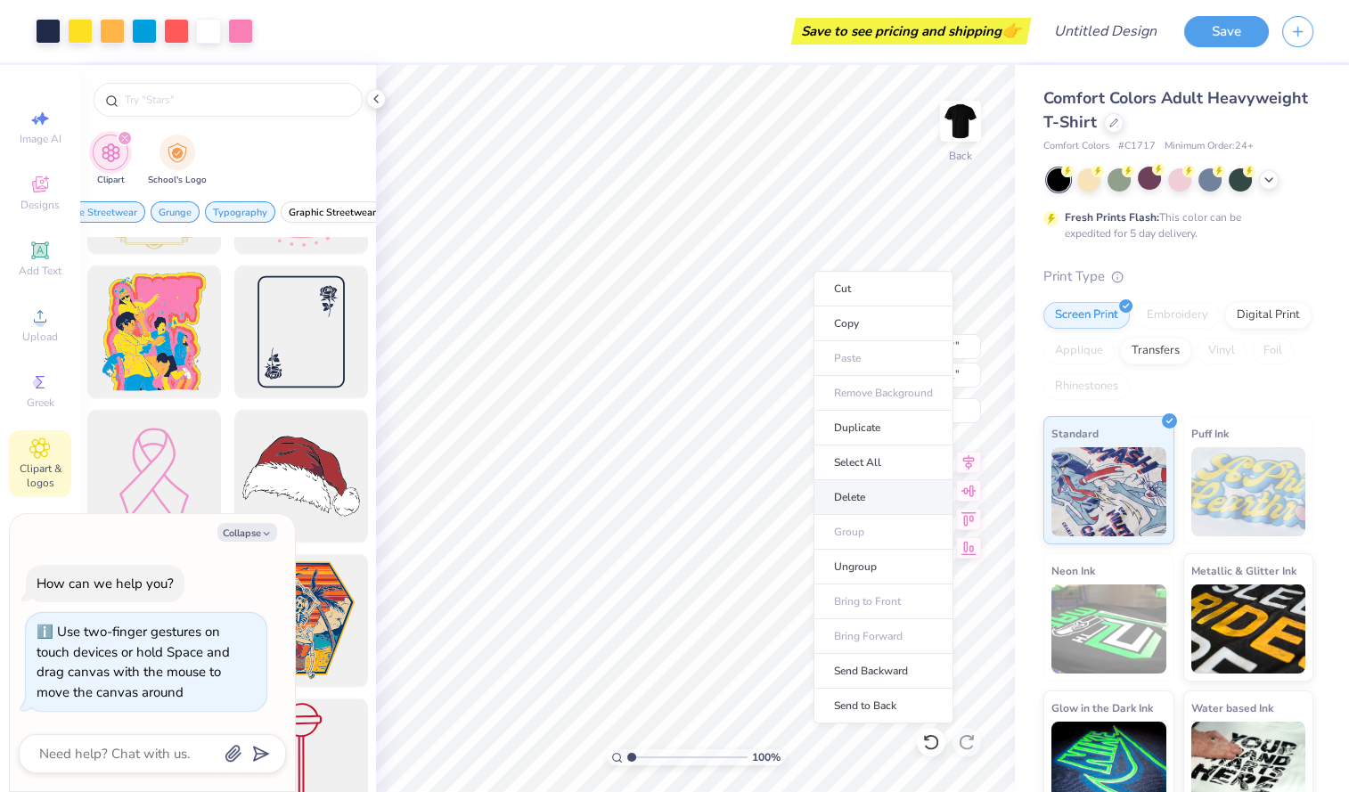
click at [873, 498] on li "Delete" at bounding box center [884, 497] width 140 height 35
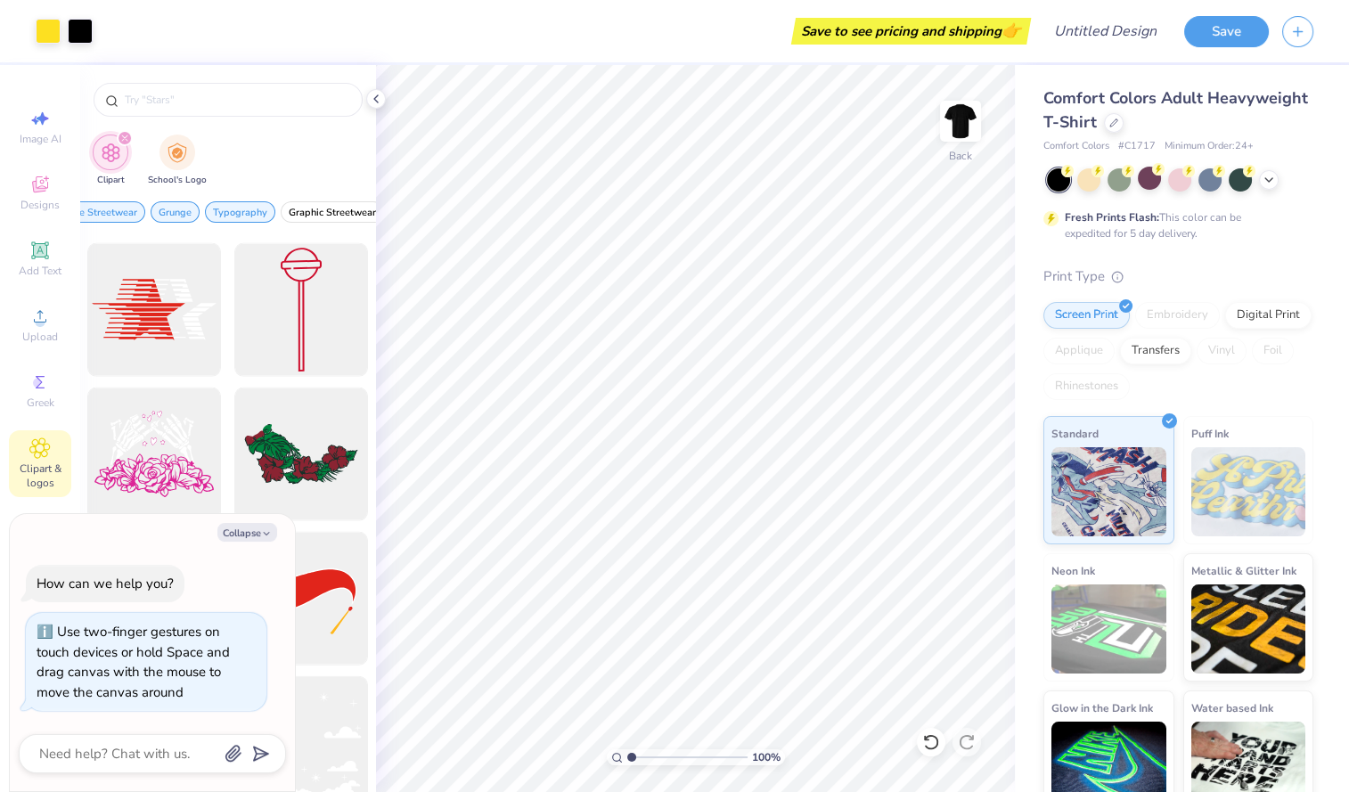
scroll to position [5774, 0]
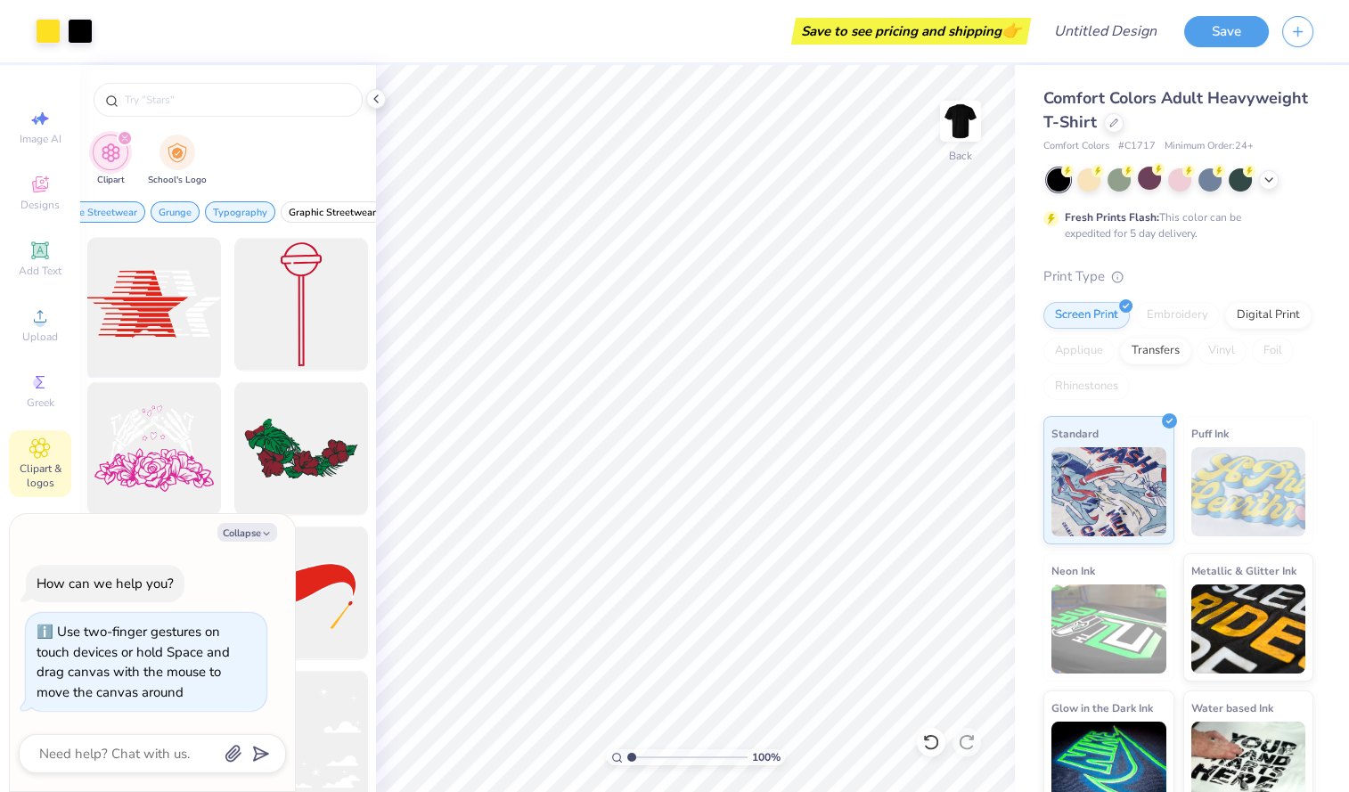
click at [124, 327] on div at bounding box center [154, 305] width 147 height 147
type textarea "x"
type input "15.51"
type textarea "x"
type input "8.73"
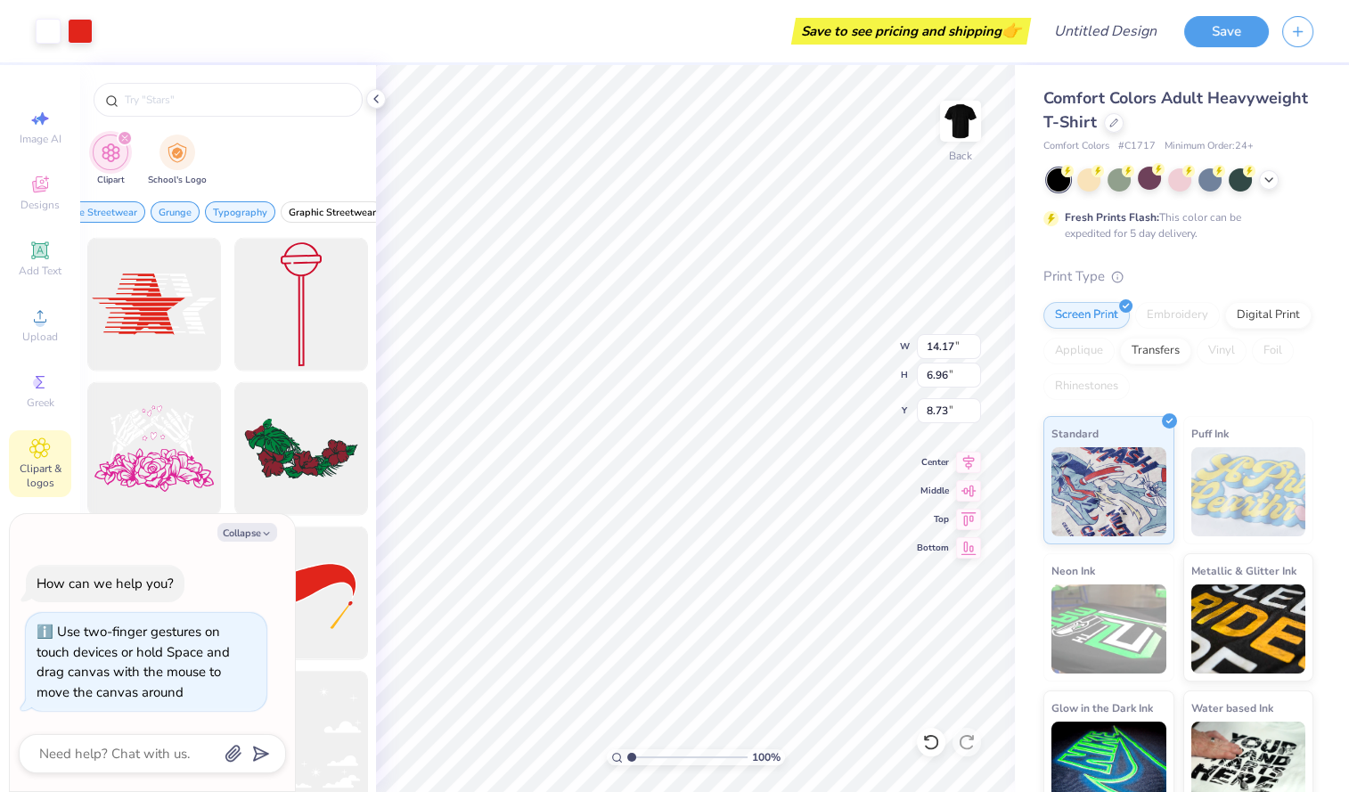
type textarea "x"
type input "10.62"
click at [741, 569] on li "Delete" at bounding box center [732, 562] width 140 height 35
click at [793, 550] on li "Delete" at bounding box center [816, 562] width 140 height 35
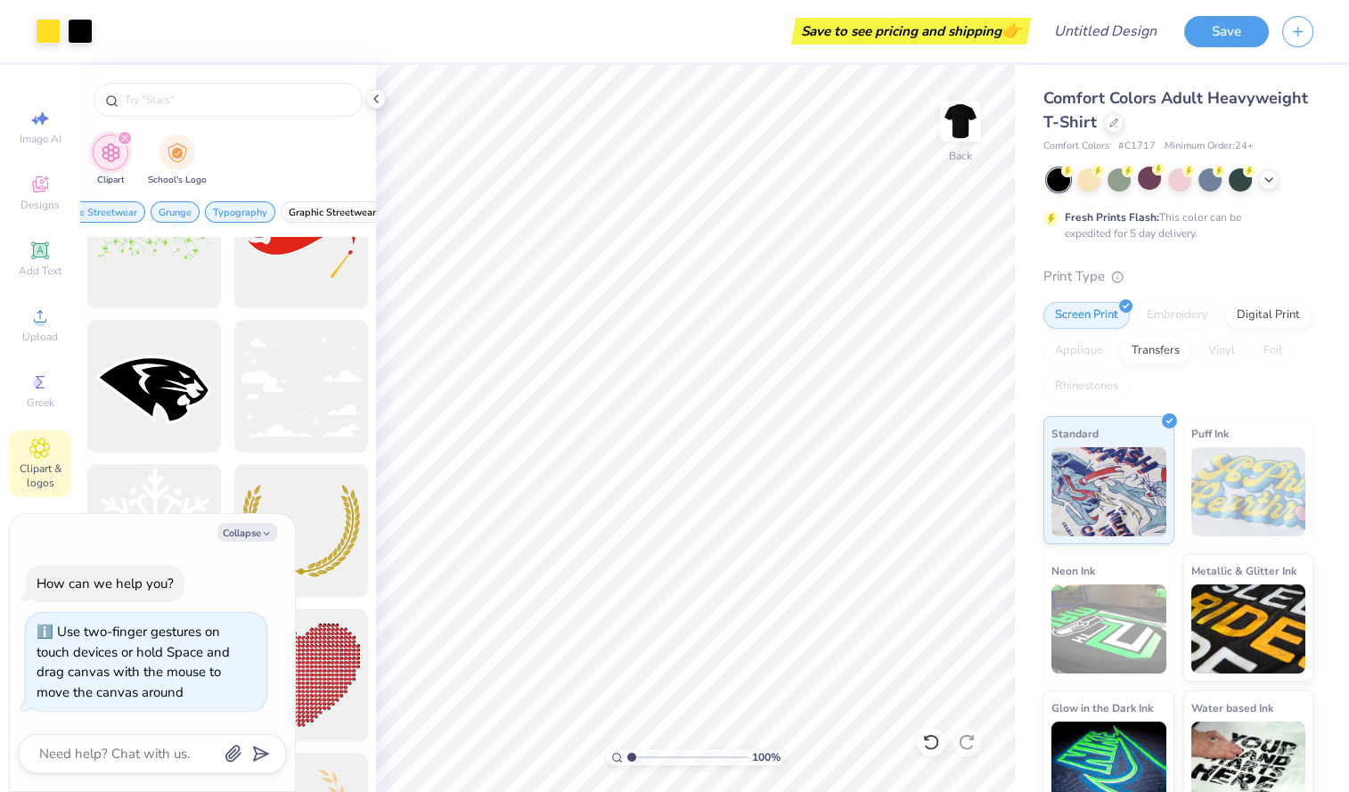
scroll to position [6126, 0]
click at [298, 365] on div at bounding box center [301, 386] width 147 height 147
type textarea "x"
type input "8.34"
type input "15.69"
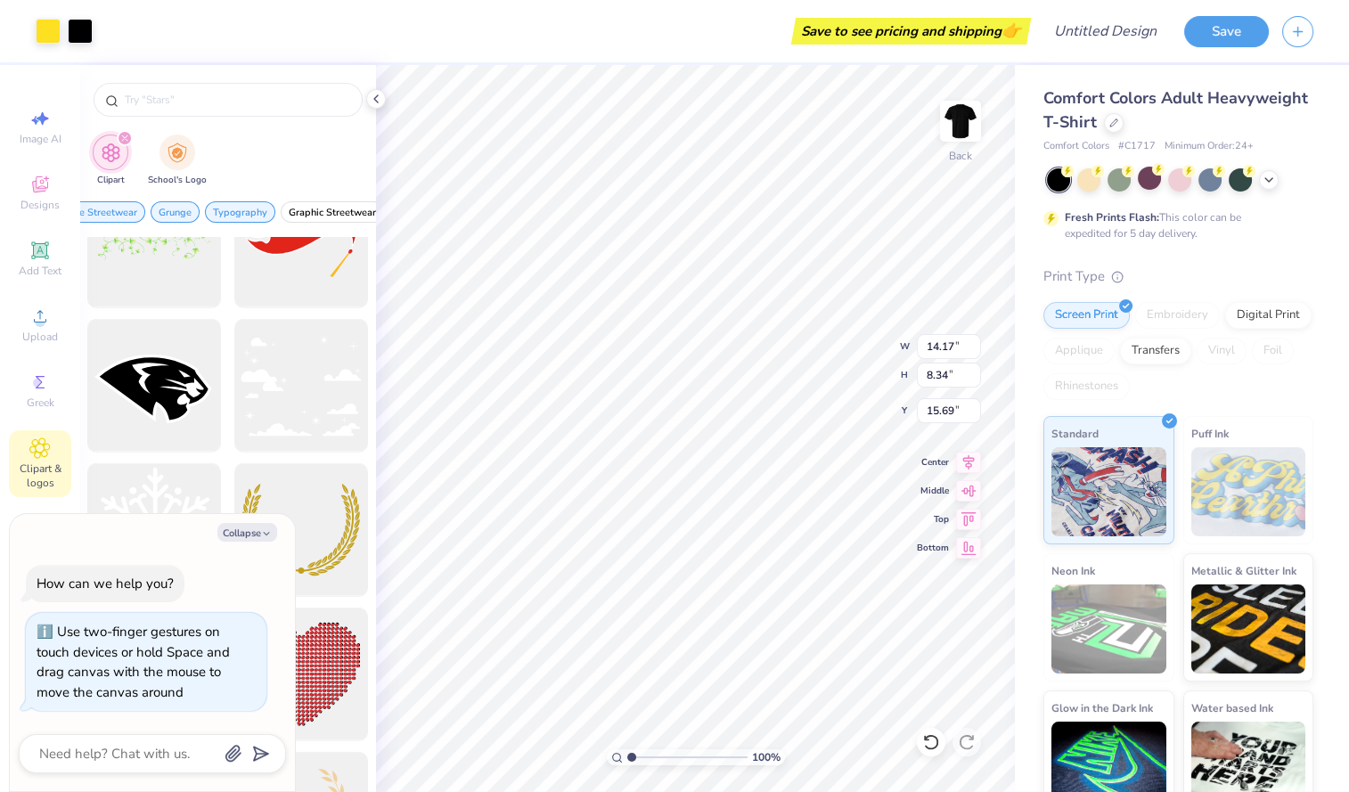
type textarea "x"
type input "10.27"
type textarea "x"
type input "11.91"
type input "3.00"
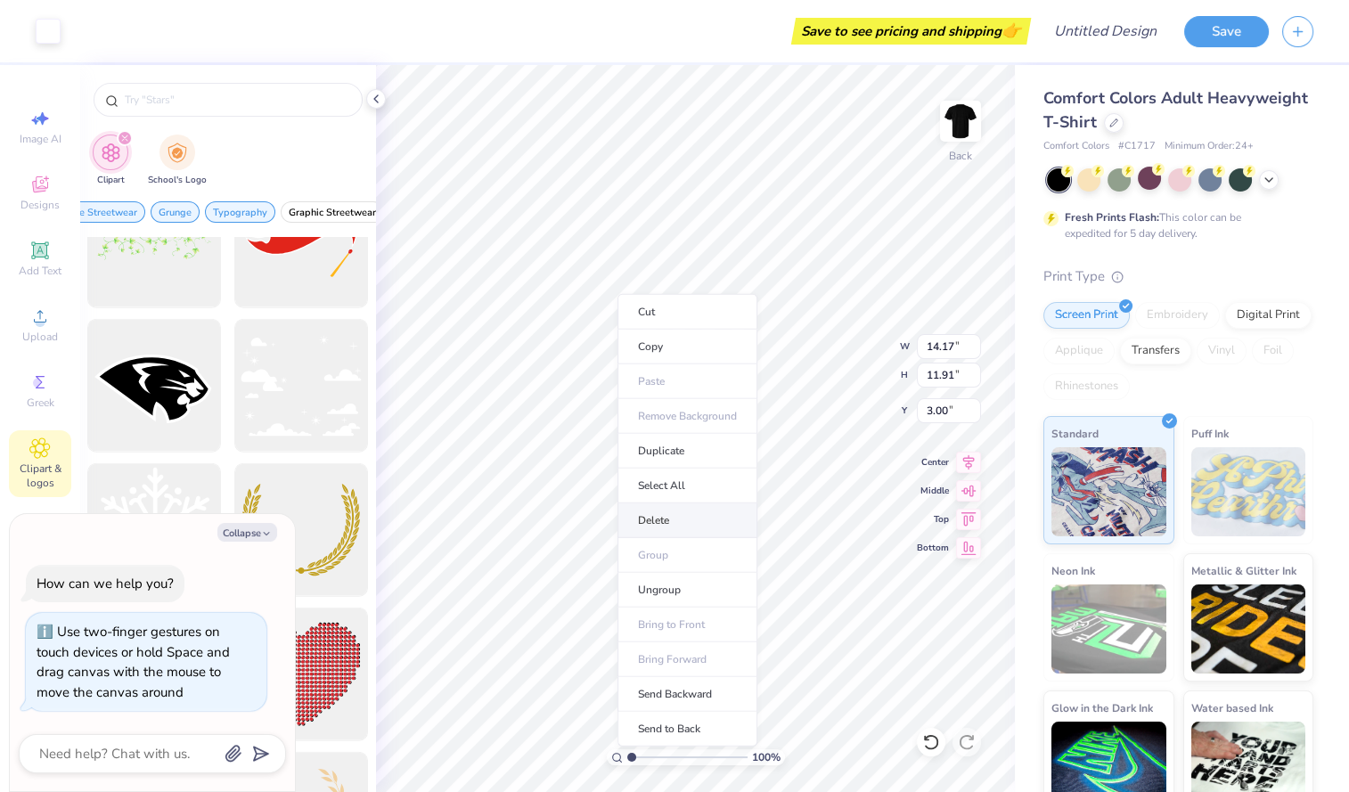
click at [643, 520] on li "Delete" at bounding box center [688, 521] width 140 height 35
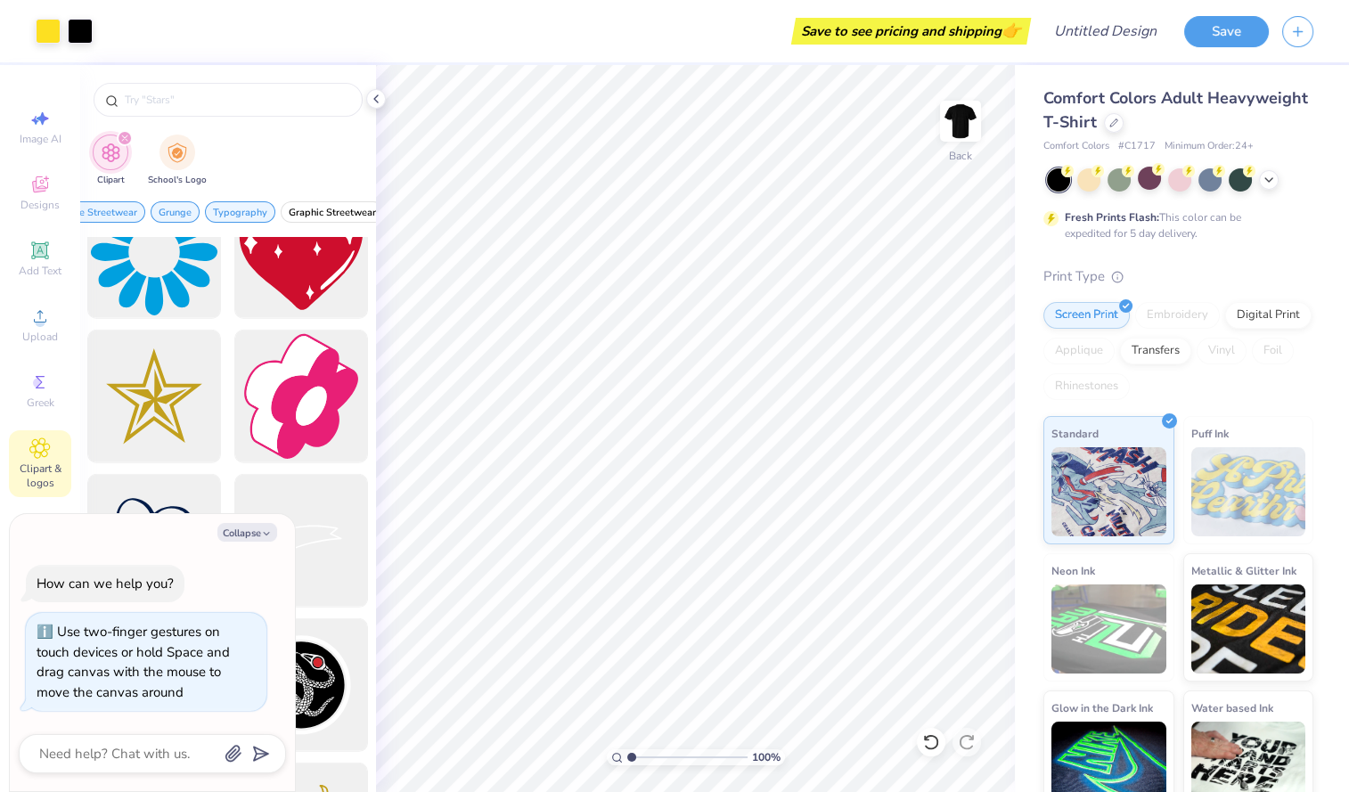
scroll to position [7561, 0]
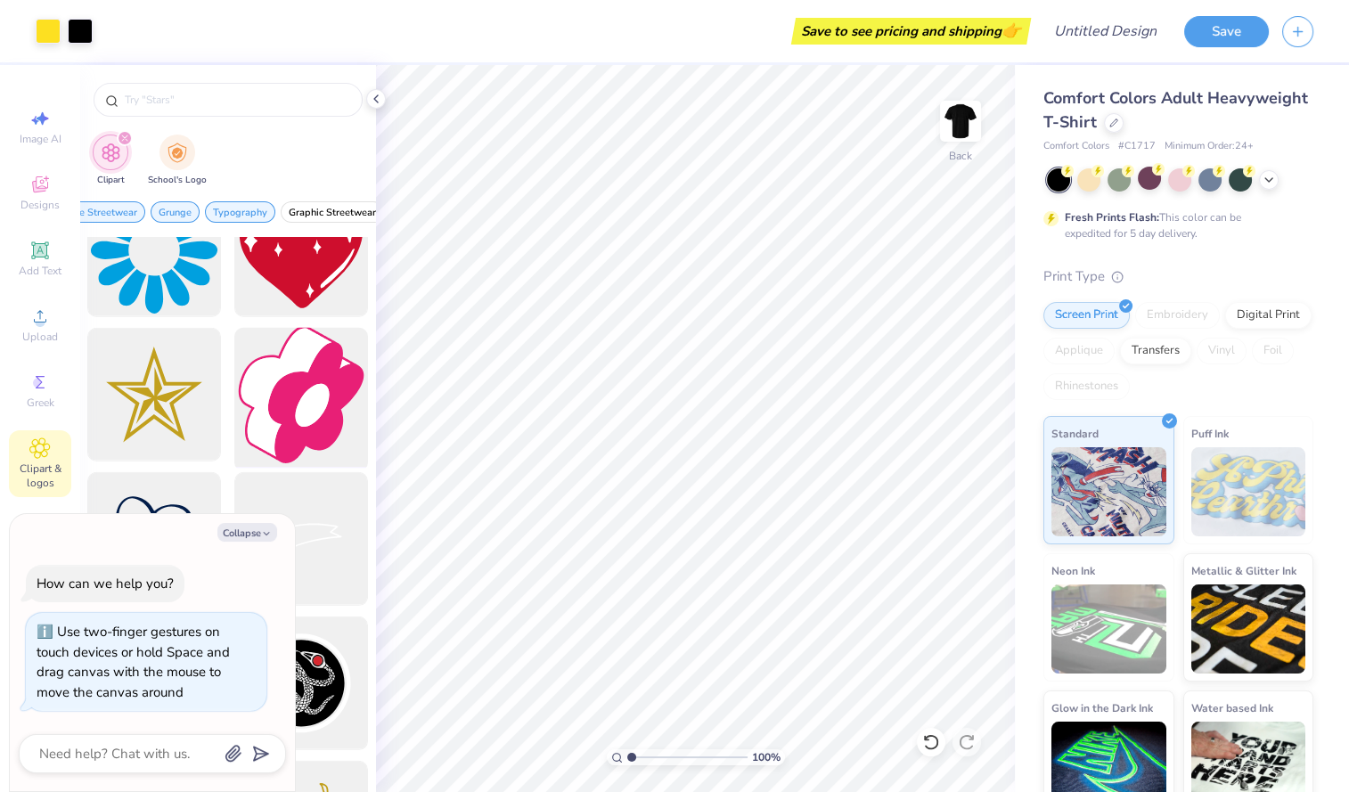
click at [325, 406] on div at bounding box center [301, 395] width 147 height 147
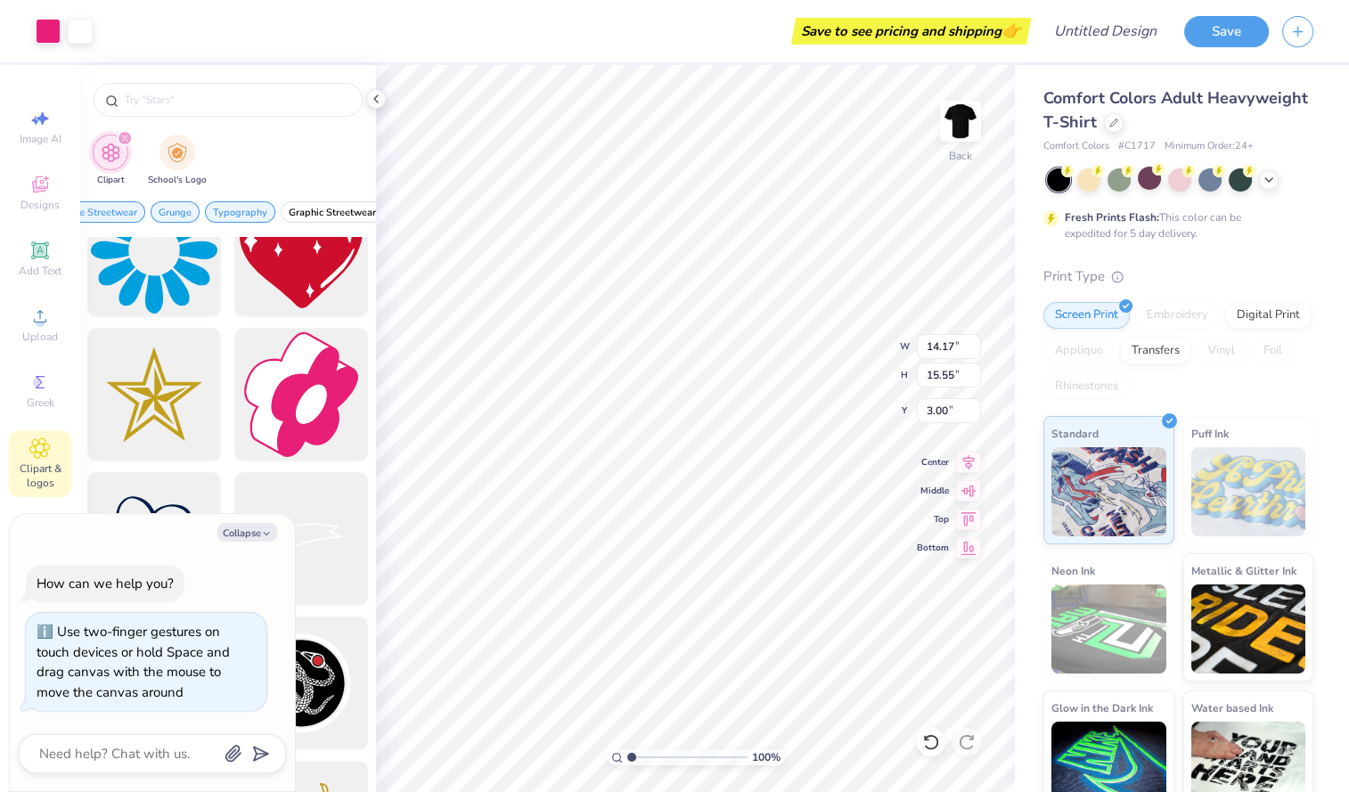
type textarea "x"
type input "1.00000001192689"
type textarea "x"
type input "1.00000001192689"
type textarea "x"
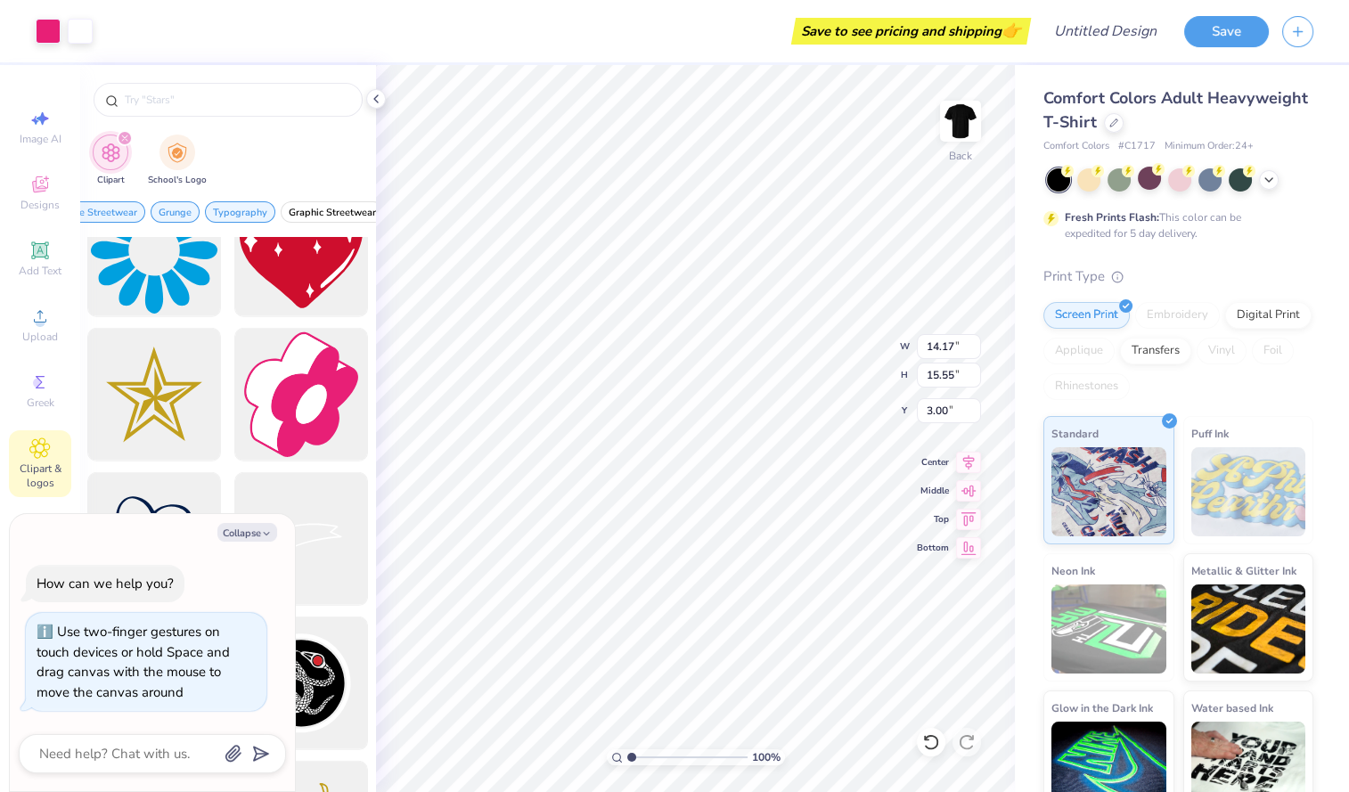
type input "1.00000001192689"
type textarea "x"
type input "1.00000001192689"
type textarea "x"
type input "3.91"
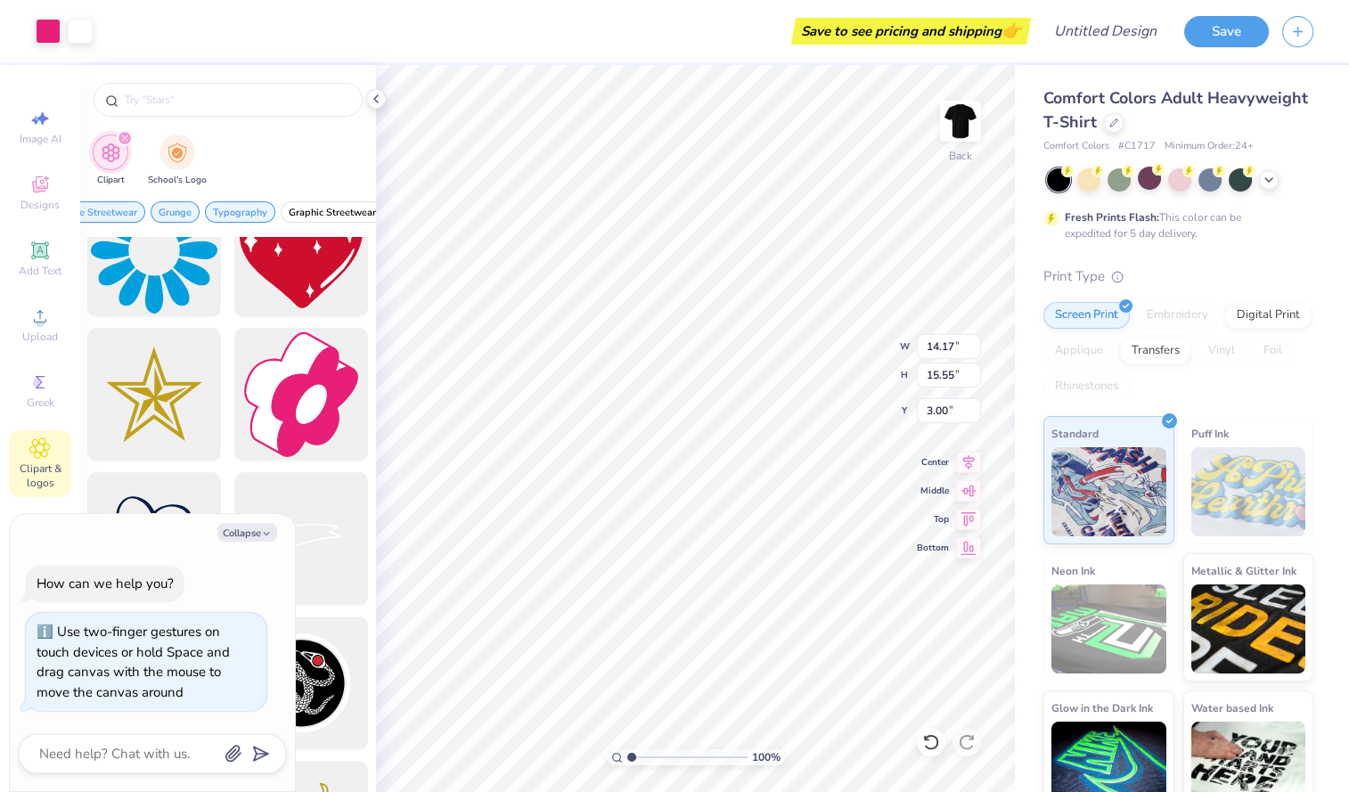
type input "4.28"
type input "14.26"
type input "1.00000001192689"
type textarea "x"
type input "1.00000001192689"
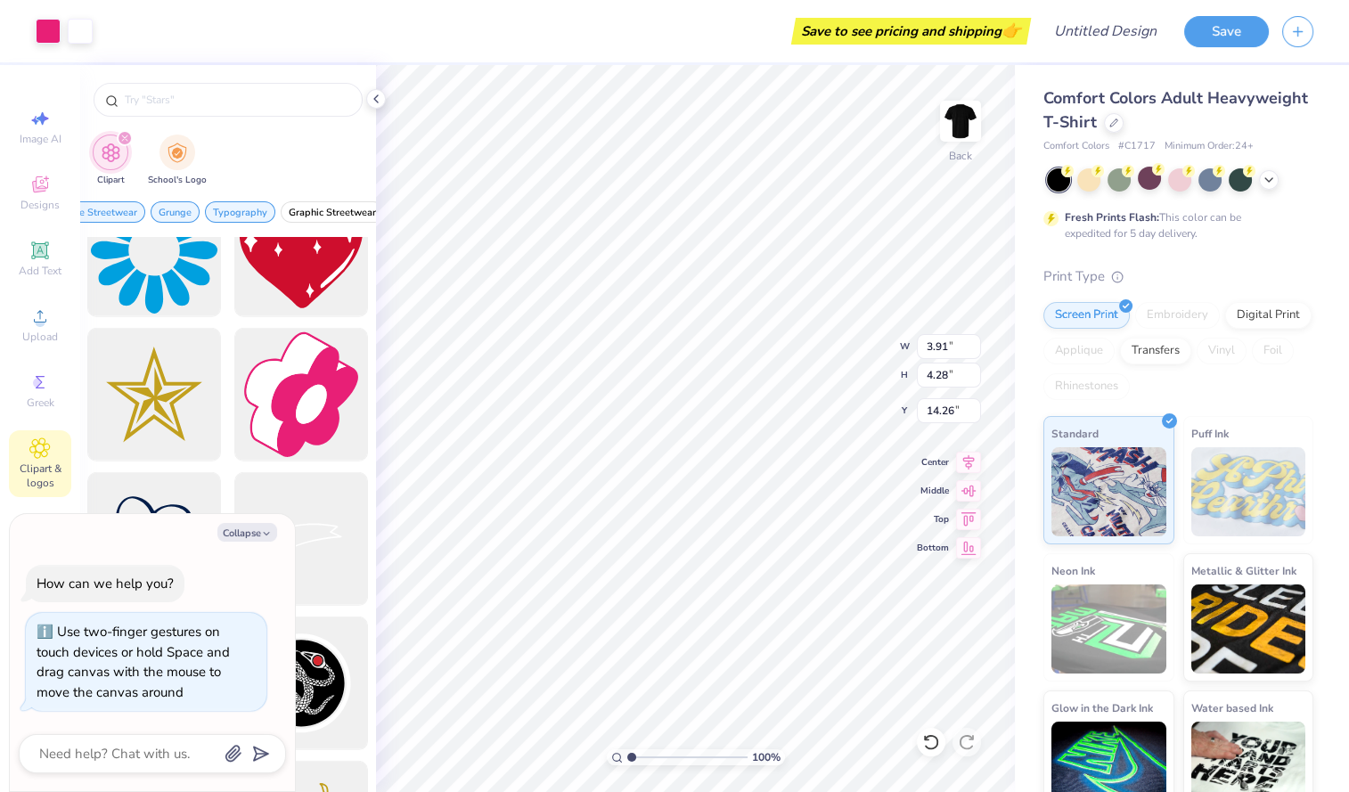
type textarea "x"
type input "10.72"
type input "1.00000001192689"
type textarea "x"
type input "1.00000001192689"
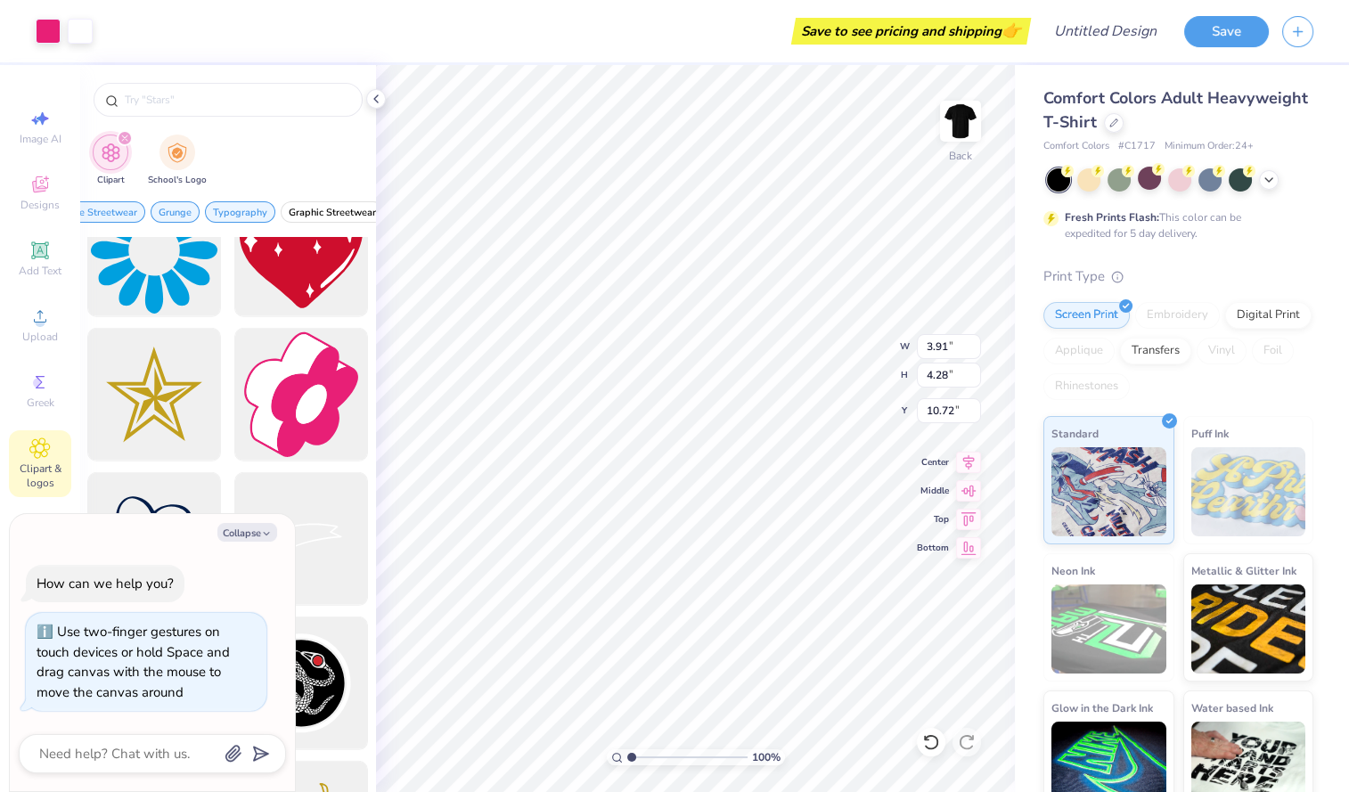
type textarea "x"
type input "1.00000001192689"
type textarea "x"
type input "1.00000001192689"
type textarea "x"
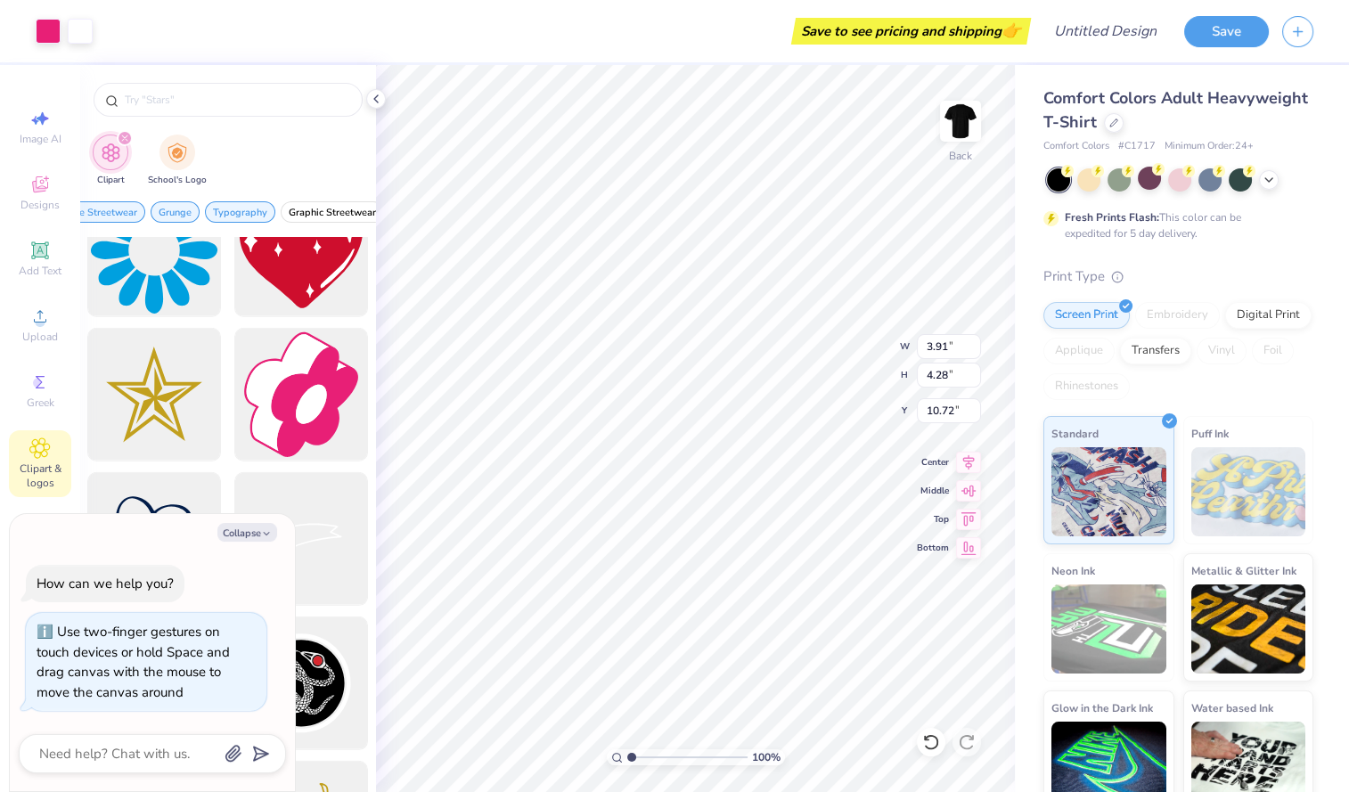
type input "1.00000001192689"
type textarea "x"
type input "1.00000001192689"
type textarea "x"
type input "5.19"
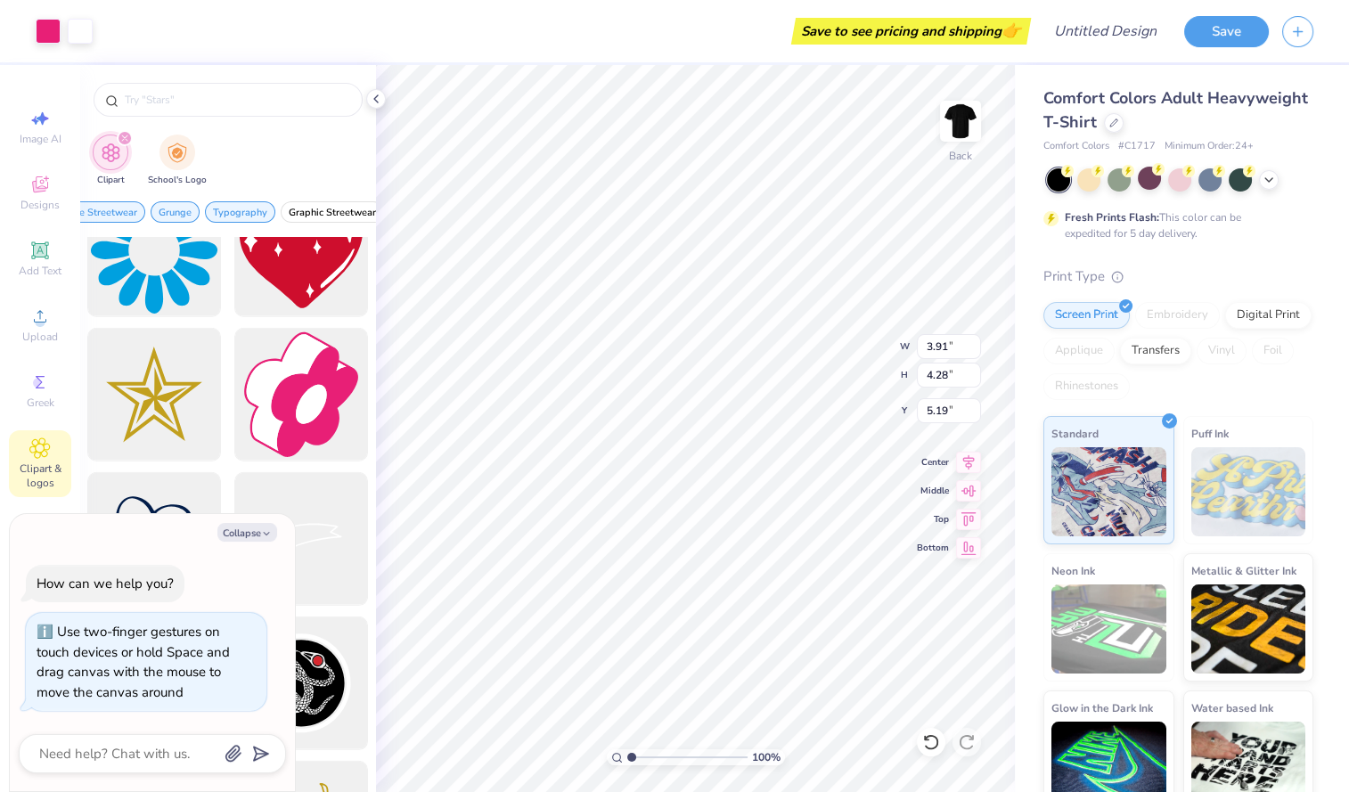
type input "1.00000001192689"
type textarea "x"
type input "14.17"
type input "8.34"
type input "10.27"
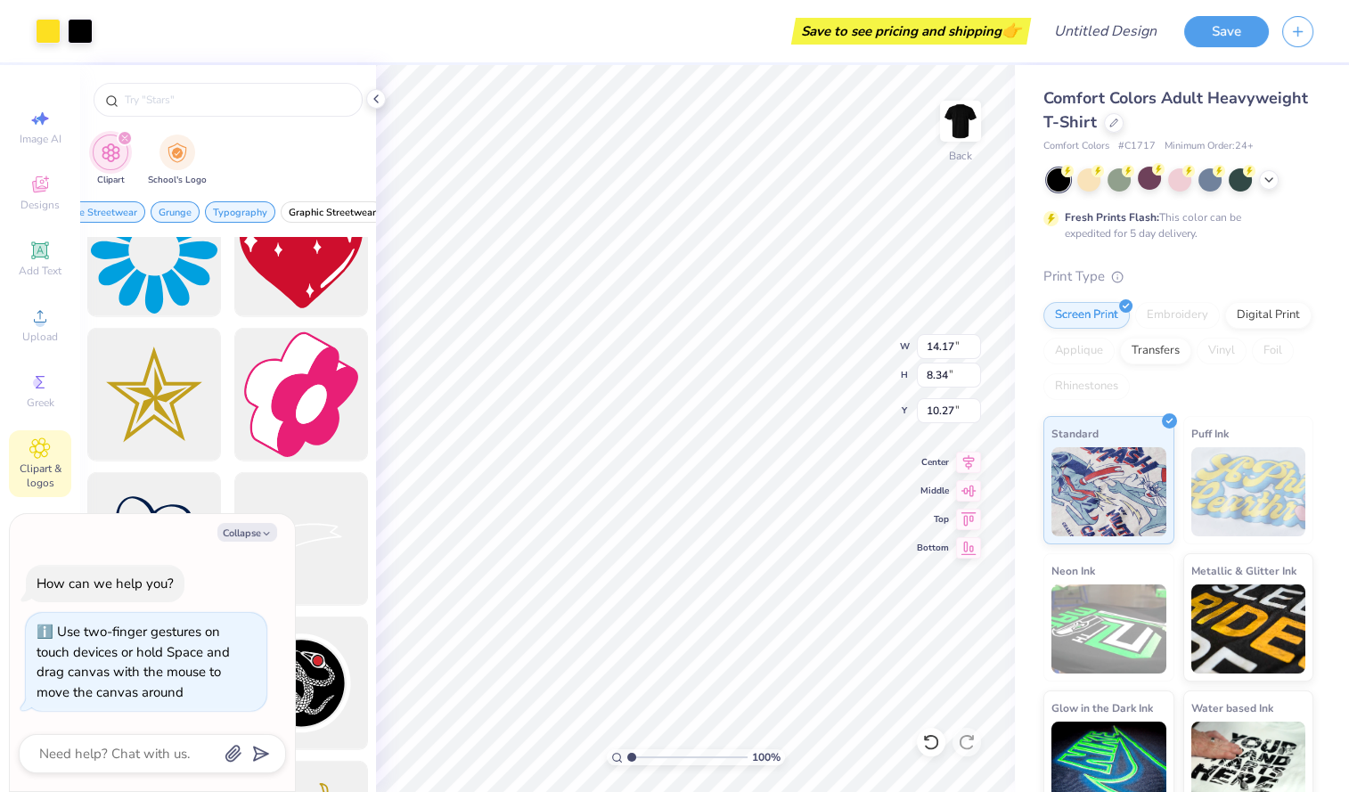
type input "1.00000001192689"
type textarea "x"
type input "1.00000001192689"
type textarea "x"
type input "3.91"
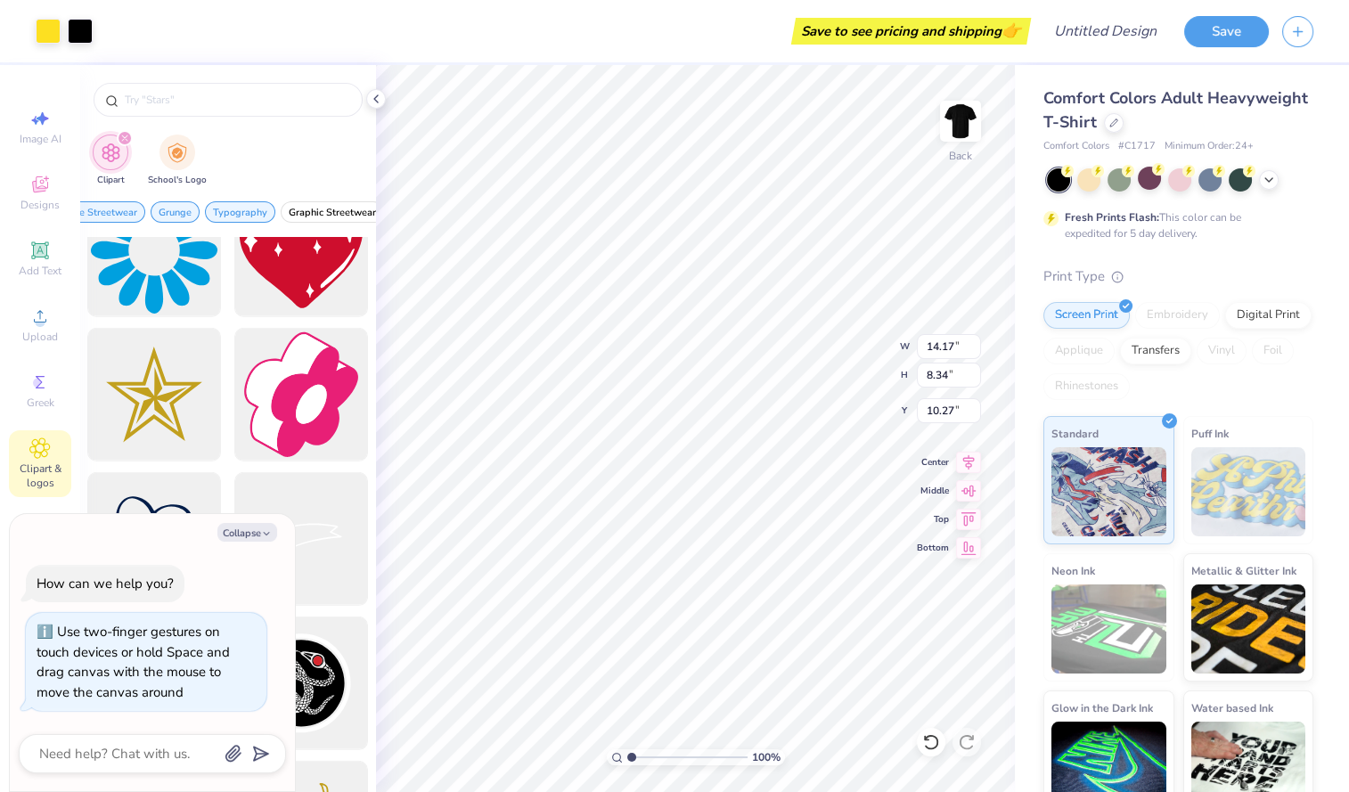
type input "4.28"
type input "5.19"
type input "1.00000001192689"
type textarea "x"
type input "14.63"
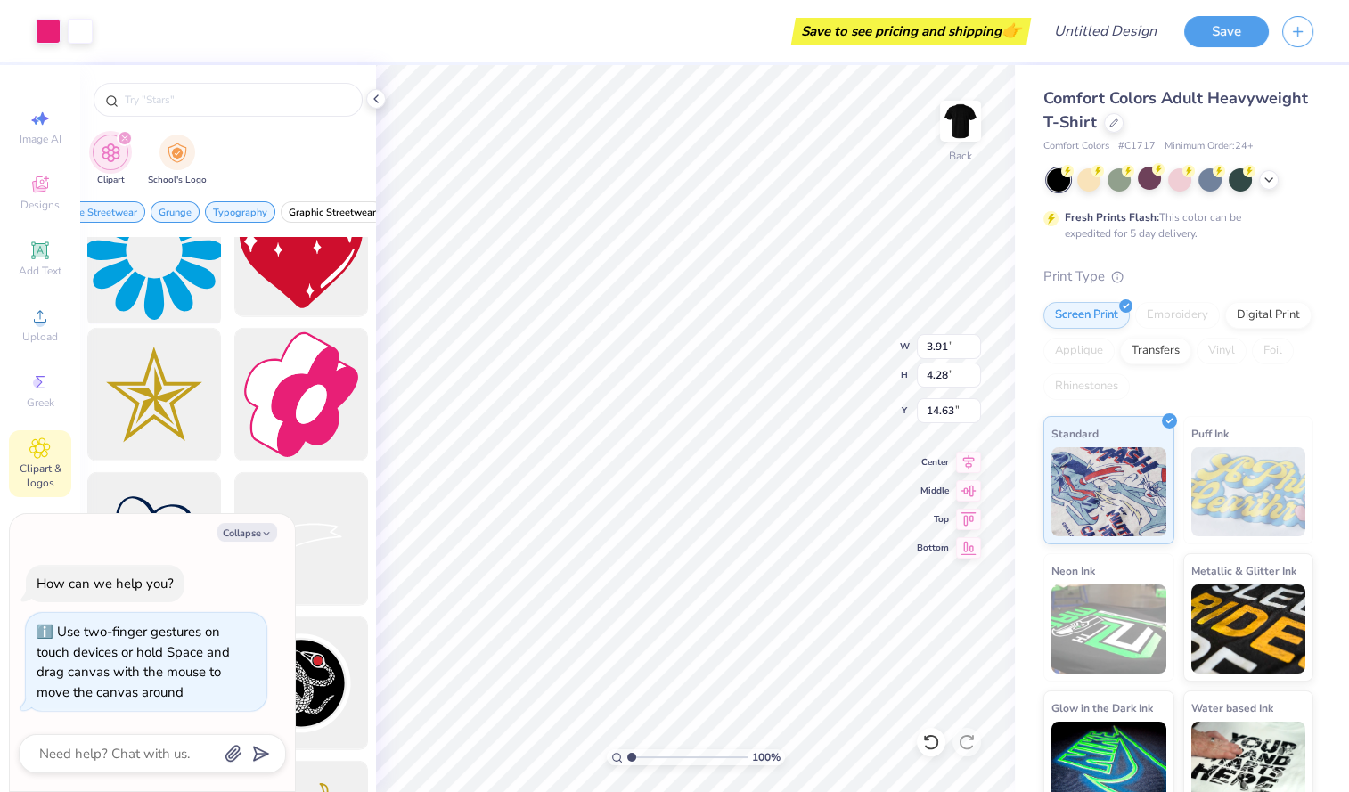
click at [176, 276] on div at bounding box center [154, 250] width 147 height 147
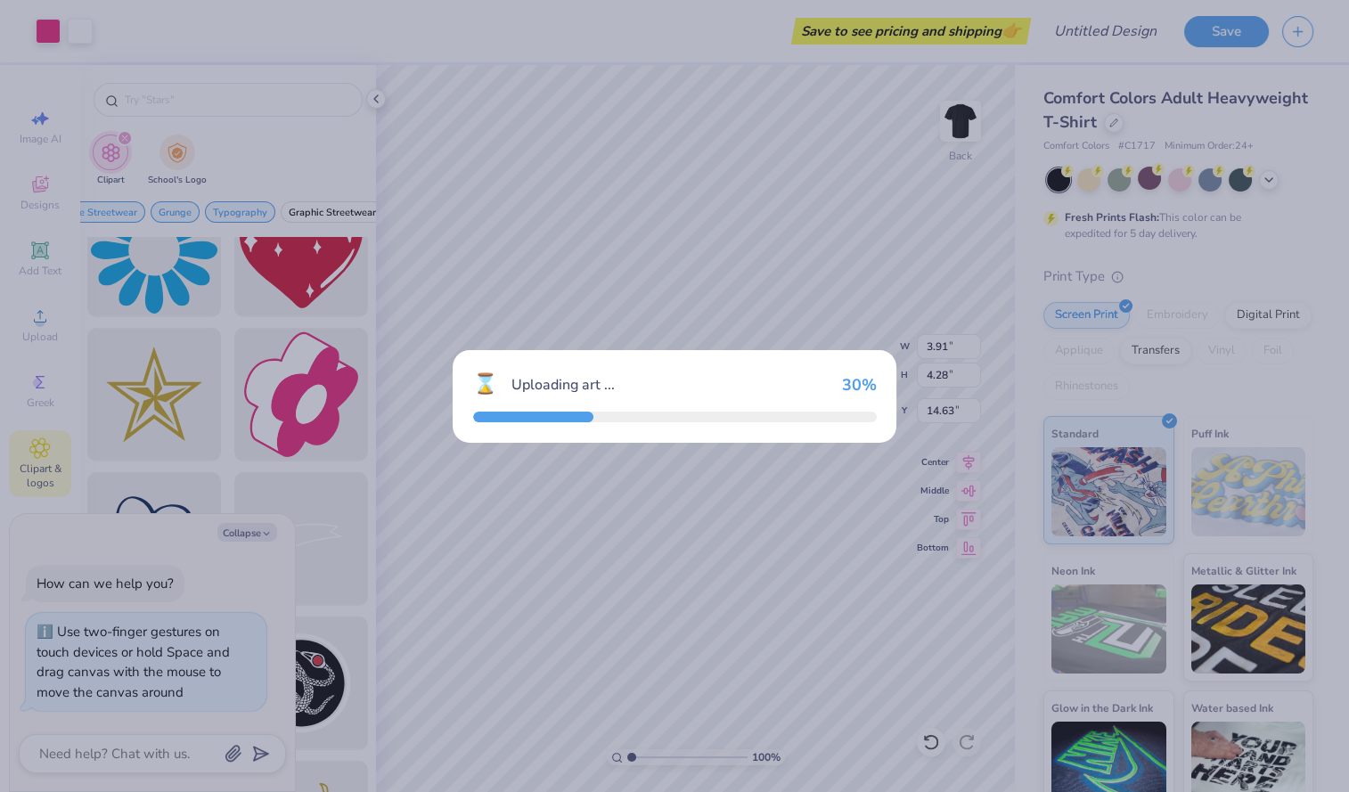
type input "1.00000001192689"
type textarea "x"
type input "1.00000001192689"
type textarea "x"
type input "1.00000001192689"
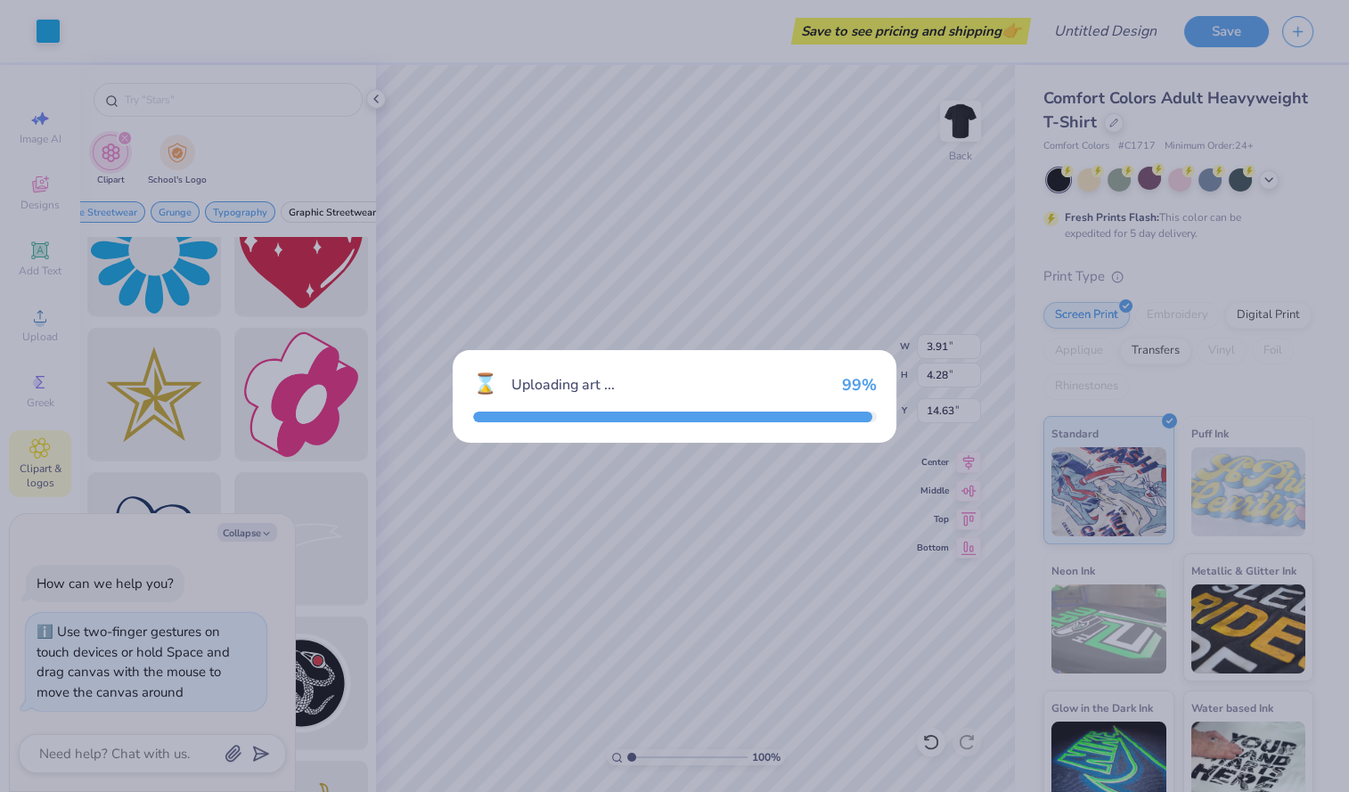
type textarea "x"
type input "14.17"
type input "3.00"
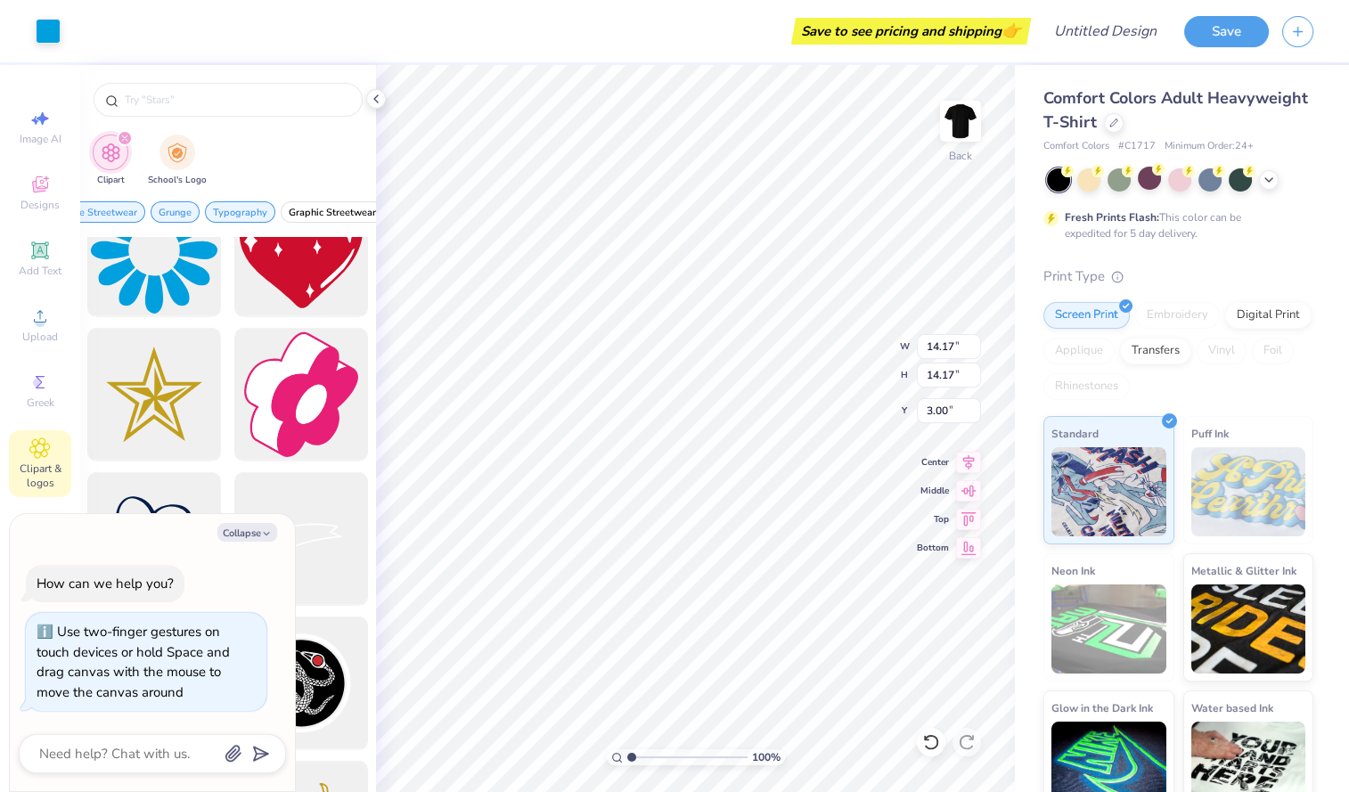
type input "1"
type textarea "x"
type input "4.85"
type input "12.33"
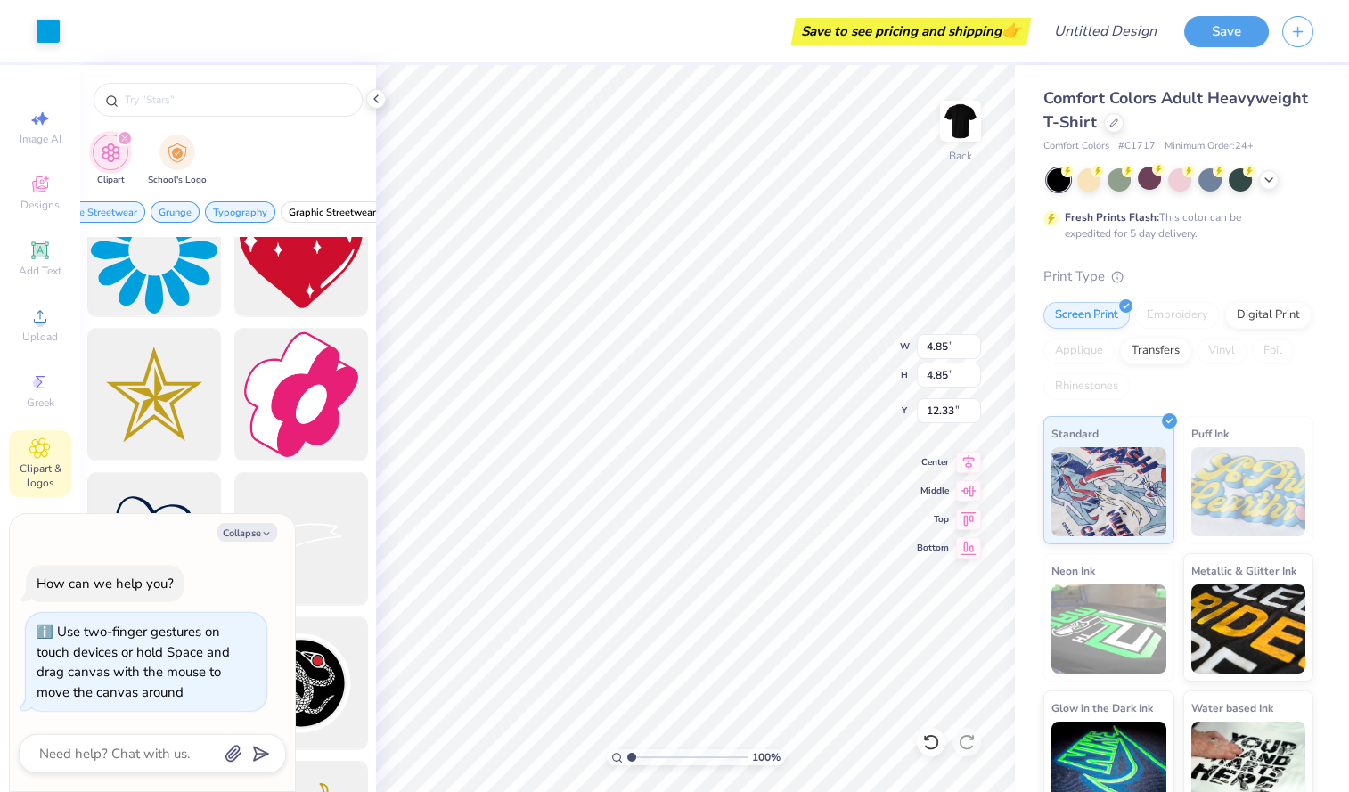
type textarea "x"
type input "8.38"
type textarea "x"
type input "3.91"
type input "4.28"
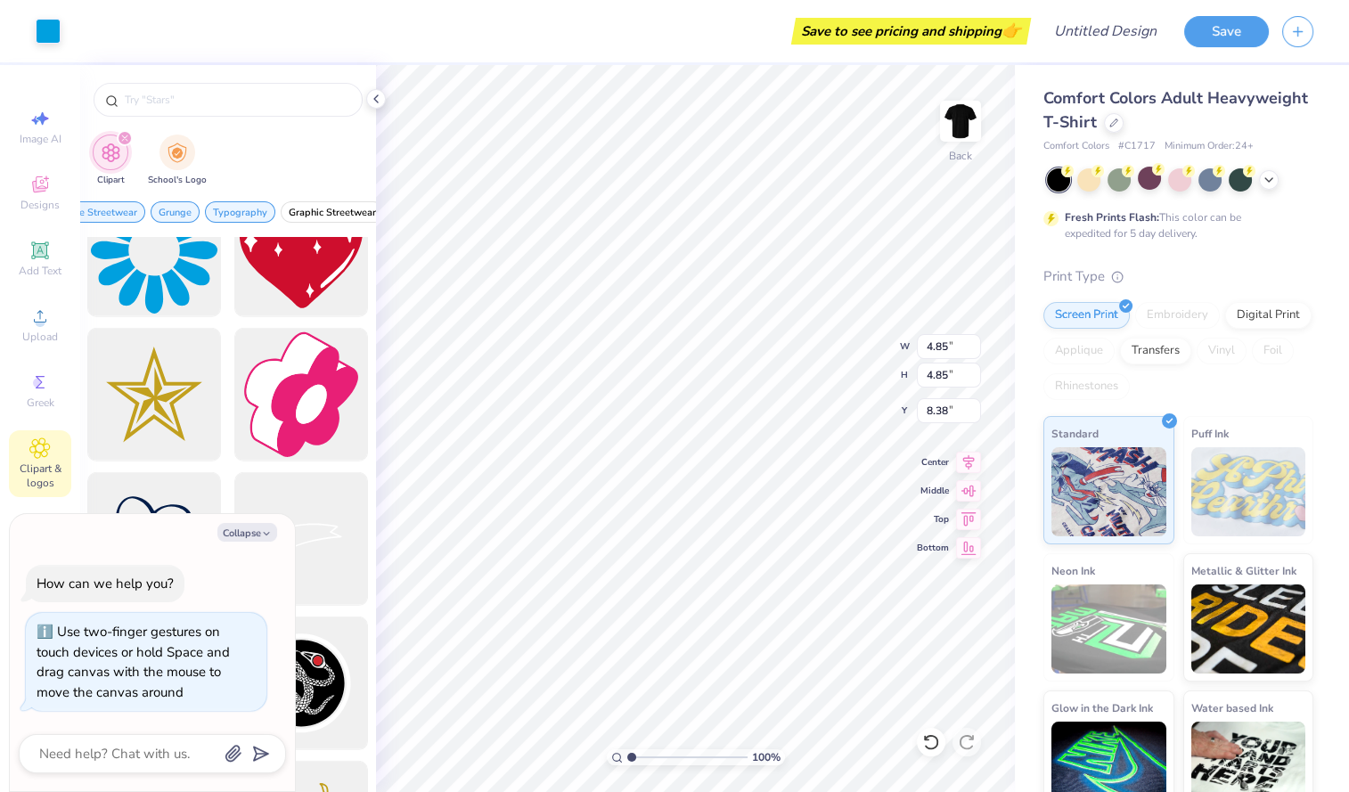
type input "14.63"
click at [757, 569] on li "Delete" at bounding box center [827, 562] width 140 height 35
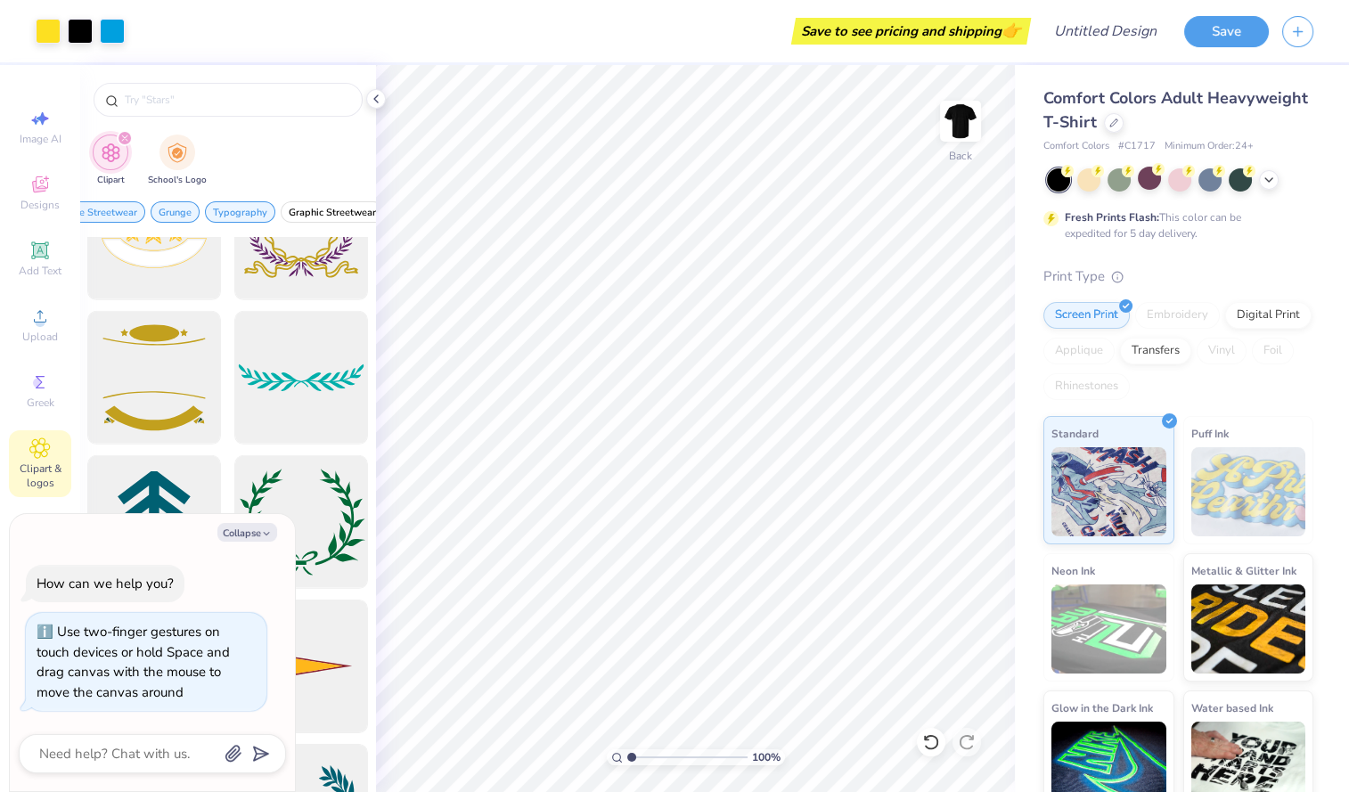
scroll to position [8159, 0]
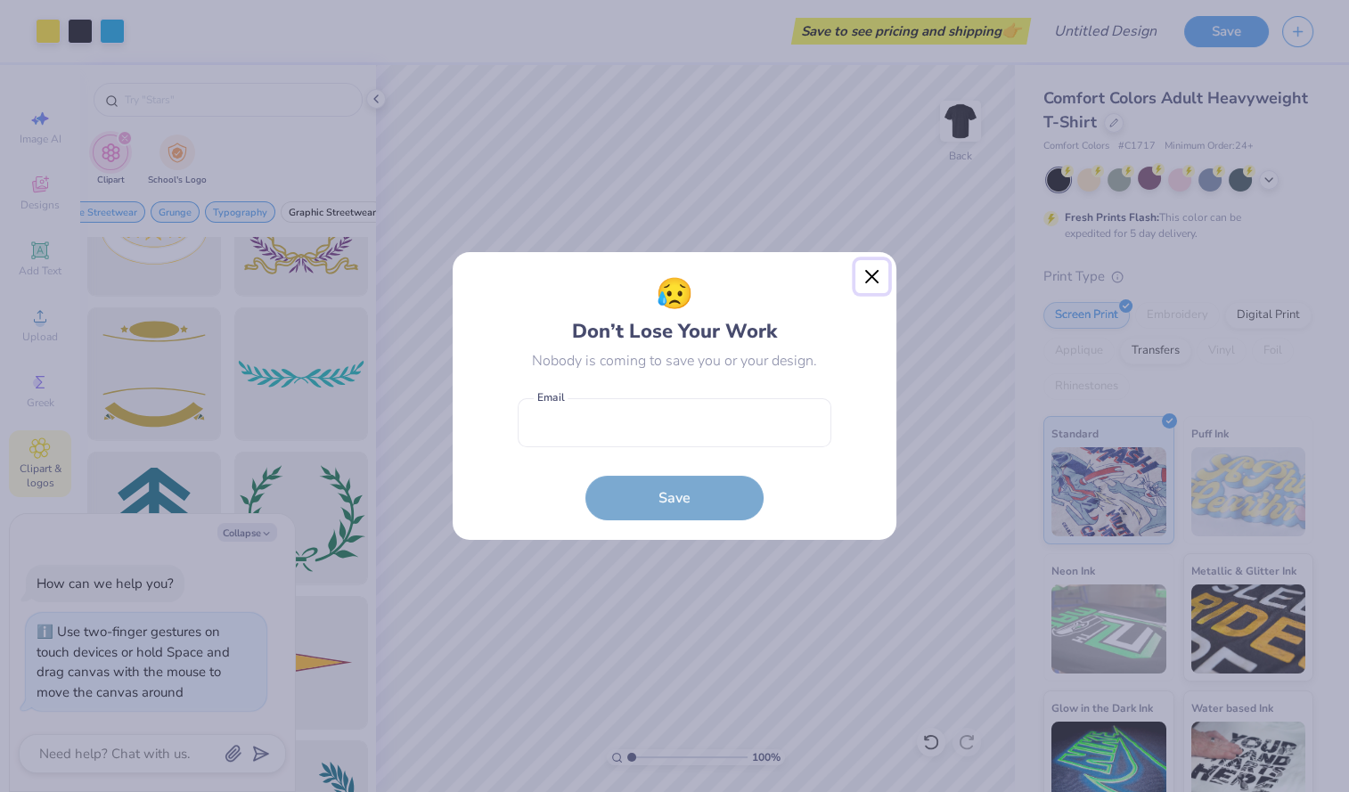
click at [868, 263] on button "Close" at bounding box center [873, 277] width 34 height 34
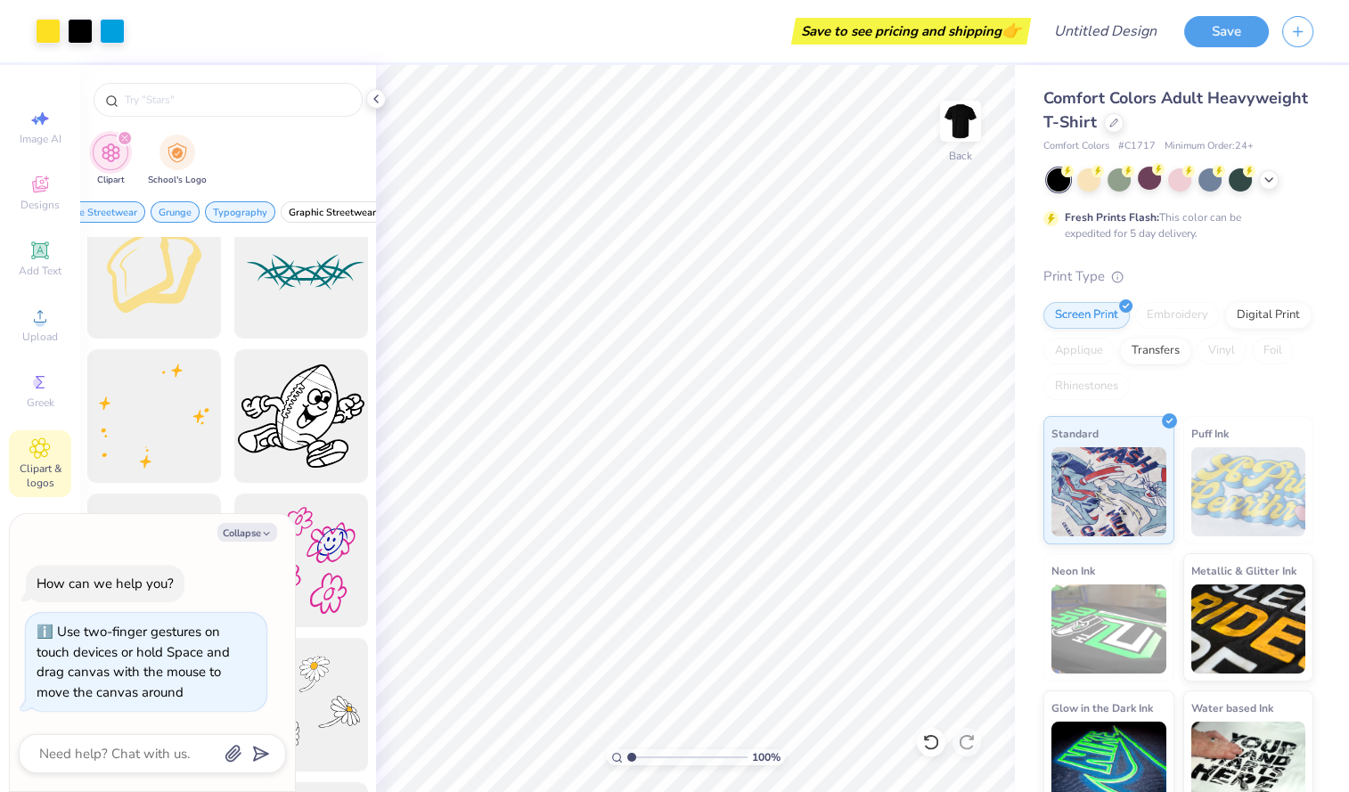
scroll to position [10278, 0]
click at [135, 406] on div at bounding box center [154, 421] width 147 height 147
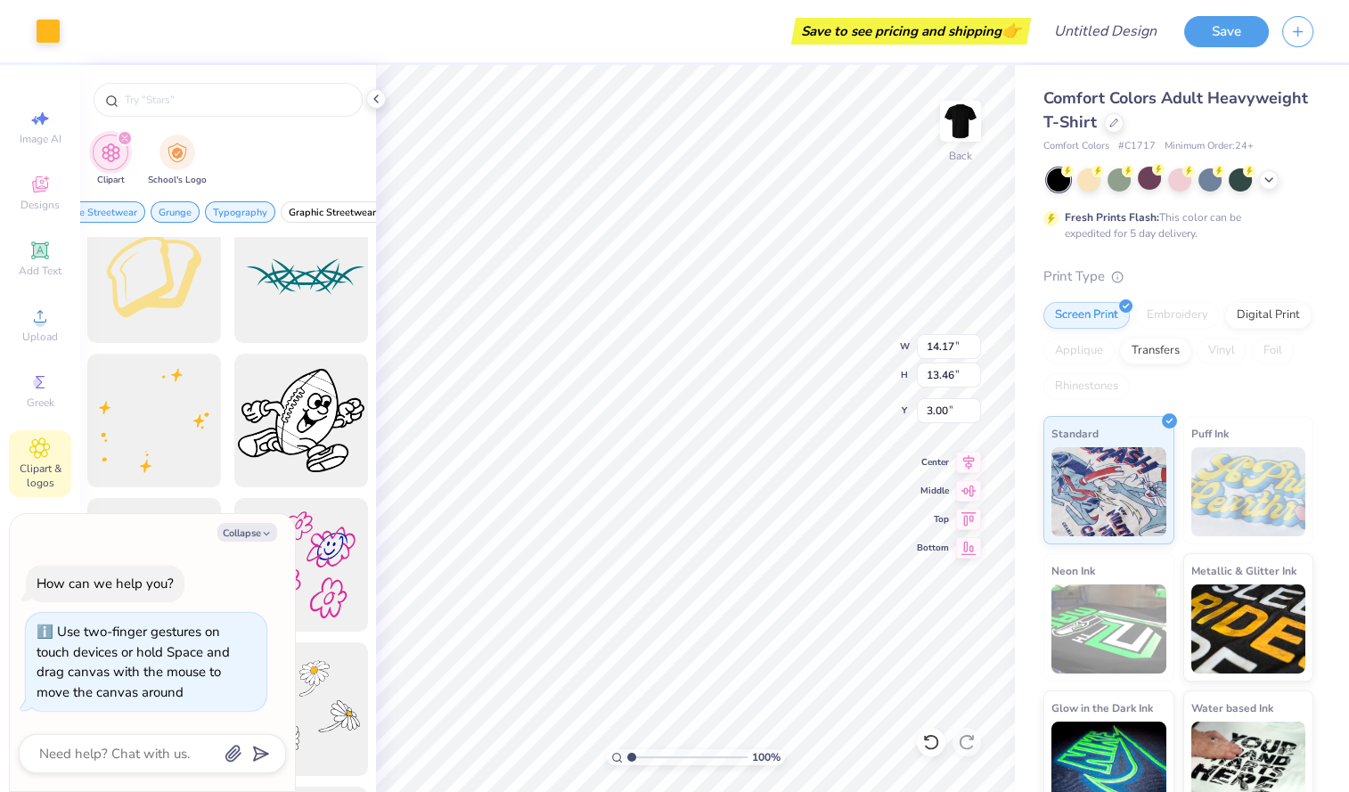
type textarea "x"
type input "8.33"
type input "7.92"
type input "8.55"
type textarea "x"
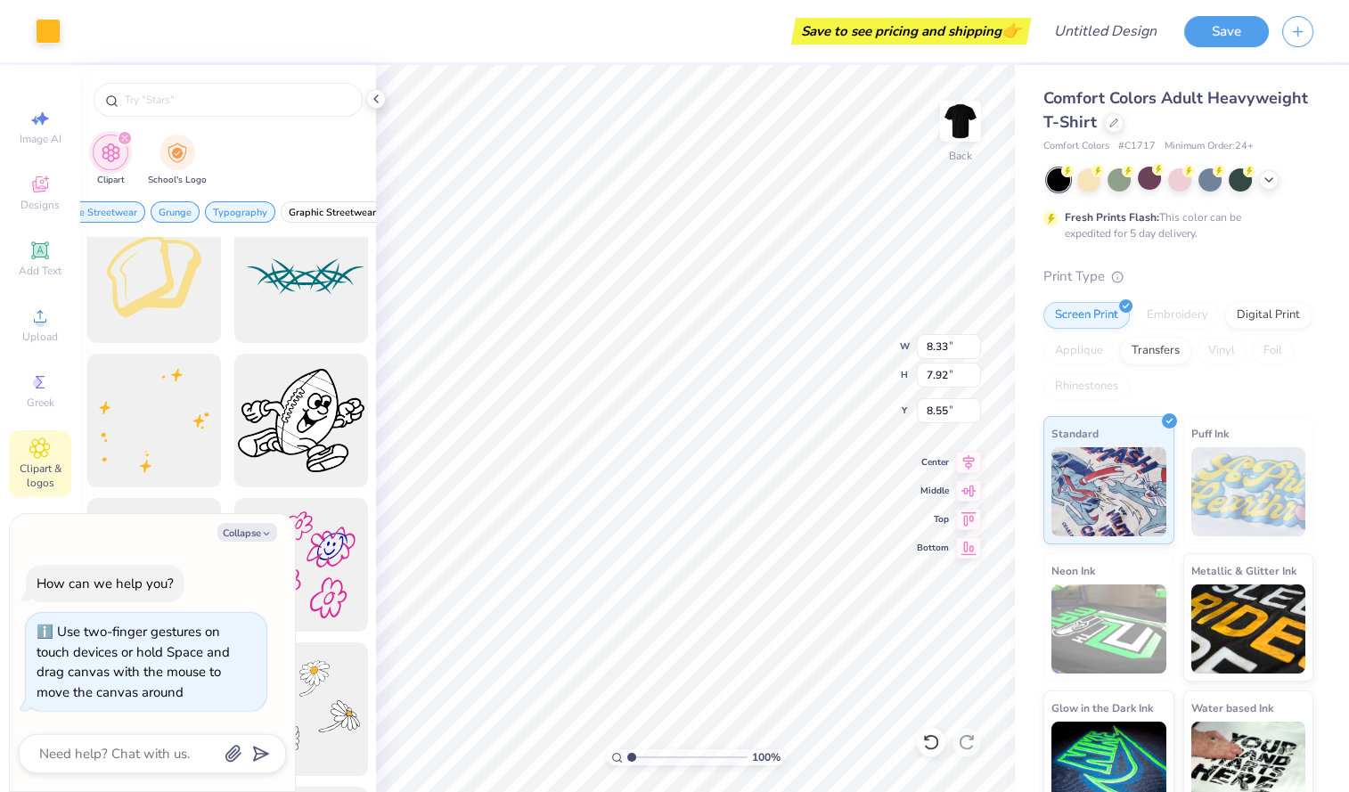
type input "3.75"
click at [747, 553] on li "Delete" at bounding box center [756, 562] width 140 height 35
click at [772, 561] on li "Delete" at bounding box center [803, 562] width 140 height 35
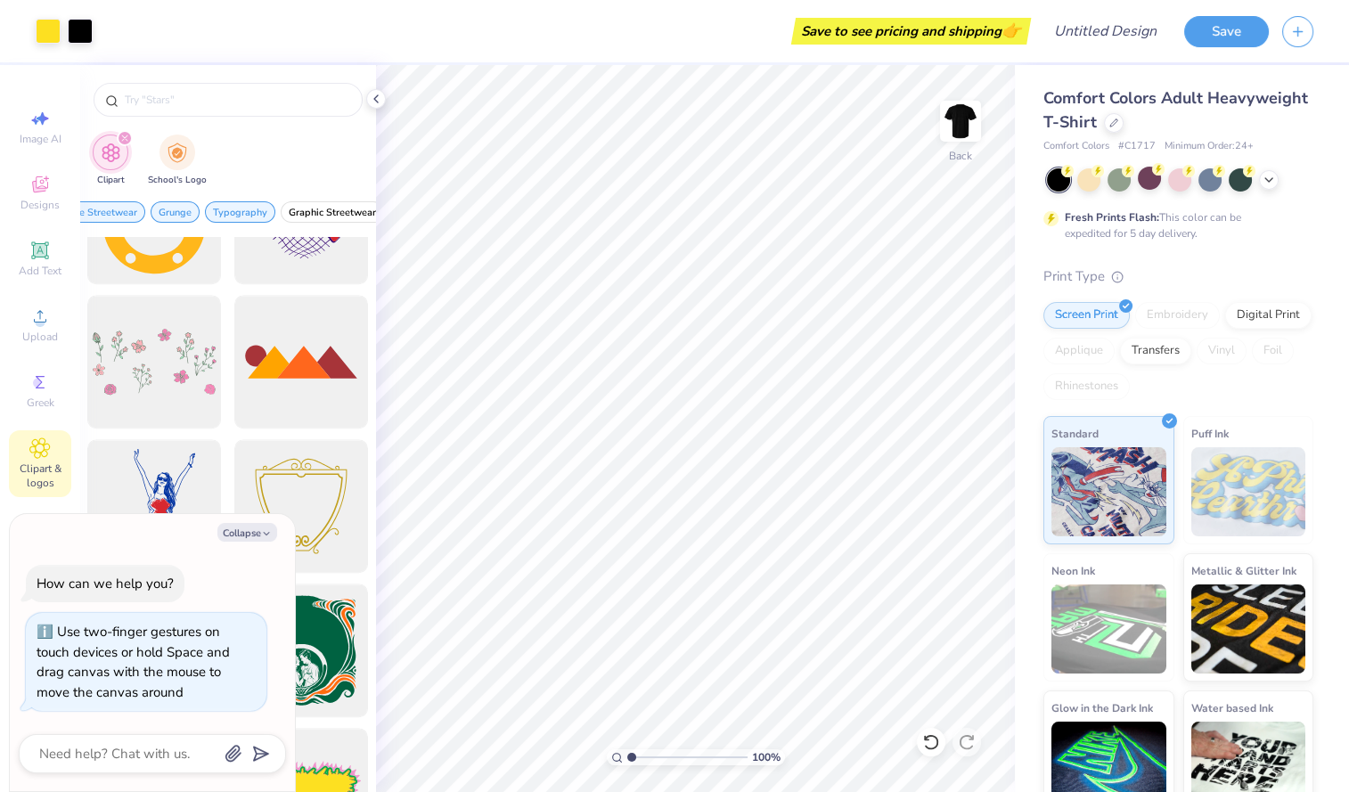
scroll to position [10936, 0]
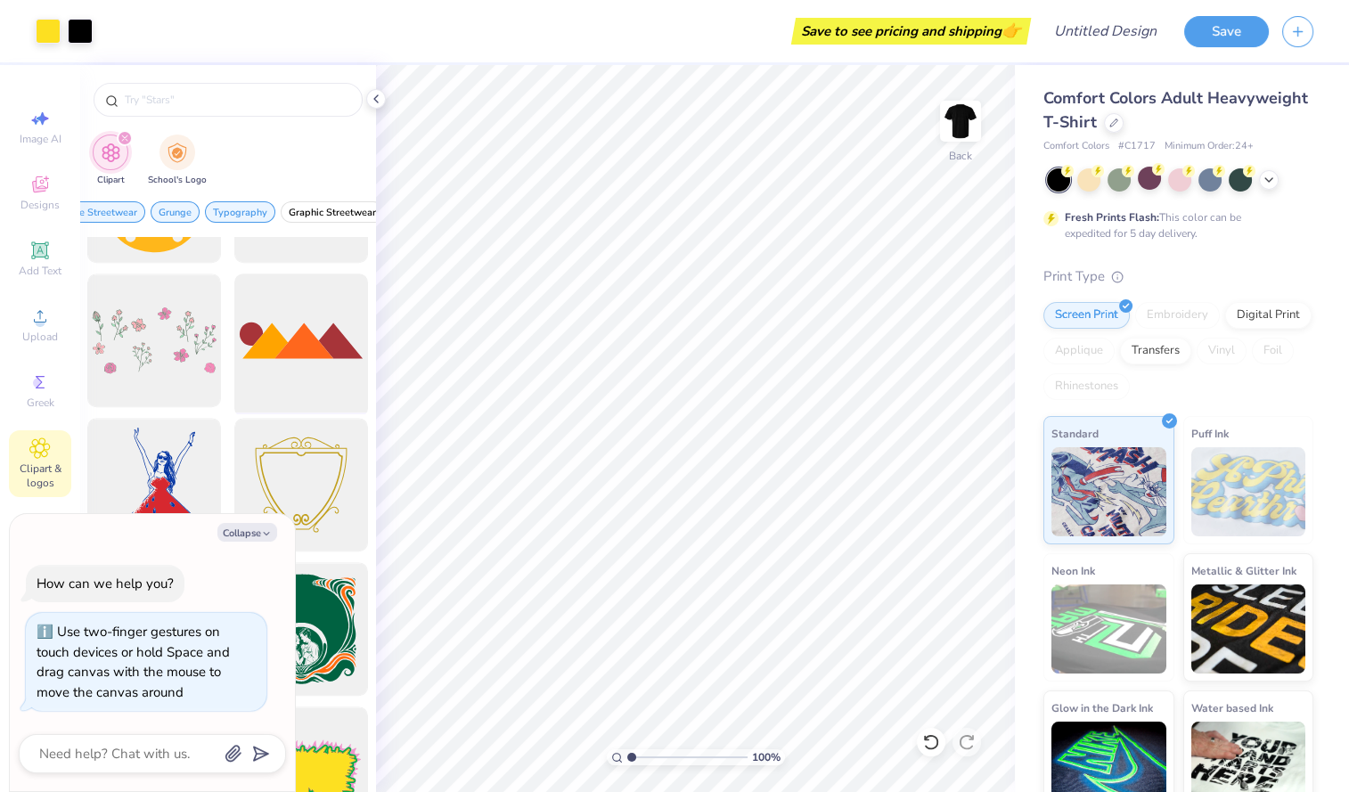
click at [296, 331] on div at bounding box center [301, 340] width 147 height 147
type textarea "x"
type input "6.91"
type textarea "x"
type input "8.34"
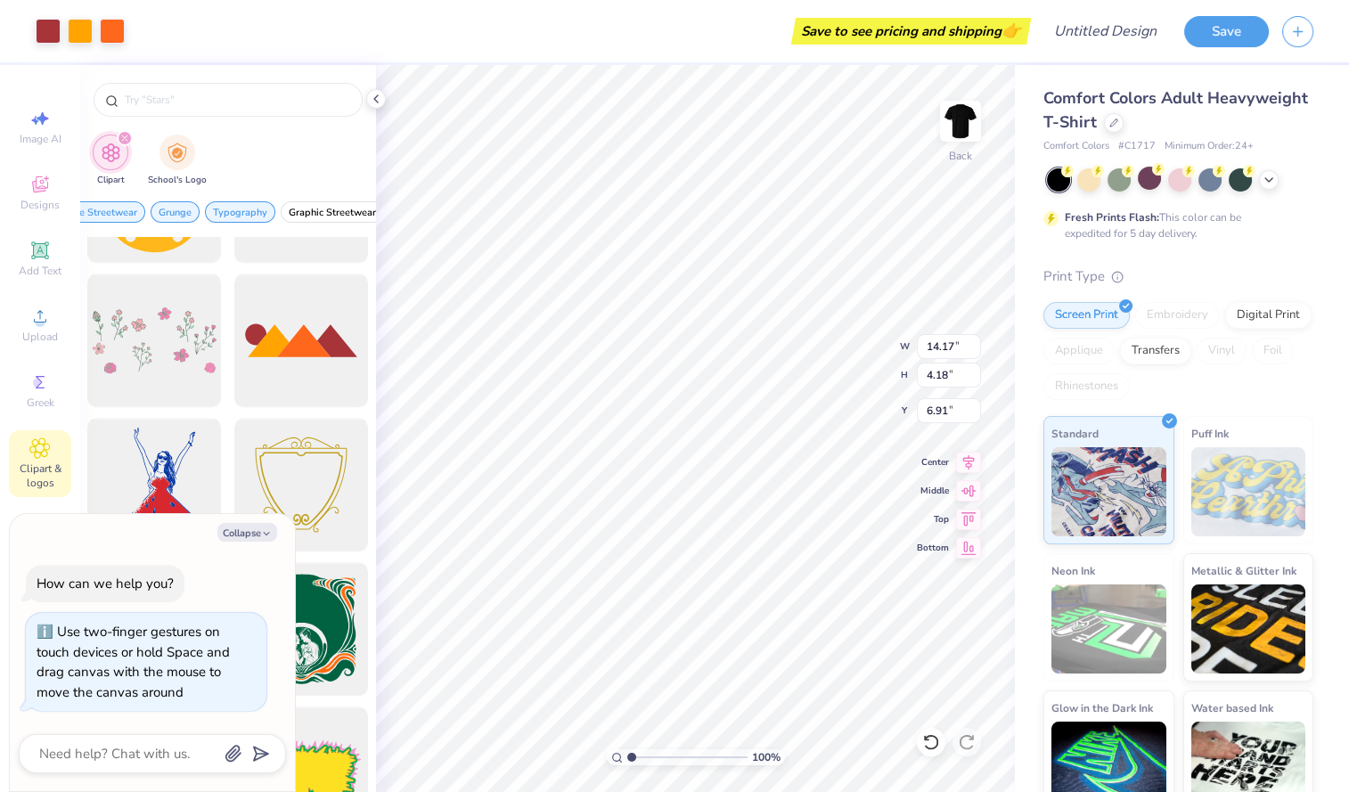
type input "10.27"
type textarea "x"
type input "10.64"
type textarea "x"
type input "4.83"
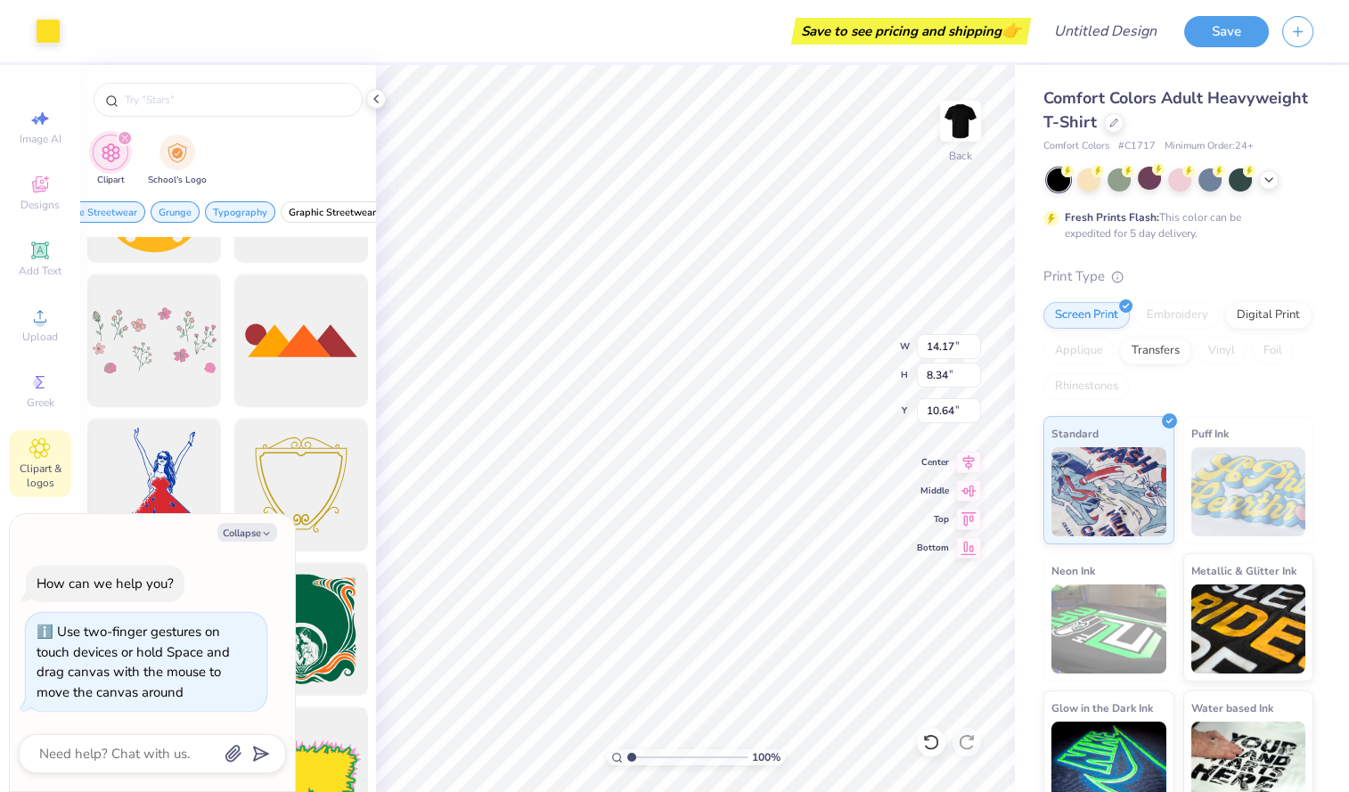
type input "7.76"
type input "10.92"
click at [701, 662] on li "Bring to Front" at bounding box center [724, 666] width 140 height 35
type textarea "x"
type input "14.17"
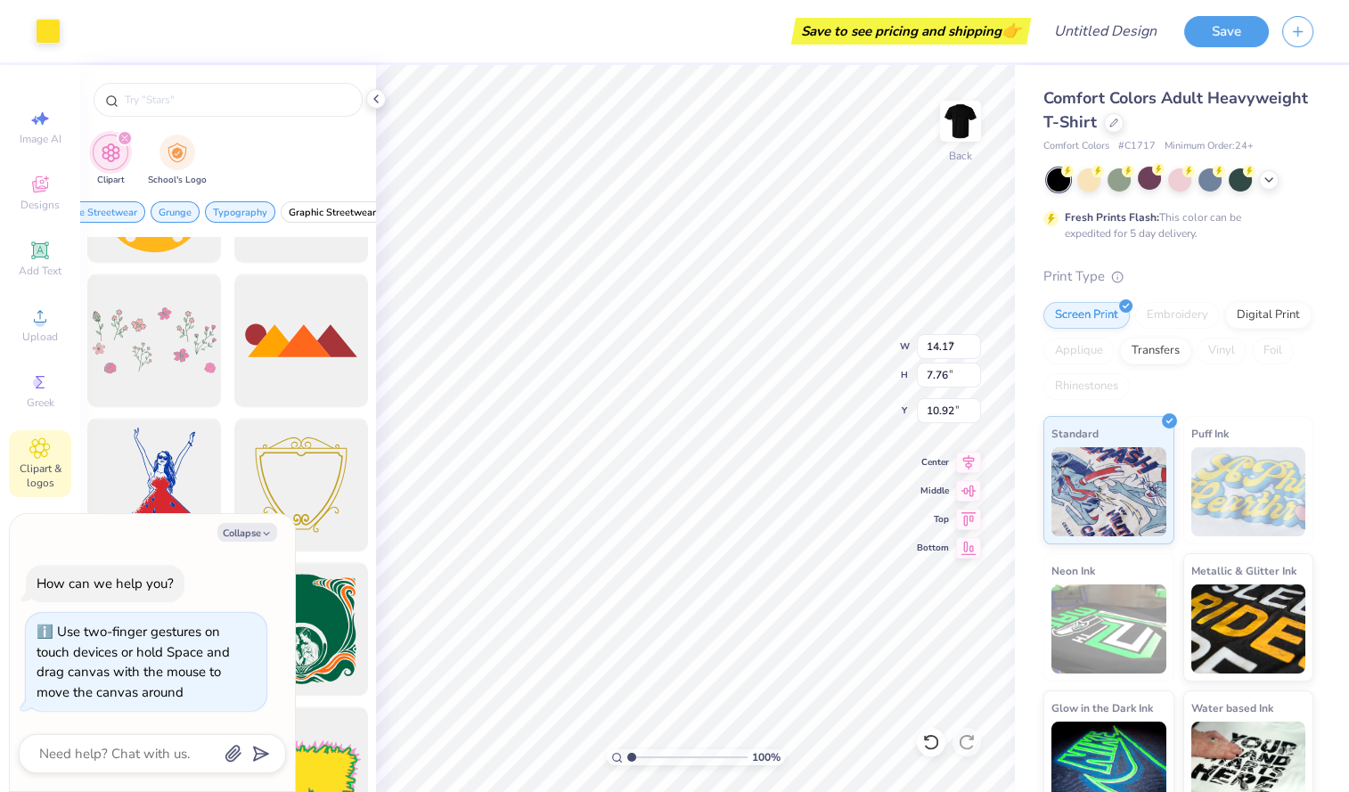
type input "8.34"
type input "10.64"
type textarea "x"
type input "8.33"
type textarea "x"
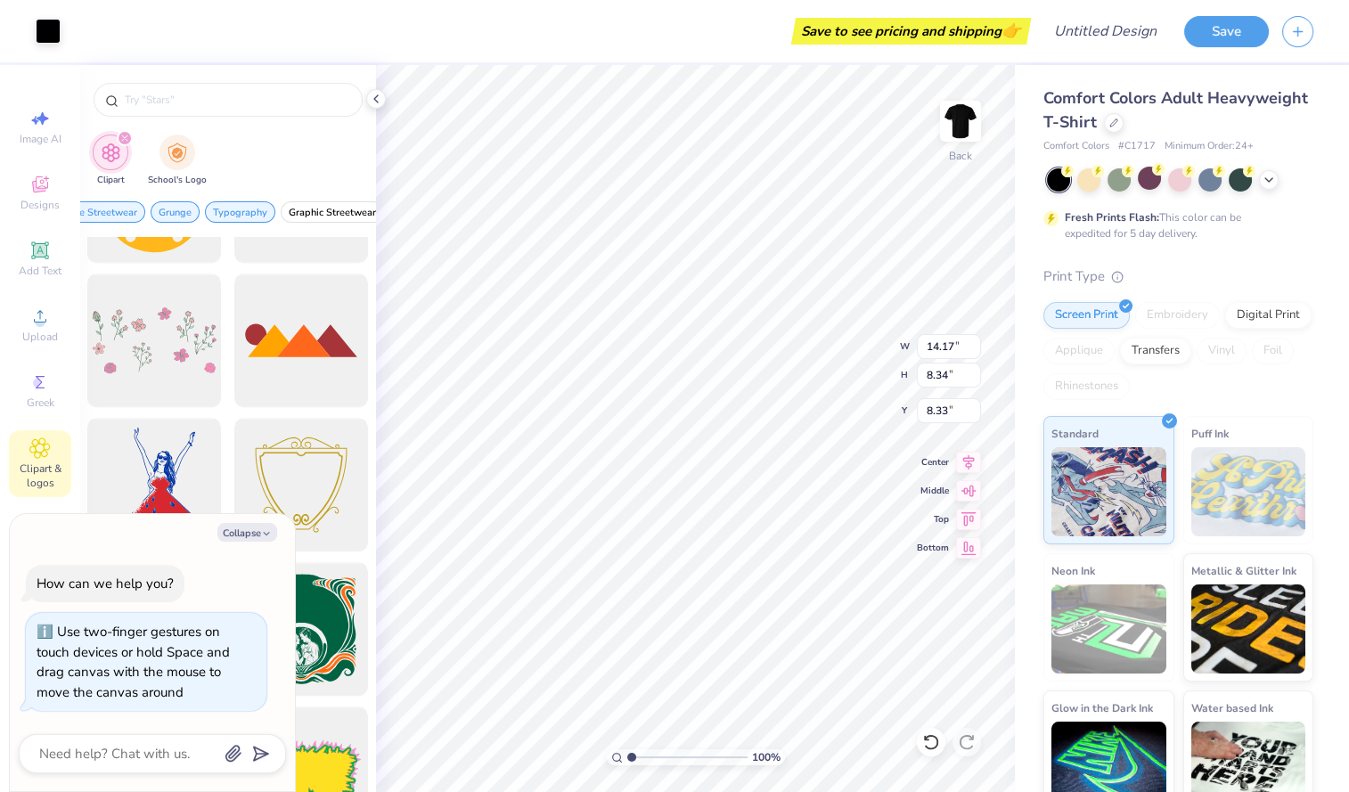
type input "4.83"
type input "7.76"
type input "10.92"
type textarea "x"
type input "13.46"
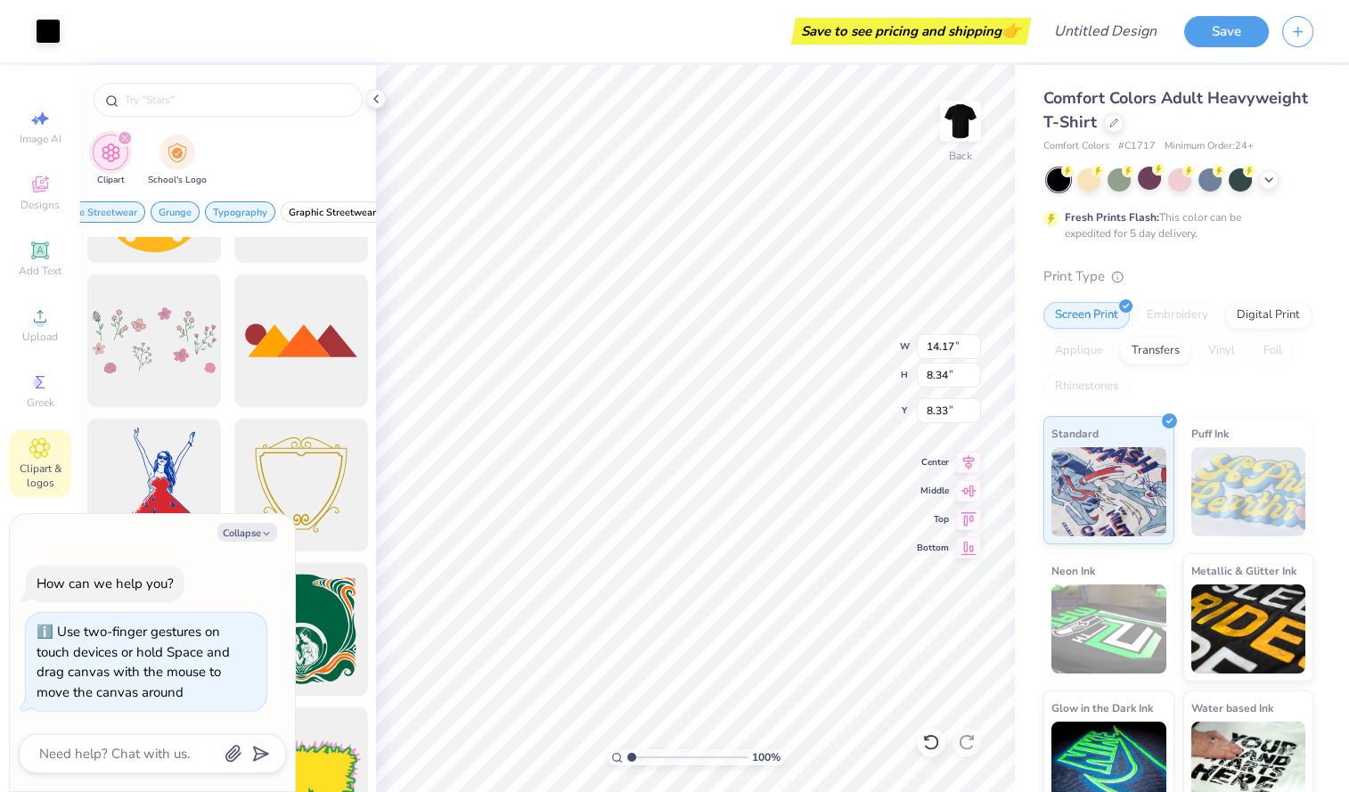
type textarea "x"
type input "4.50"
type input "7.76"
type input "10.91"
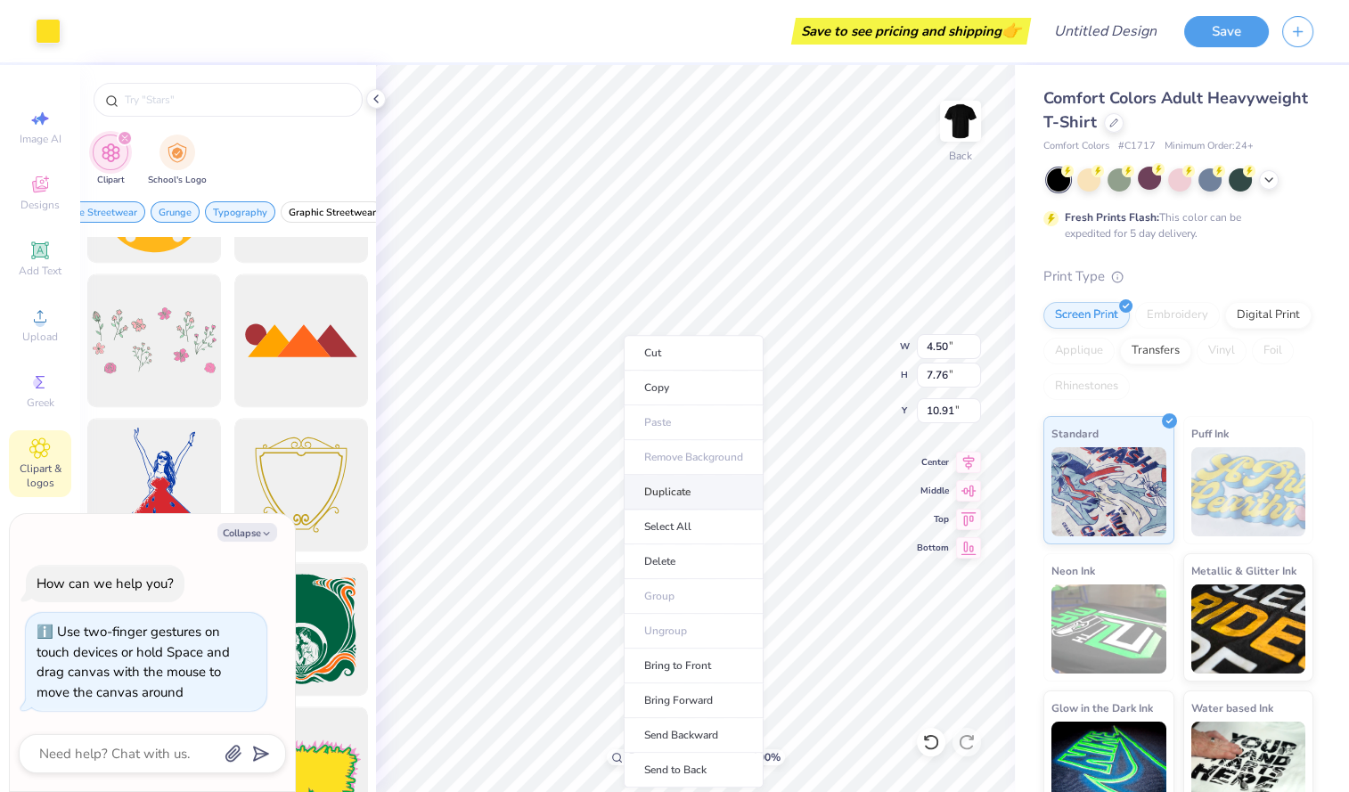
click at [665, 487] on li "Duplicate" at bounding box center [694, 492] width 140 height 35
type textarea "x"
type input "4.83"
type input "13.46"
type textarea "x"
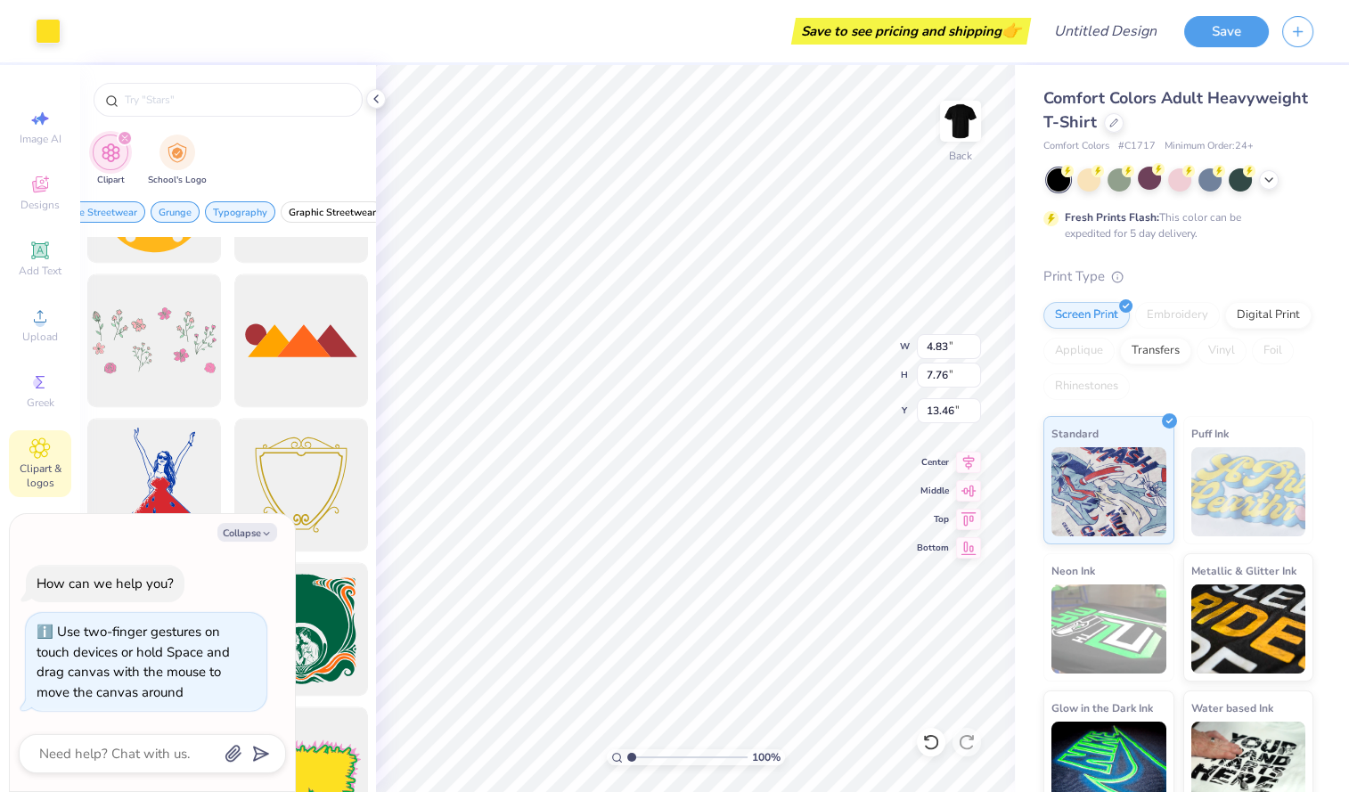
type input "4.50"
type input "11.91"
type textarea "x"
type input "0.80"
type textarea "x"
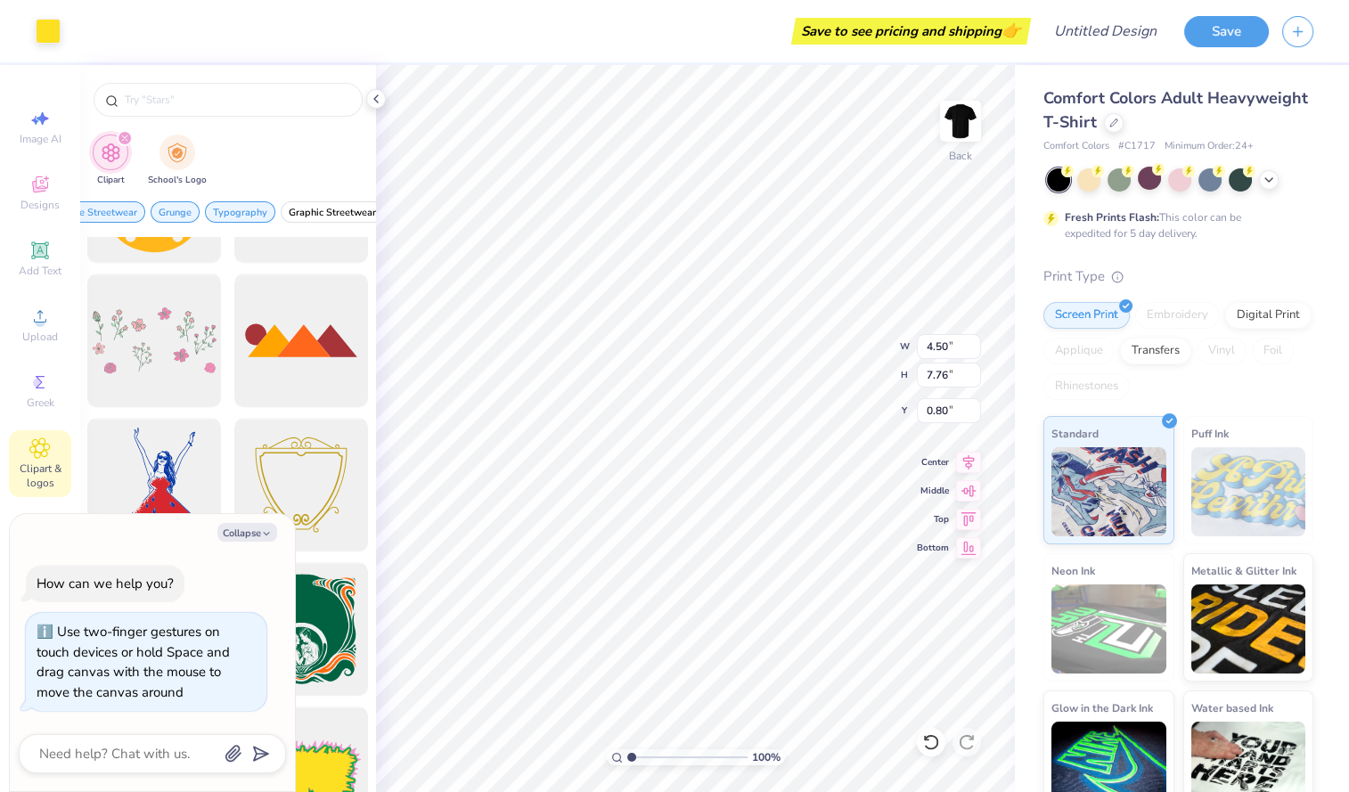
type input "10.91"
type textarea "x"
type input "4.74"
type textarea "x"
type input "10.93"
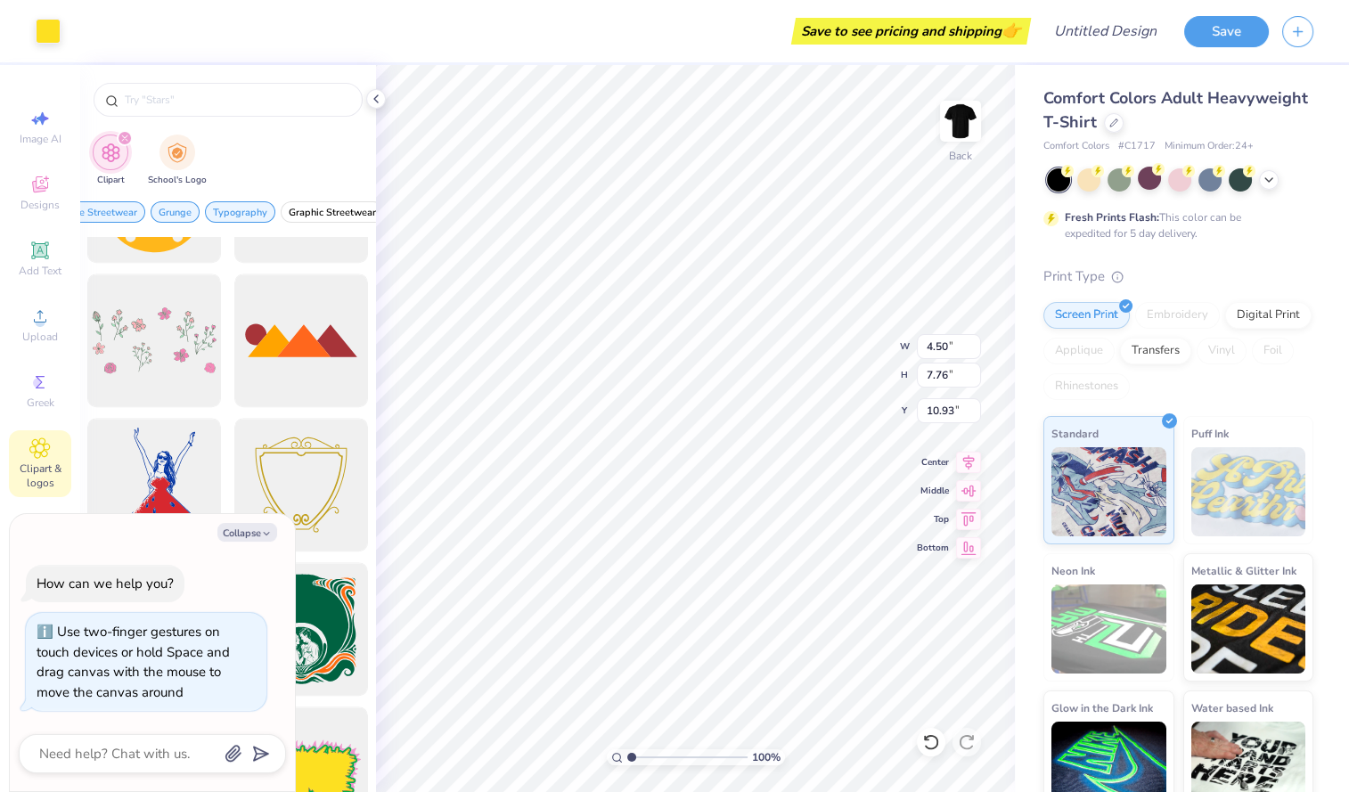
type textarea "x"
type input "7.79"
type textarea "x"
type input "4.83"
type input "13.46"
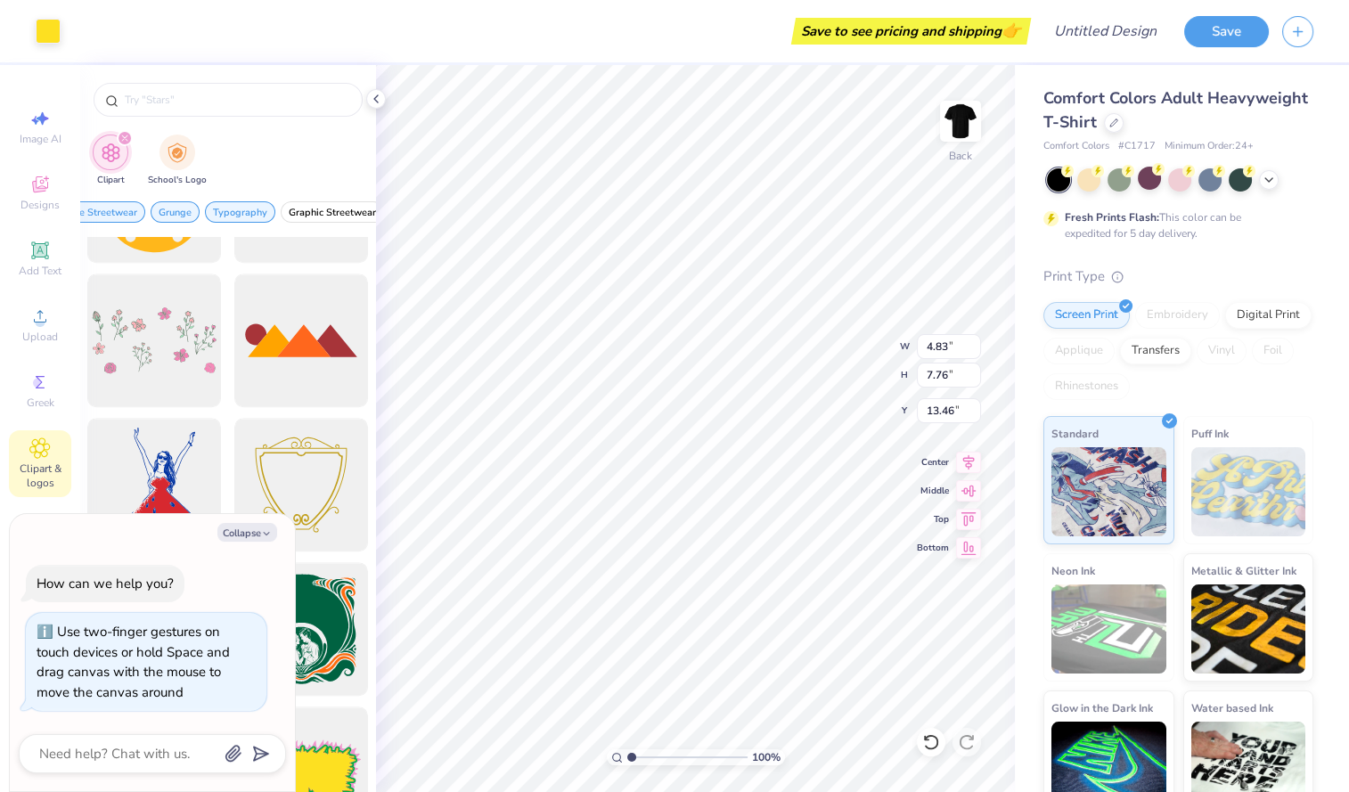
type textarea "x"
type input "11.87"
type textarea "x"
type input "11.91"
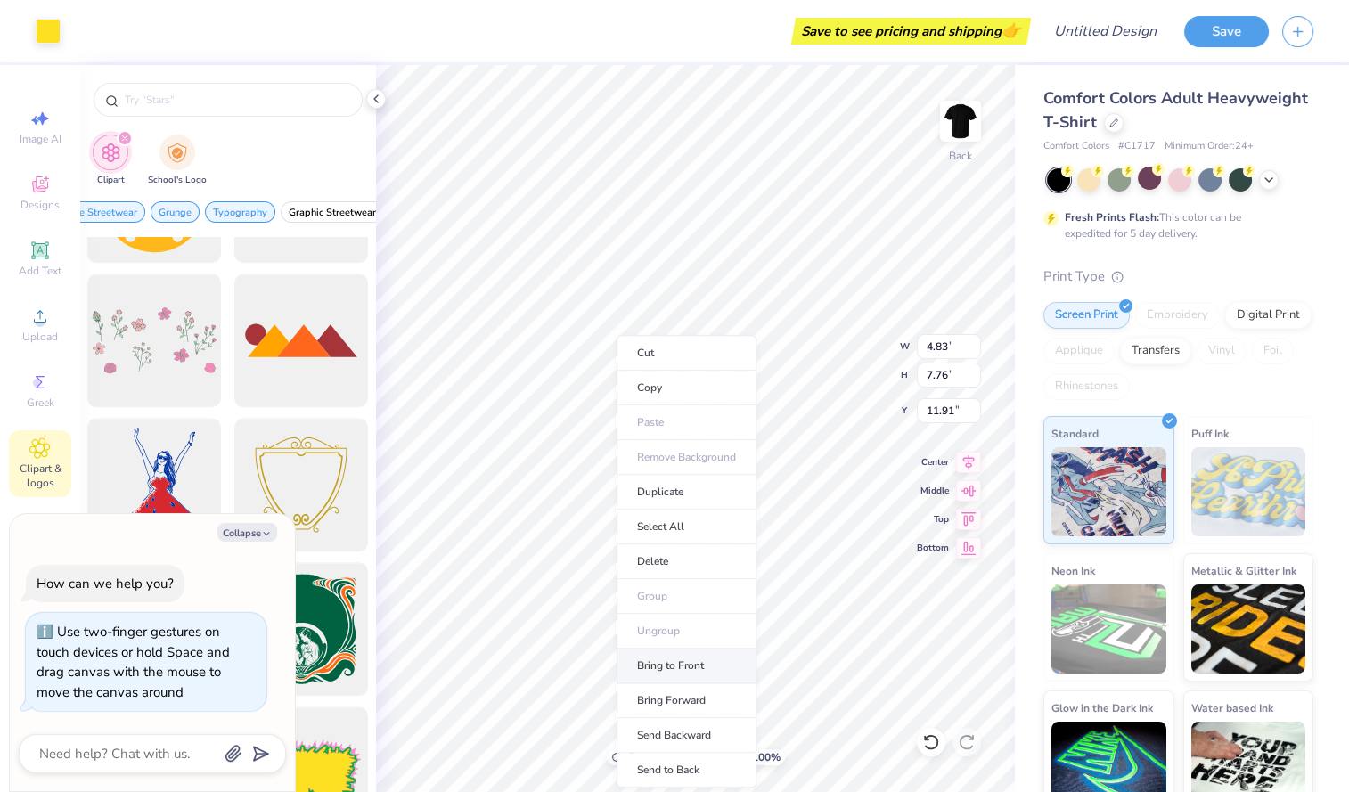
click at [674, 676] on li "Bring to Front" at bounding box center [687, 666] width 140 height 35
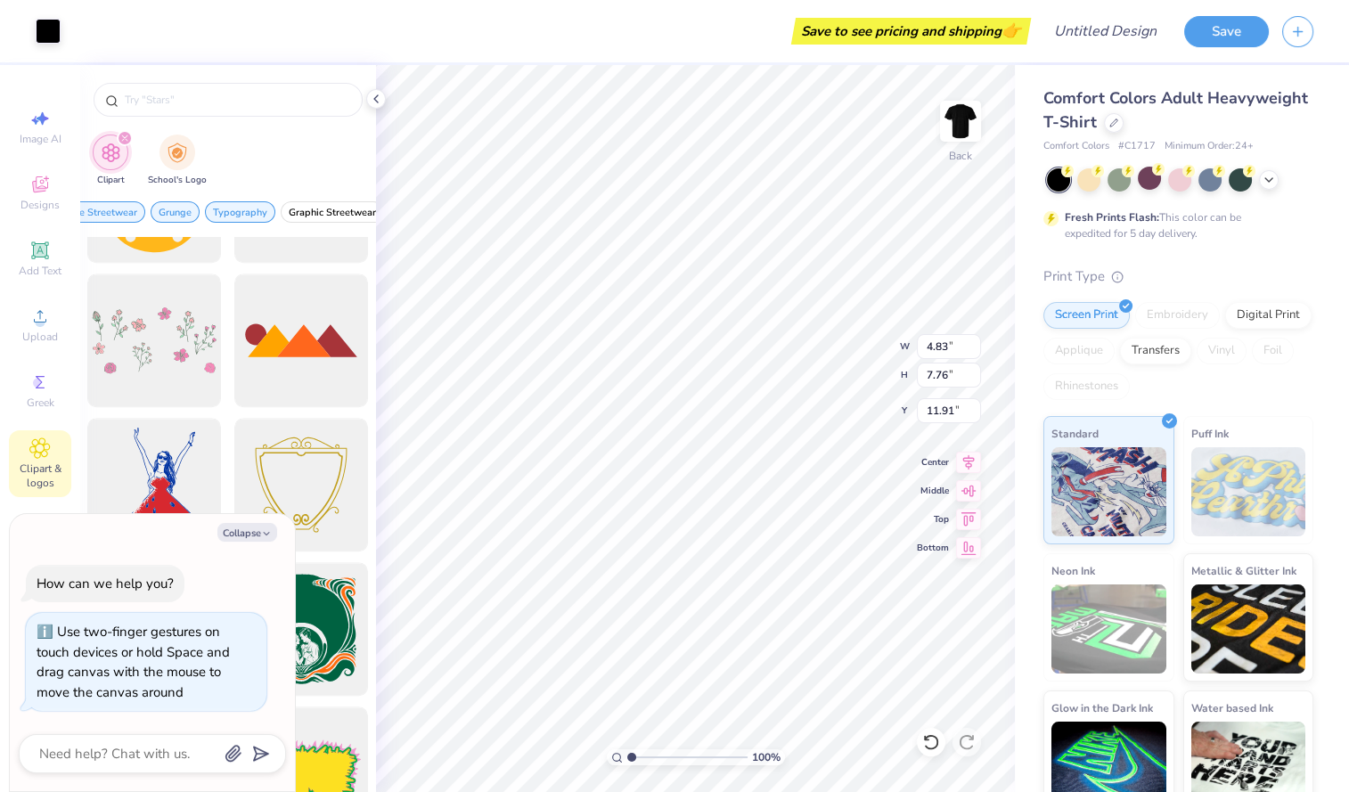
type textarea "x"
type input "14.17"
type input "8.34"
type input "8.33"
type textarea "x"
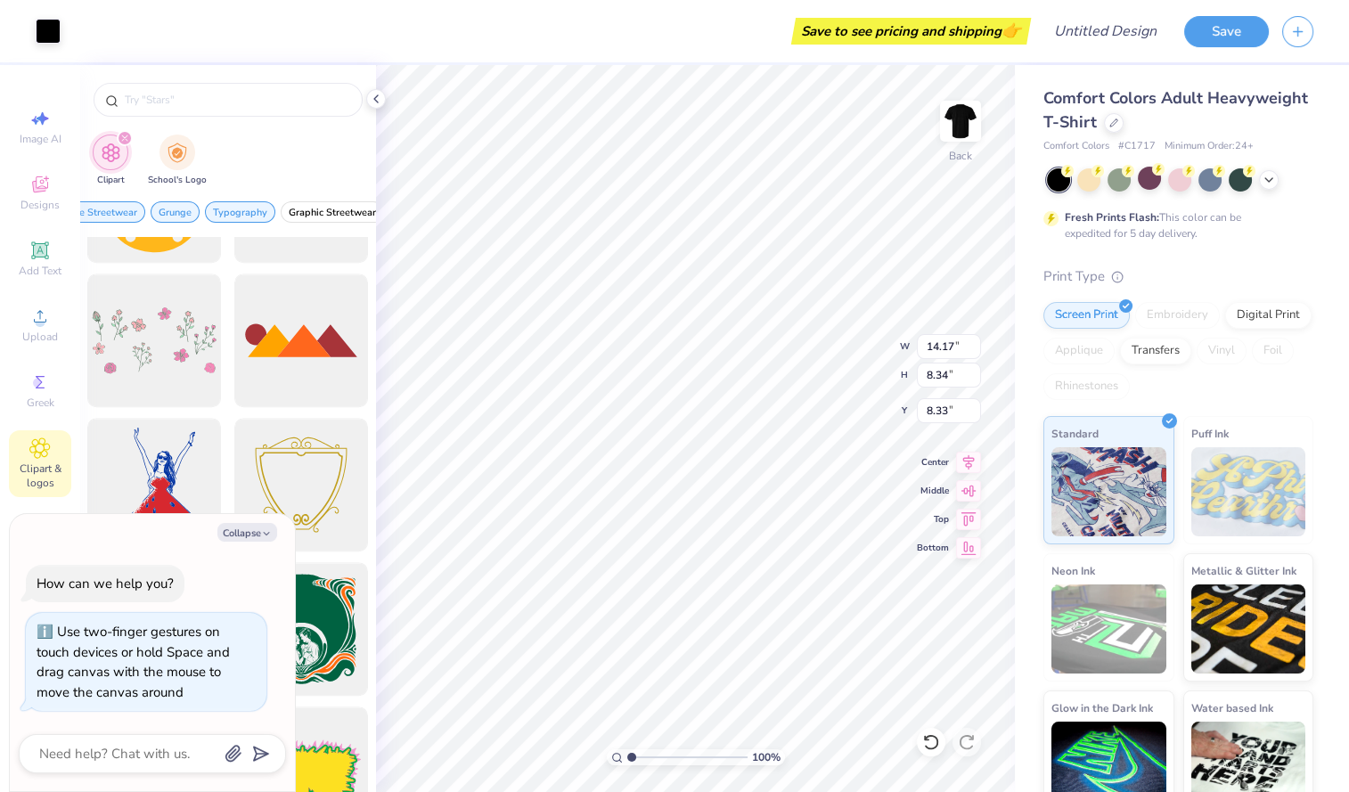
type input "4.83"
type input "7.76"
type input "11.91"
type textarea "x"
type input "4.50"
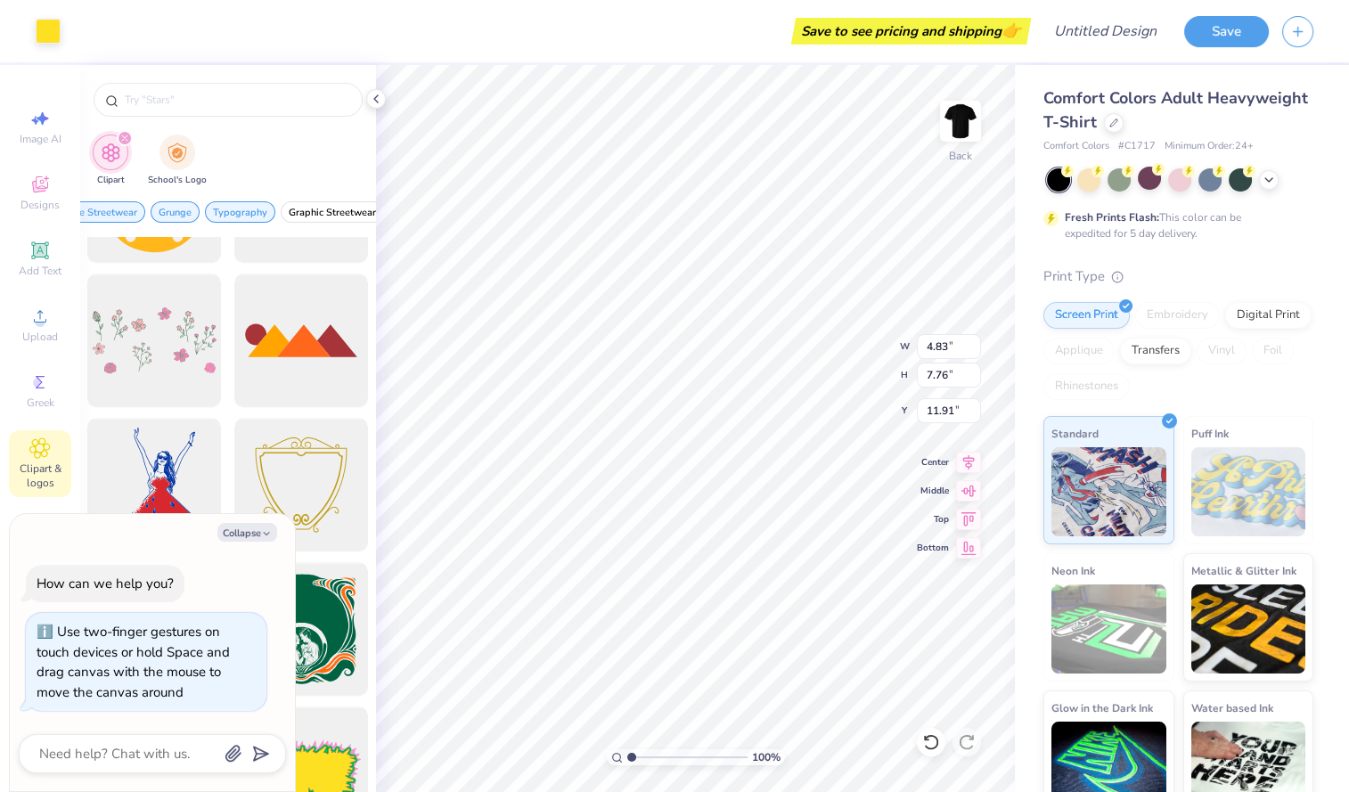
type input "4.74"
type textarea "x"
click at [798, 556] on li "Delete" at bounding box center [796, 562] width 140 height 35
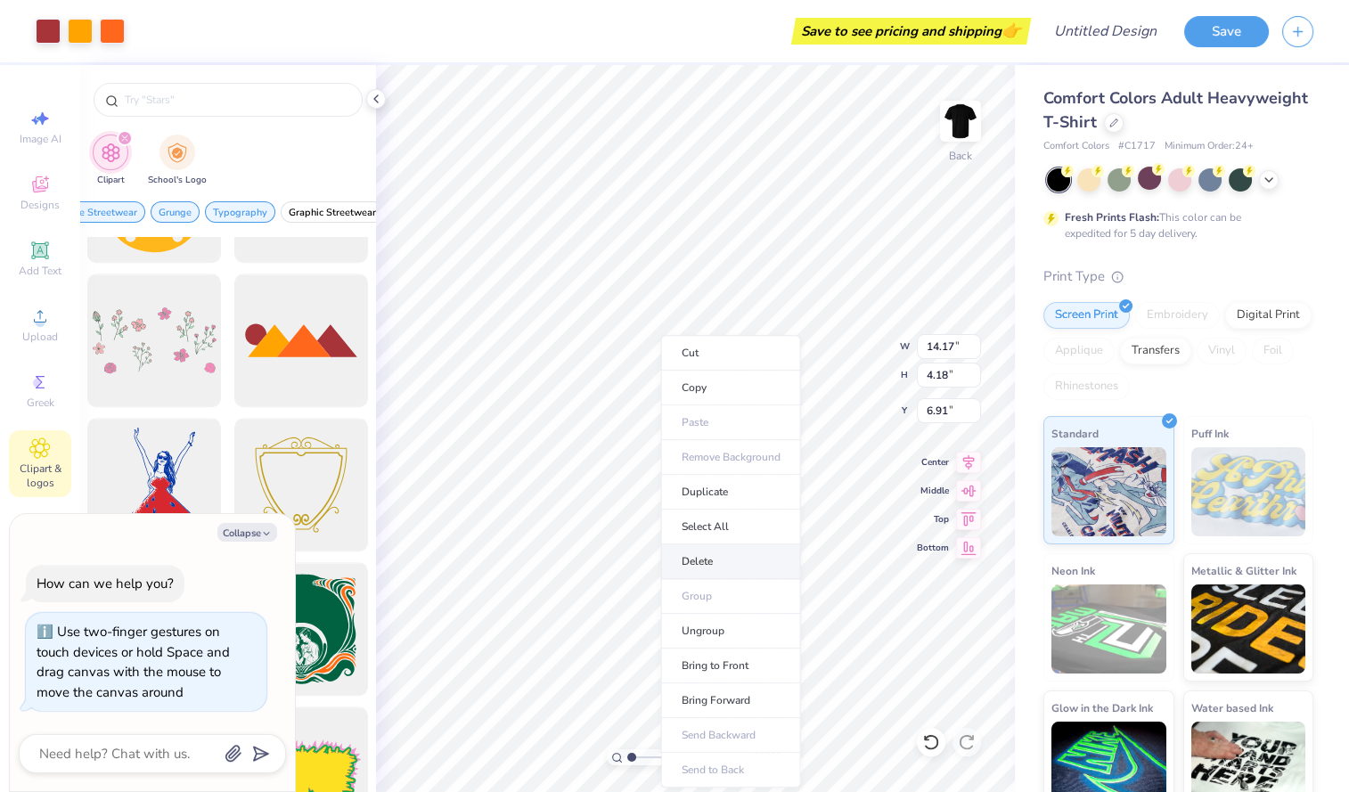
click at [731, 551] on li "Delete" at bounding box center [731, 562] width 140 height 35
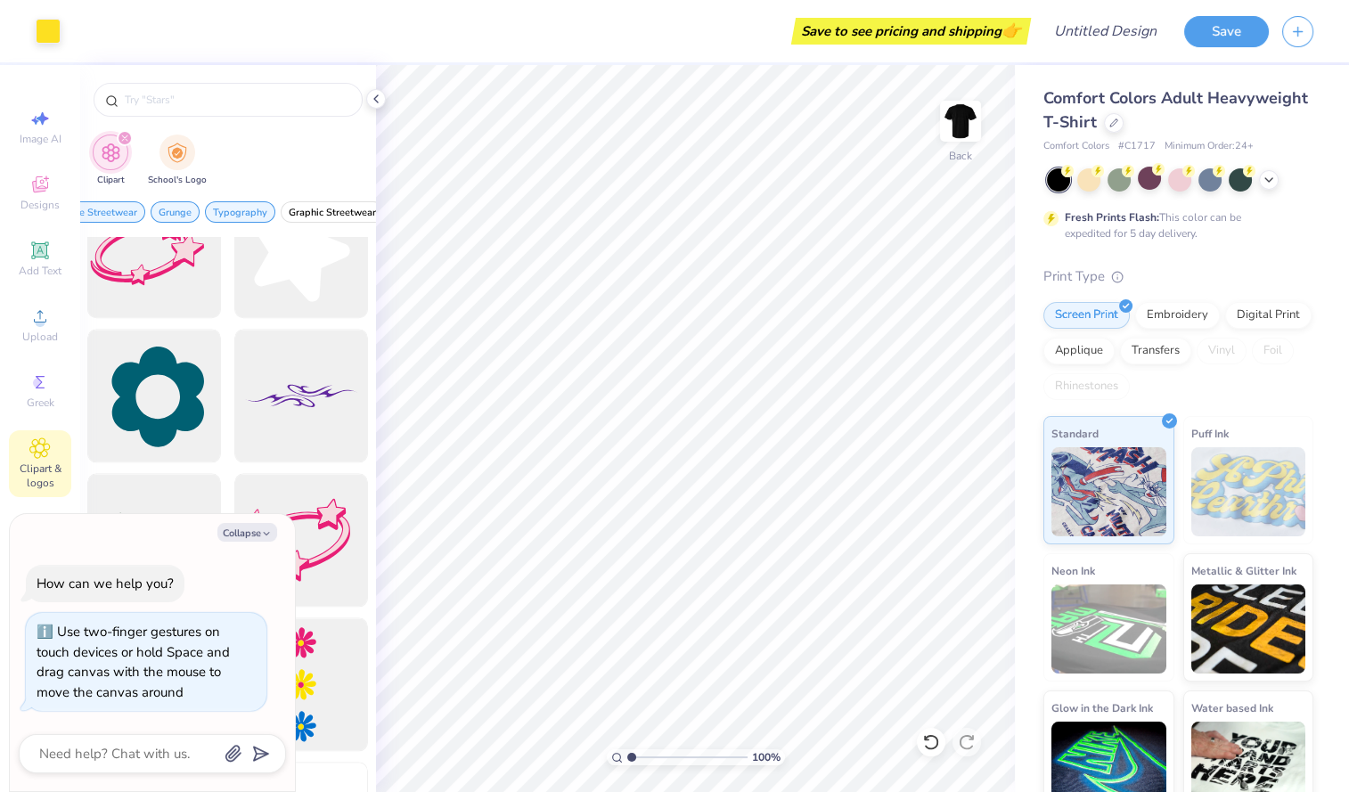
scroll to position [12470, 0]
click at [165, 405] on div at bounding box center [154, 395] width 147 height 147
click at [293, 436] on div at bounding box center [301, 395] width 147 height 147
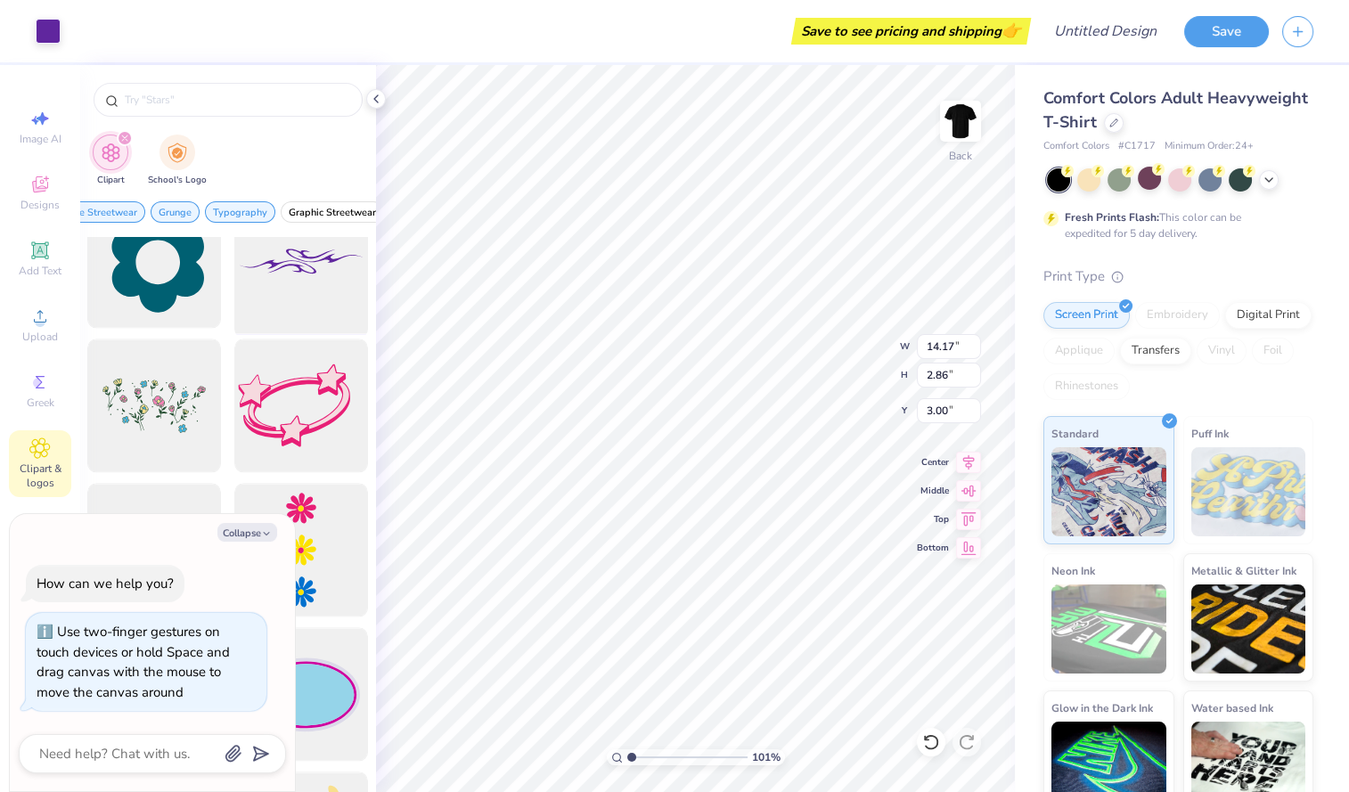
scroll to position [12604, 0]
click at [277, 419] on div at bounding box center [301, 405] width 147 height 147
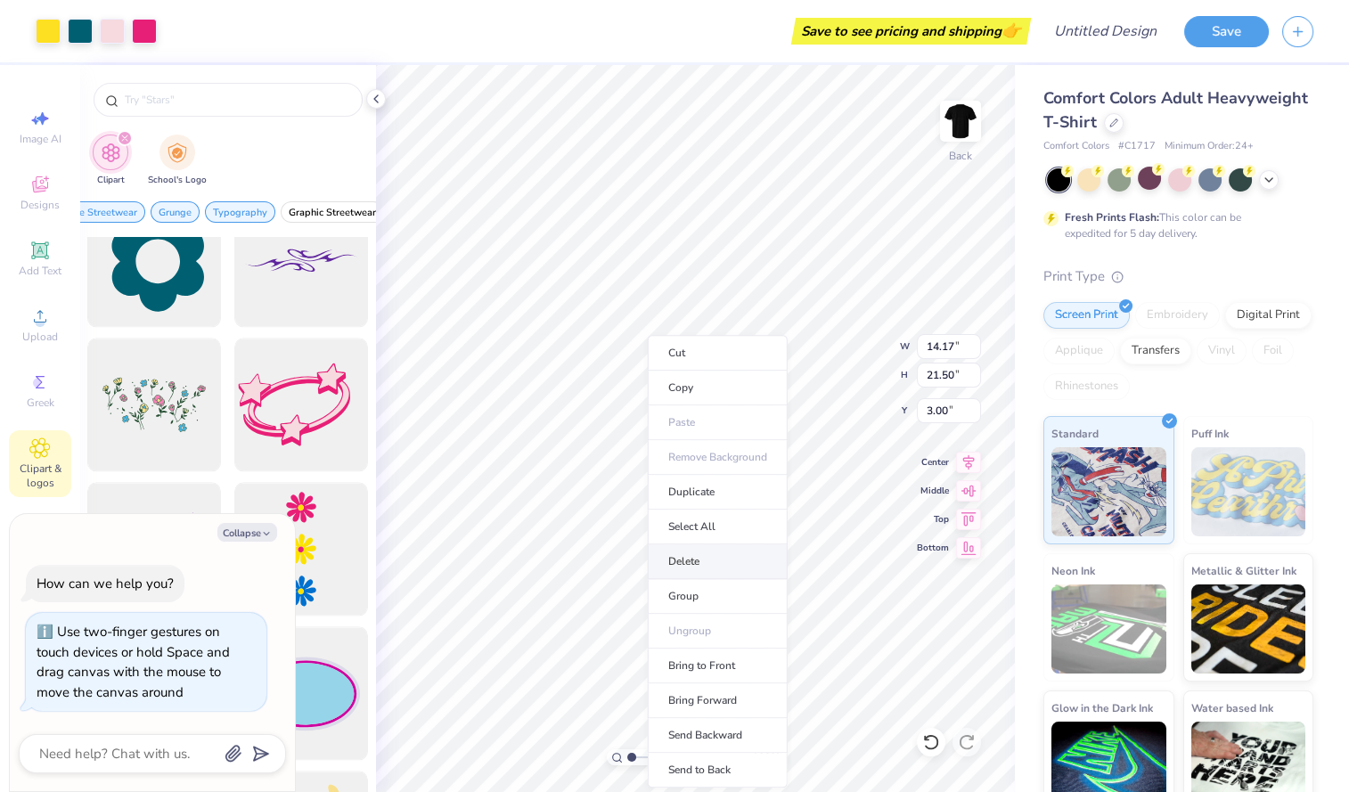
click at [700, 572] on li "Delete" at bounding box center [718, 562] width 140 height 35
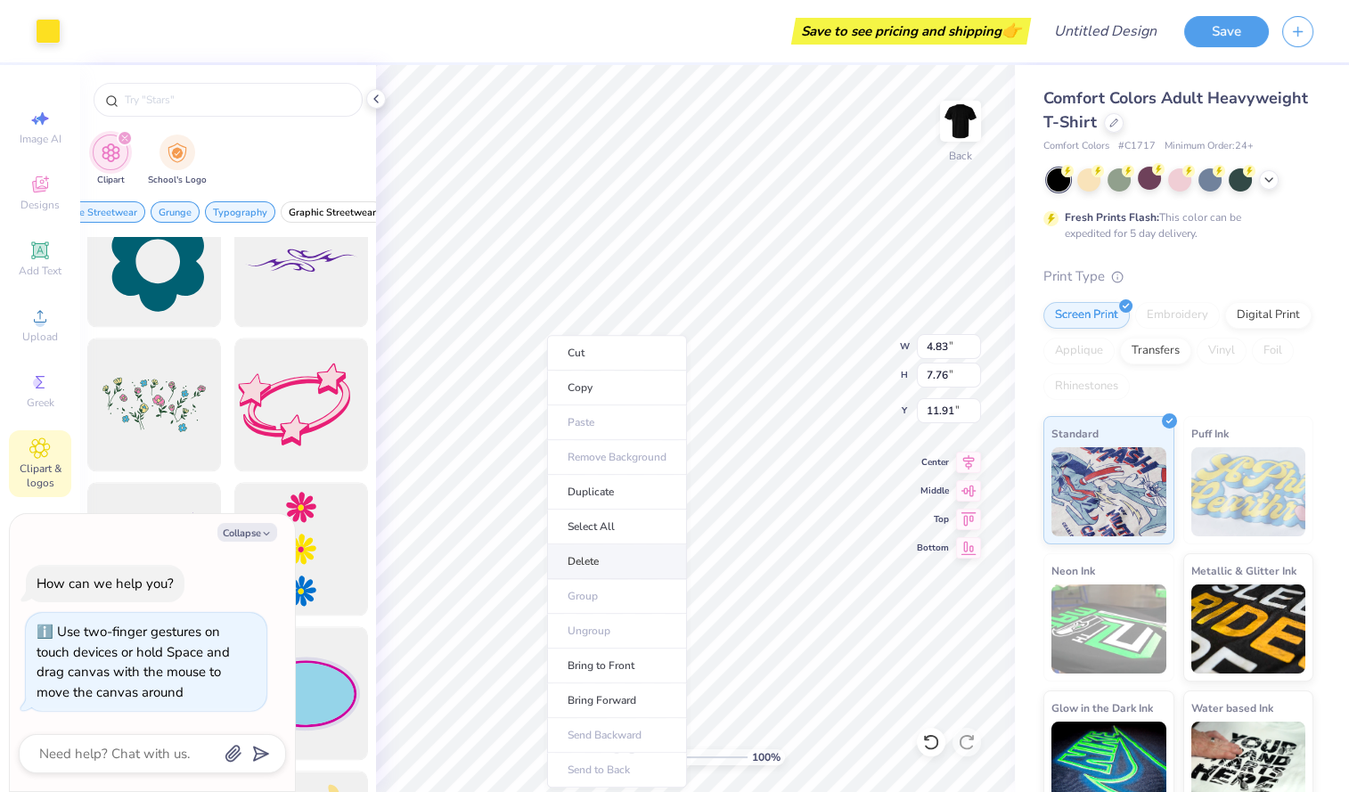
click at [586, 552] on li "Delete" at bounding box center [617, 562] width 140 height 35
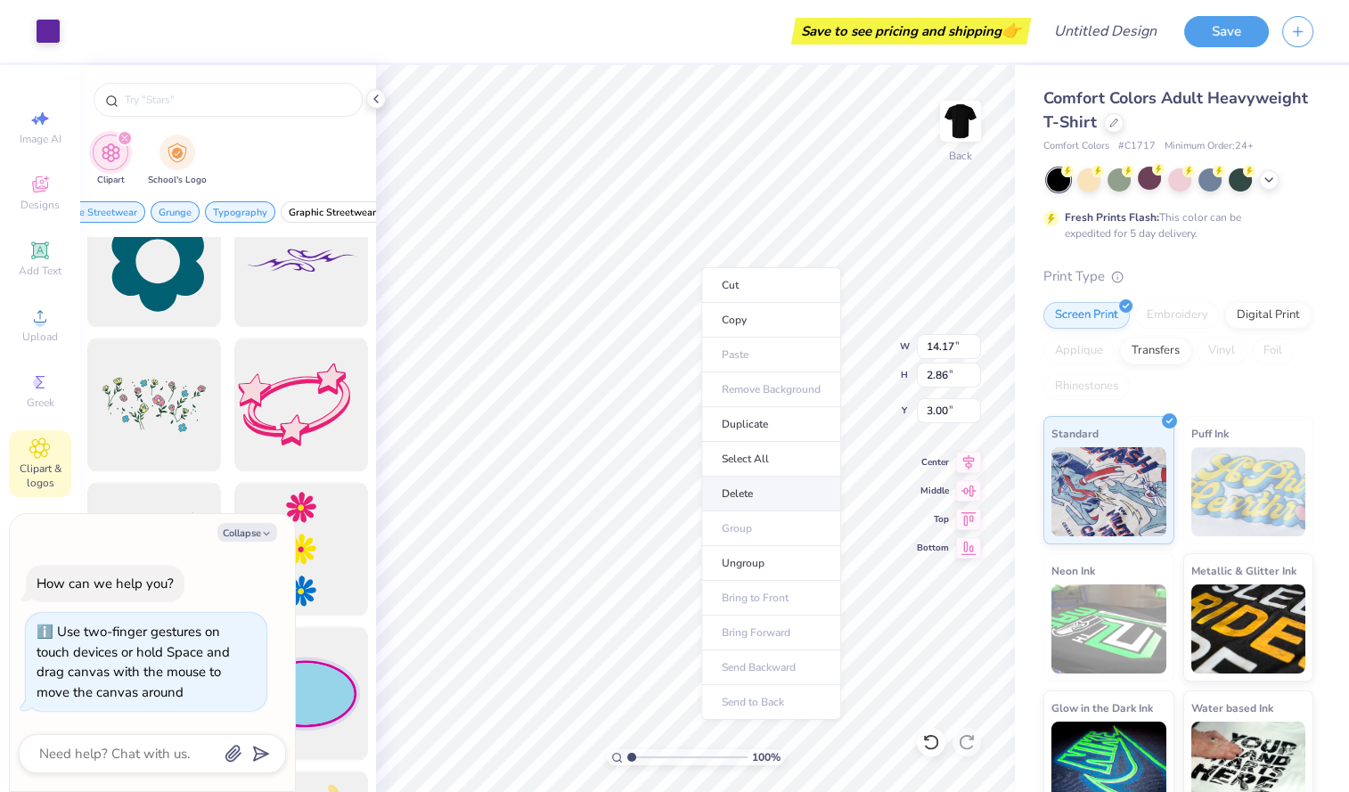
click at [770, 504] on li "Delete" at bounding box center [771, 494] width 140 height 35
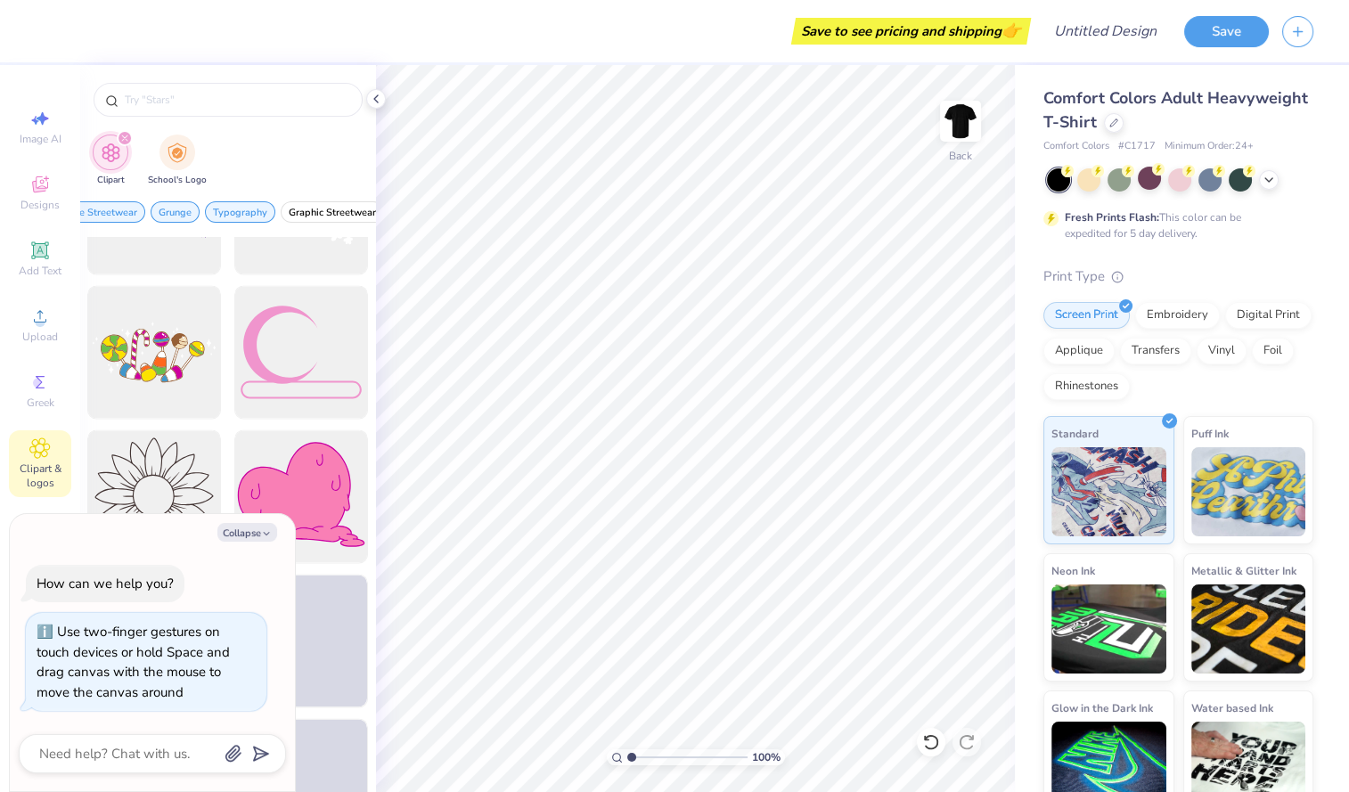
scroll to position [13530, 0]
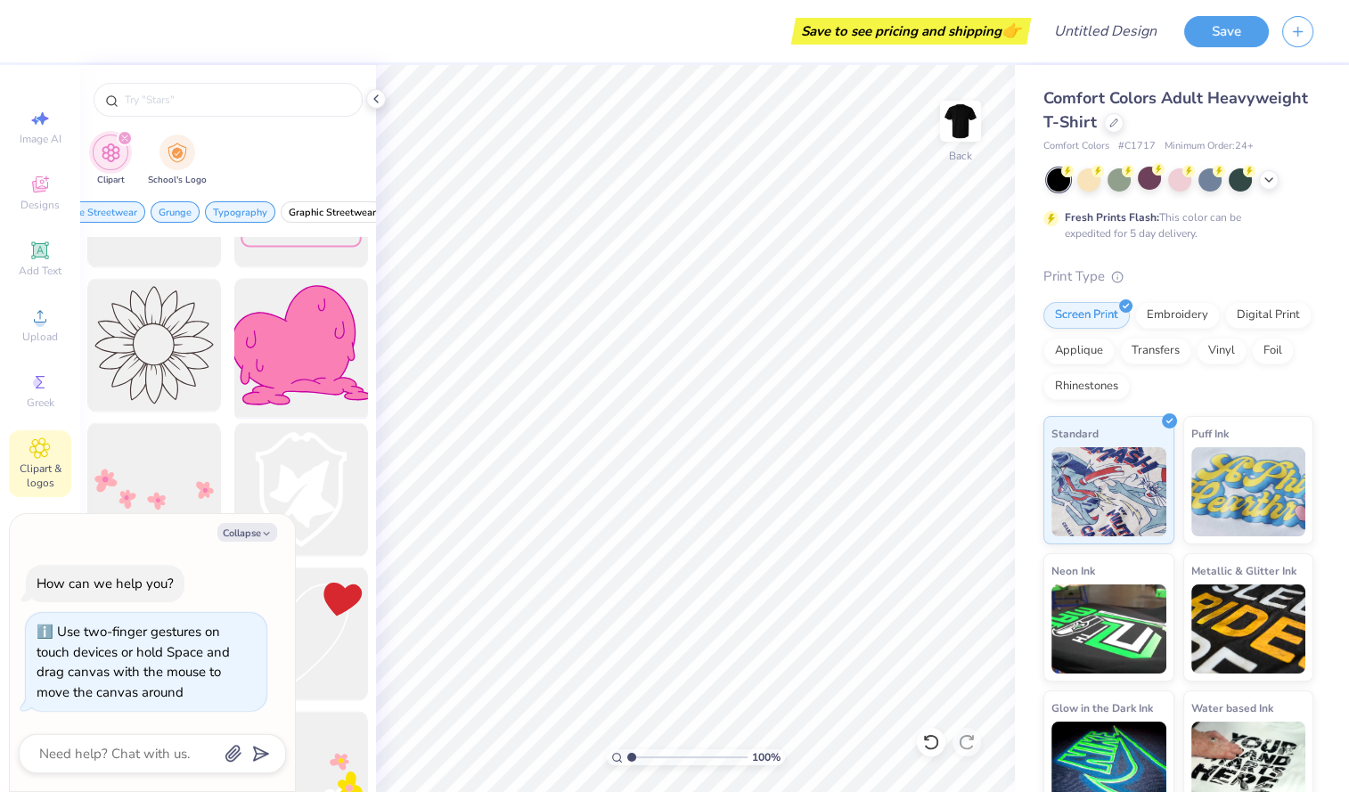
click at [318, 386] on div at bounding box center [301, 345] width 147 height 147
